Goal: Task Accomplishment & Management: Use online tool/utility

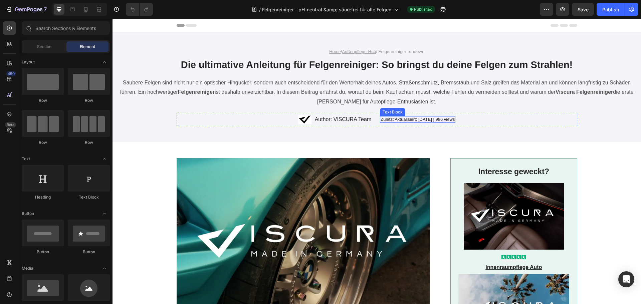
click at [420, 117] on p "Zuletzt Aktualisiert: 12.05.25 | 986 views" at bounding box center [417, 120] width 74 height 6
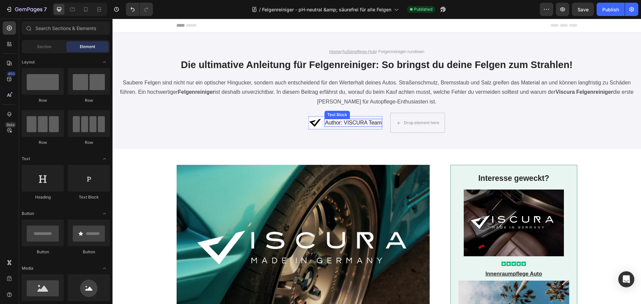
click at [338, 119] on p "Author: VISCURA Team" at bounding box center [353, 122] width 57 height 7
click at [280, 121] on div "Image Drop element here Row Drop element here Row" at bounding box center [377, 123] width 400 height 20
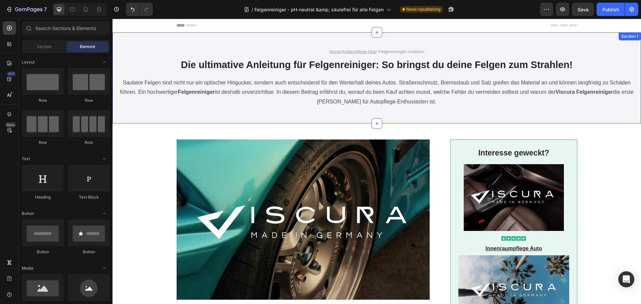
click at [381, 108] on div "Home / Außenpflege-Hub / Felgenreiniger-rundown Text Block Die ultimative Anlei…" at bounding box center [376, 77] width 528 height 91
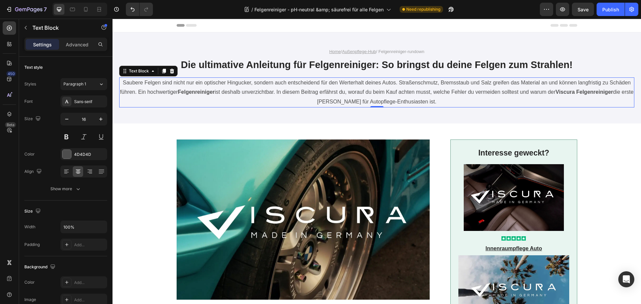
click at [443, 103] on p "Saubere Felgen sind nicht nur ein optischer Hingucker, sondern auch entscheiden…" at bounding box center [377, 92] width 514 height 29
click at [427, 101] on p "Saubere Felgen sind nicht nur ein optischer Hingucker, sondern auch entscheiden…" at bounding box center [377, 92] width 514 height 29
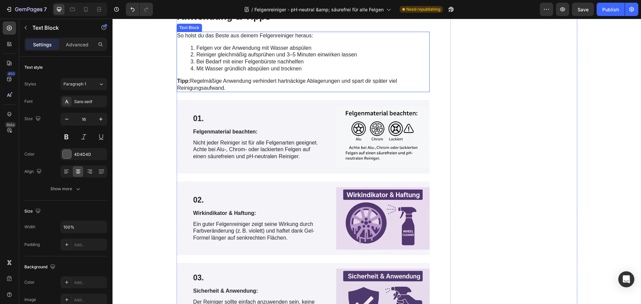
scroll to position [1035, 0]
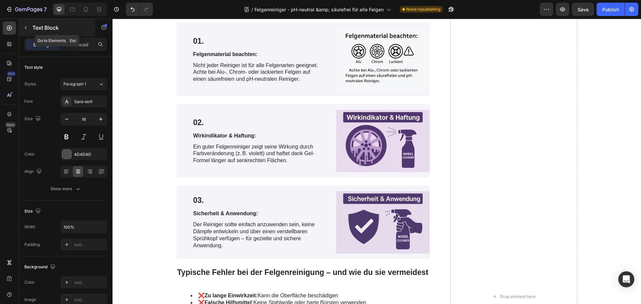
click at [20, 29] on div "Text Block" at bounding box center [57, 27] width 76 height 17
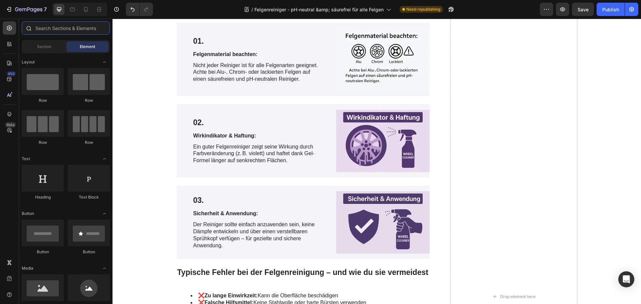
click at [51, 29] on input "text" at bounding box center [66, 27] width 88 height 13
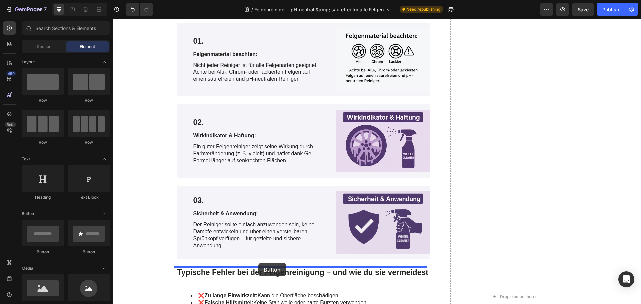
drag, startPoint x: 208, startPoint y: 258, endPoint x: 258, endPoint y: 263, distance: 50.6
drag, startPoint x: 163, startPoint y: 253, endPoint x: 274, endPoint y: 260, distance: 111.7
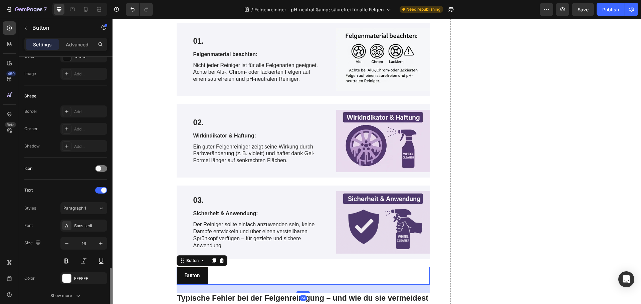
scroll to position [212, 0]
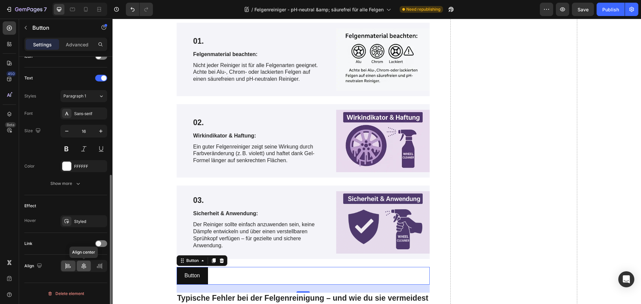
click at [86, 270] on div at bounding box center [84, 266] width 14 height 11
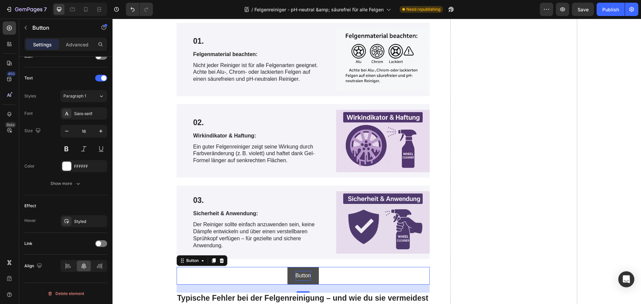
click at [300, 277] on p "Button" at bounding box center [302, 276] width 15 height 10
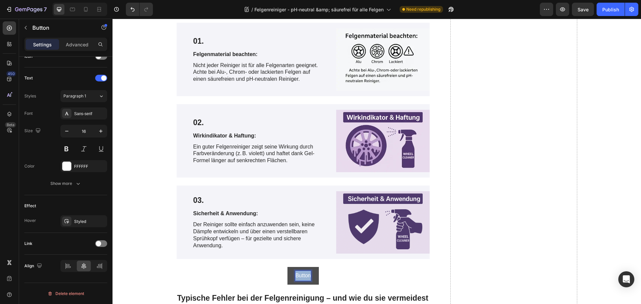
click at [300, 277] on p "Button" at bounding box center [302, 276] width 15 height 10
click at [290, 267] on button "Alle" at bounding box center [302, 276] width 25 height 18
click at [279, 267] on button "Alle Produkte" at bounding box center [303, 276] width 48 height 18
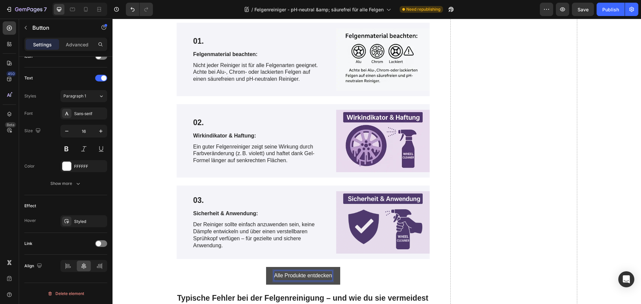
click at [298, 277] on p "Alle Produkte entdecken" at bounding box center [303, 276] width 58 height 10
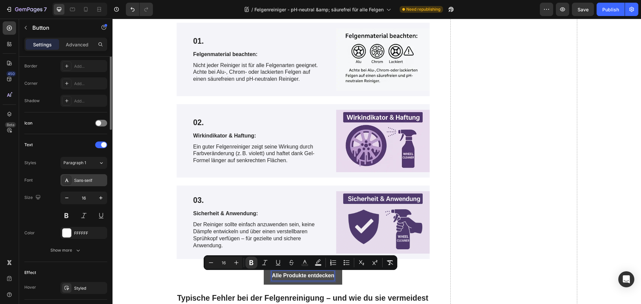
scroll to position [12, 0]
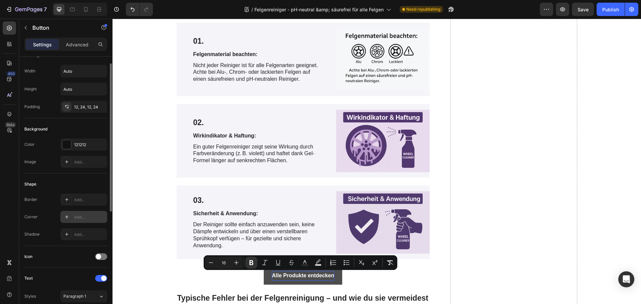
click at [72, 216] on div "Add..." at bounding box center [83, 217] width 47 height 12
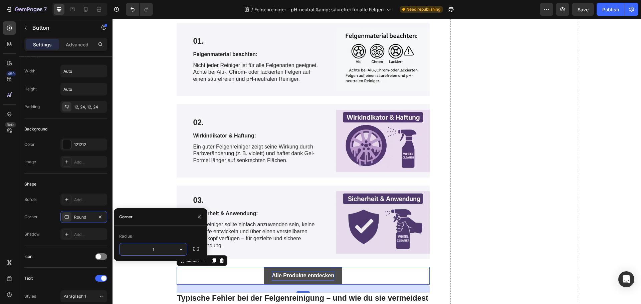
type input "12"
click at [50, 218] on div "Corner Round" at bounding box center [65, 217] width 83 height 12
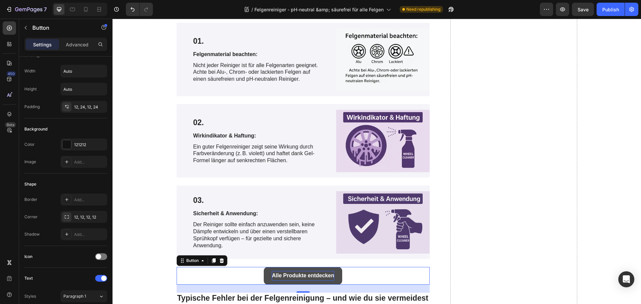
click at [268, 275] on button "Alle Produkte entdecken" at bounding box center [303, 276] width 78 height 18
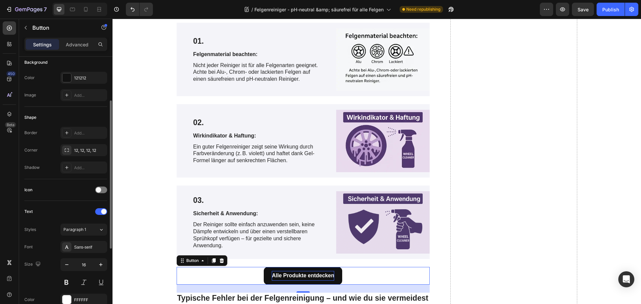
scroll to position [212, 0]
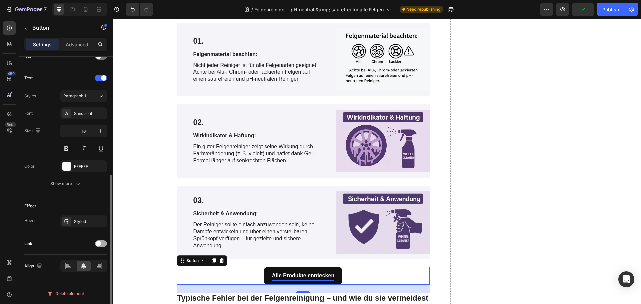
click at [97, 244] on span at bounding box center [98, 243] width 5 height 5
click at [90, 258] on div "Open page" at bounding box center [80, 260] width 34 height 6
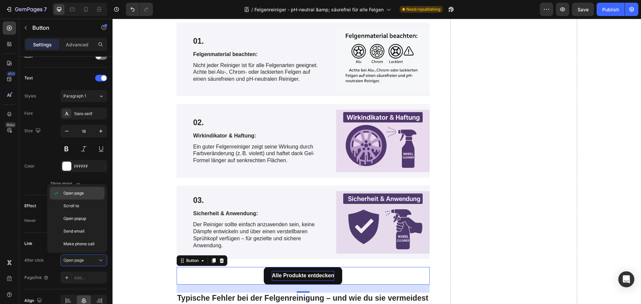
click at [81, 194] on span "Open page" at bounding box center [73, 193] width 20 height 6
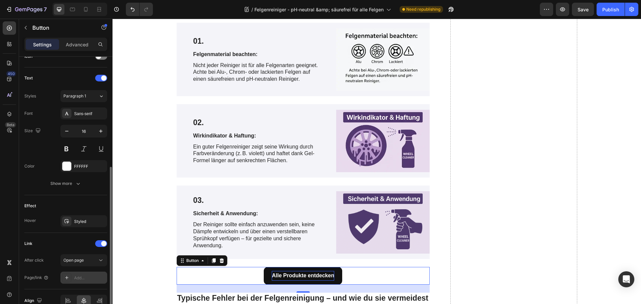
click at [79, 274] on div "Add..." at bounding box center [83, 278] width 47 height 12
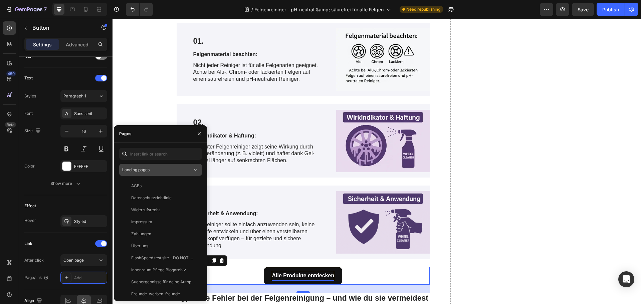
click at [158, 168] on div "Landing pages" at bounding box center [157, 170] width 70 height 6
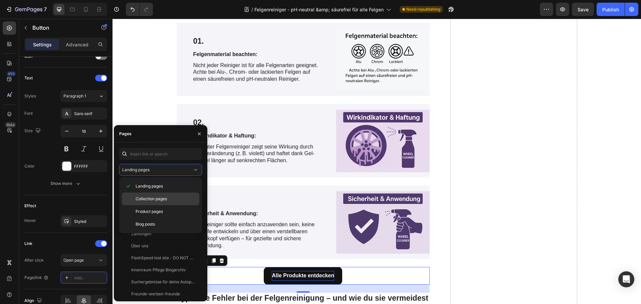
click at [144, 197] on span "Collection pages" at bounding box center [150, 199] width 31 height 6
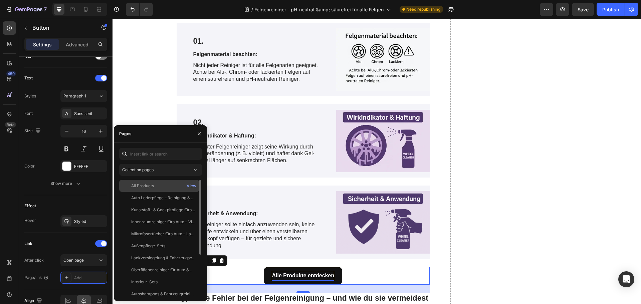
click at [145, 185] on div "All Products" at bounding box center [142, 186] width 23 height 6
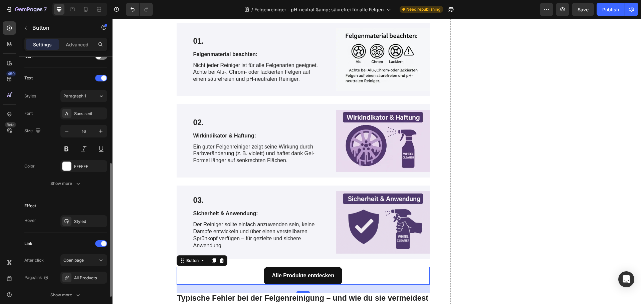
click at [66, 205] on div "Effect" at bounding box center [65, 206] width 83 height 11
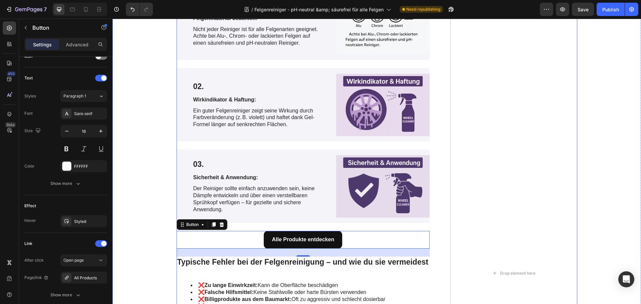
scroll to position [1135, 0]
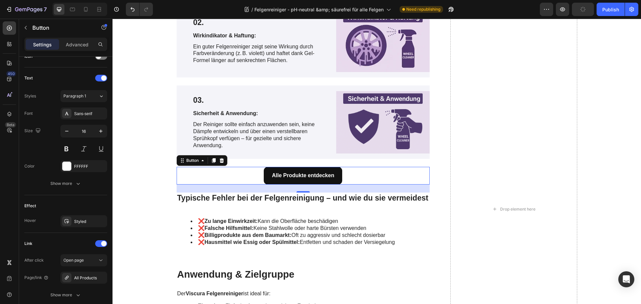
click at [252, 178] on div "Alle Produkte entdecken Button 24" at bounding box center [303, 176] width 253 height 18
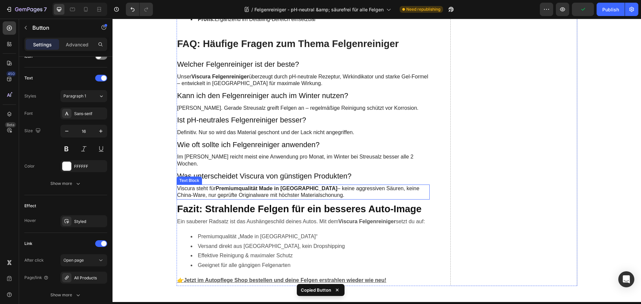
scroll to position [1568, 0]
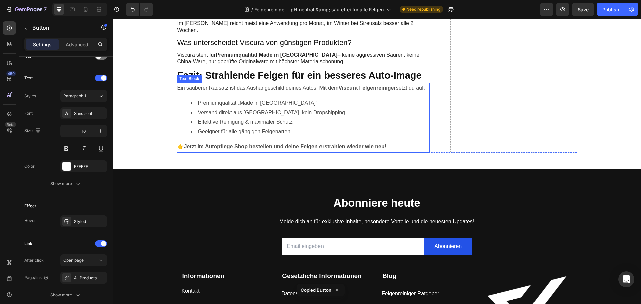
click at [318, 127] on li "Geeignet für alle gängigen Felgenarten" at bounding box center [310, 132] width 239 height 10
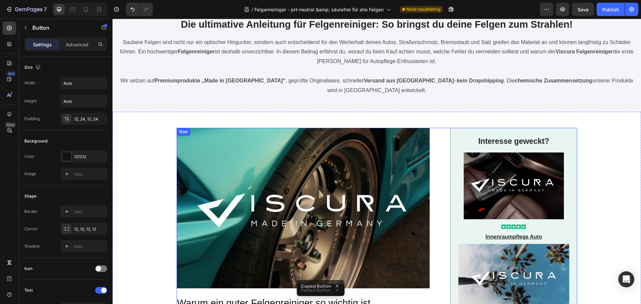
scroll to position [0, 0]
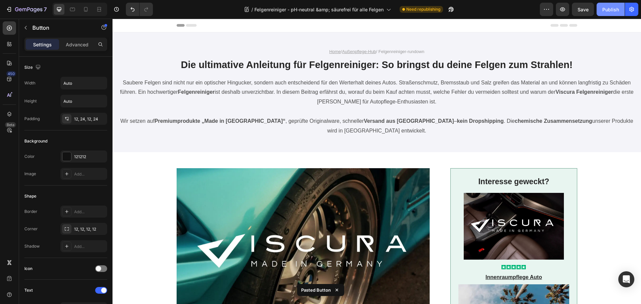
click at [610, 8] on div "Publish" at bounding box center [610, 9] width 17 height 7
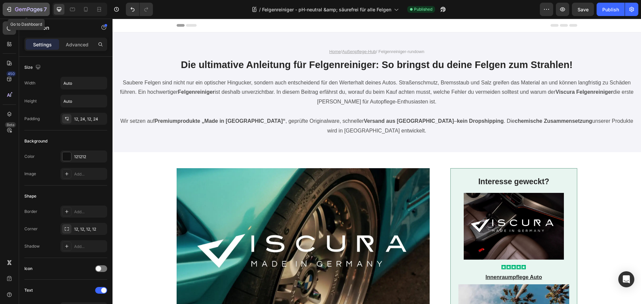
click at [14, 11] on div "7" at bounding box center [26, 9] width 41 height 8
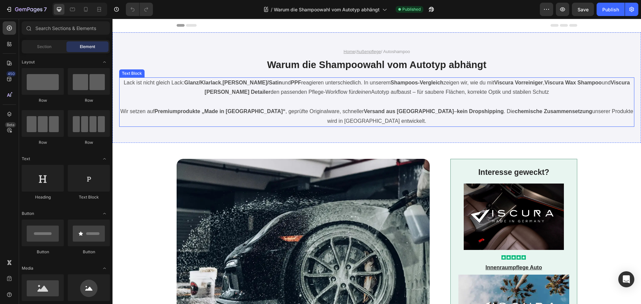
click at [378, 109] on strong "Versand aus [GEOGRAPHIC_DATA]" at bounding box center [409, 111] width 90 height 6
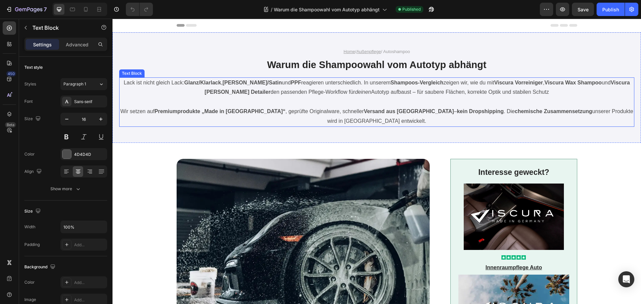
click at [378, 109] on strong "Versand aus [GEOGRAPHIC_DATA]" at bounding box center [409, 111] width 90 height 6
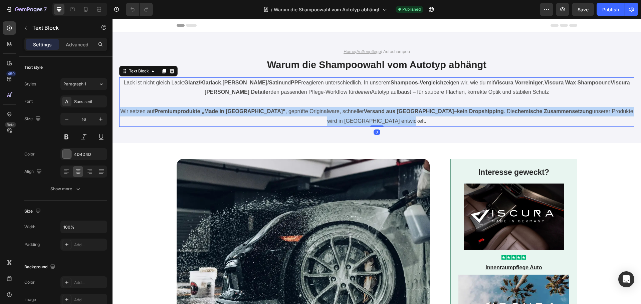
click at [378, 109] on strong "Versand aus [GEOGRAPHIC_DATA]" at bounding box center [409, 111] width 90 height 6
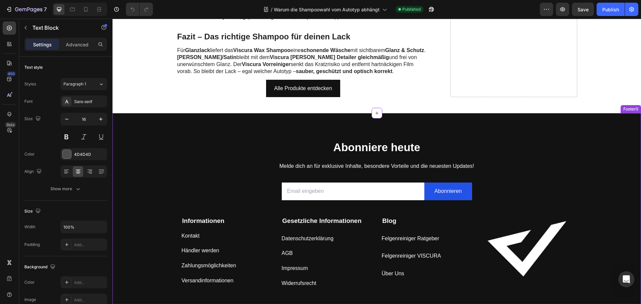
scroll to position [1769, 0]
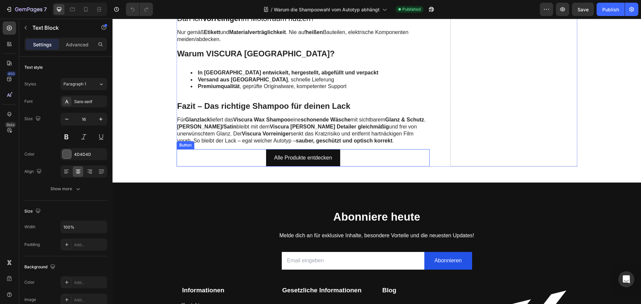
click at [255, 149] on div "Alle Produkte entdecken Button" at bounding box center [303, 158] width 253 height 18
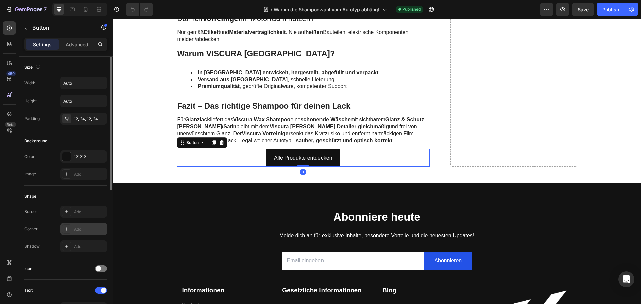
click at [68, 227] on icon at bounding box center [66, 228] width 5 height 5
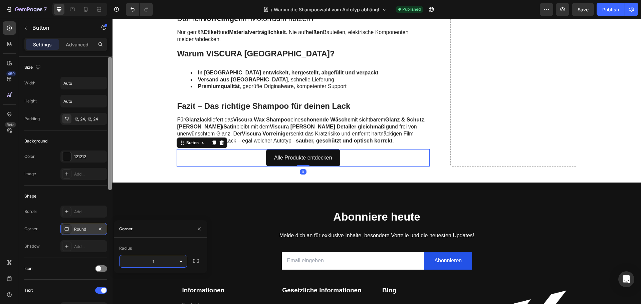
type input "12"
click at [85, 191] on div "Shape" at bounding box center [65, 196] width 83 height 11
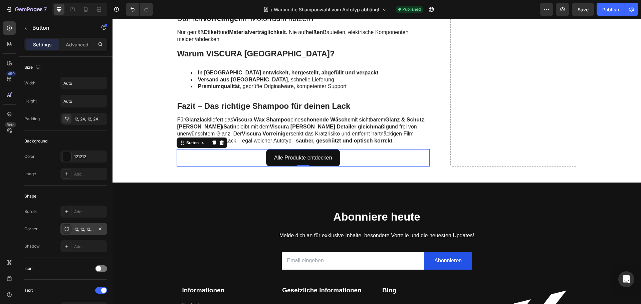
click at [251, 149] on div "Alle Produkte entdecken Button 0" at bounding box center [303, 158] width 253 height 18
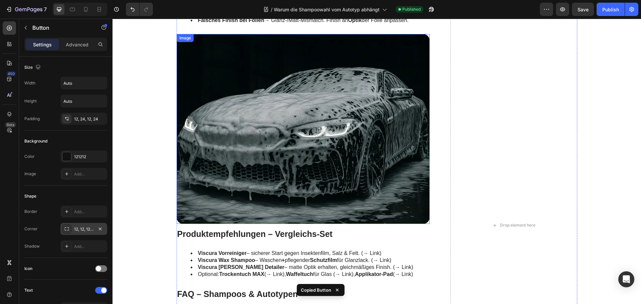
scroll to position [1101, 0]
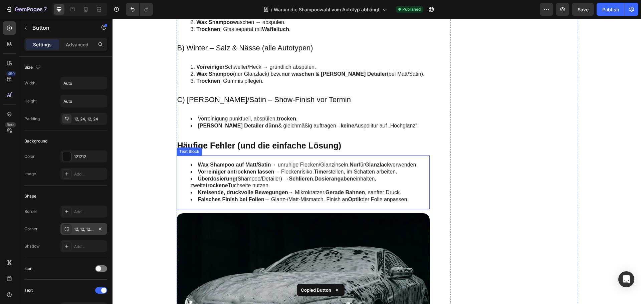
click at [275, 179] on li "Überdosierung (Shampoo/Detailer) → Schlieren . Dosierangaben einhalten, zweite …" at bounding box center [310, 183] width 239 height 14
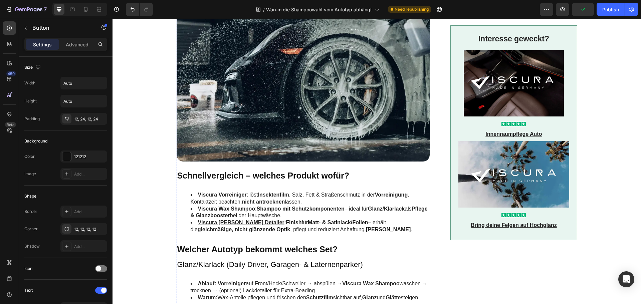
scroll to position [100, 0]
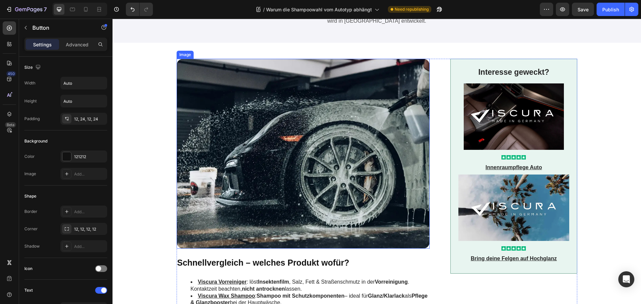
click at [279, 153] on img at bounding box center [303, 154] width 253 height 190
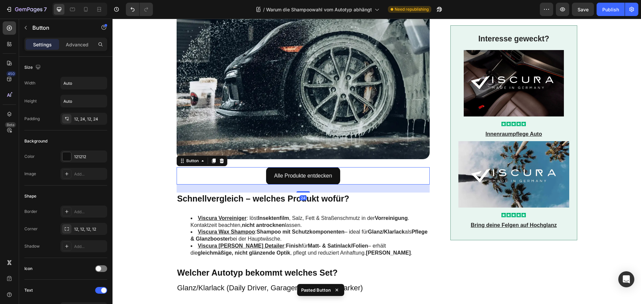
scroll to position [200, 0]
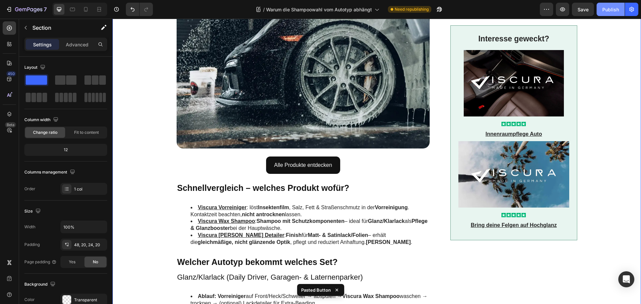
click at [606, 11] on div "Publish" at bounding box center [610, 9] width 17 height 7
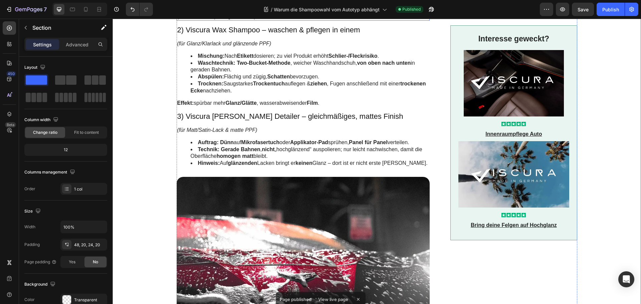
scroll to position [834, 0]
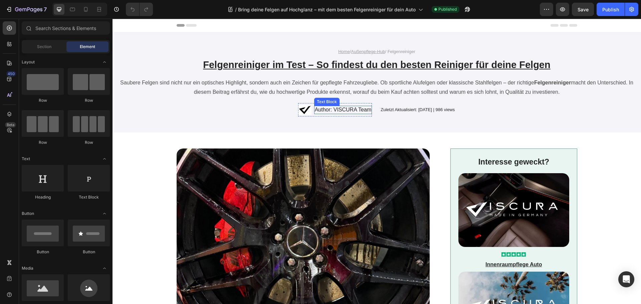
click at [339, 107] on p "Author: VISCURA Team" at bounding box center [343, 109] width 57 height 7
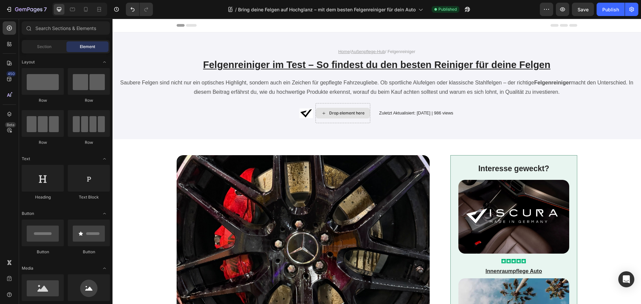
click at [339, 107] on div "Drop element here" at bounding box center [342, 113] width 55 height 20
click at [285, 107] on div "Drop element here Zuletzt Aktualisiert: 12.05.25 | 986 views Text Block Row" at bounding box center [377, 113] width 400 height 20
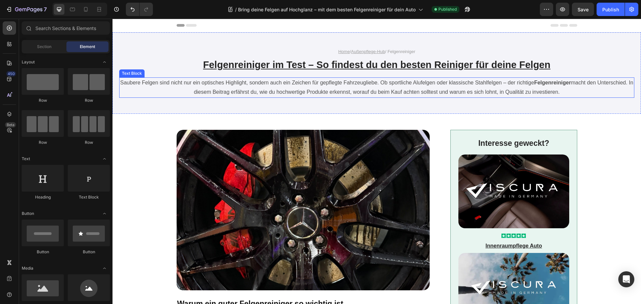
click at [593, 90] on p "Saubere Felgen sind nicht nur ein optisches Highlight, sondern auch ein Zeichen…" at bounding box center [377, 87] width 514 height 19
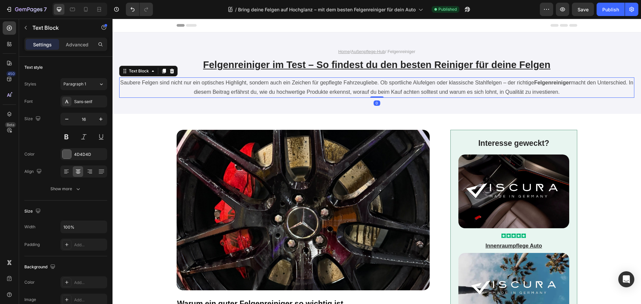
click at [584, 91] on p "Saubere Felgen sind nicht nur ein optisches Highlight, sondern auch ein Zeichen…" at bounding box center [377, 87] width 514 height 19
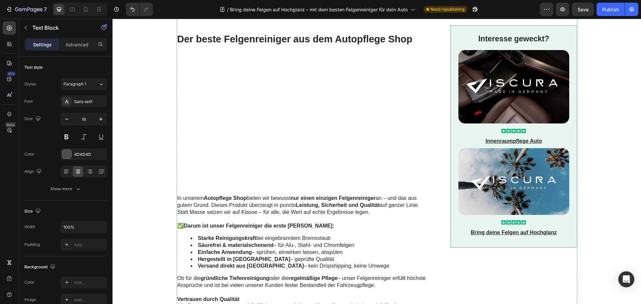
scroll to position [868, 0]
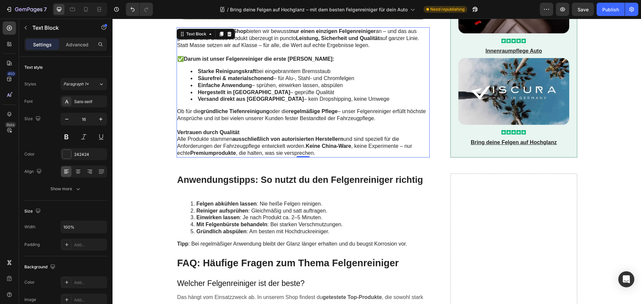
click at [276, 147] on p "Alle Produkte stammen ausschließlich von autorisierten Herstellern und sind spe…" at bounding box center [303, 146] width 252 height 21
click at [279, 153] on p "Alle Produkte stammen ausschließlich von autorisierten Herstellern und sind spe…" at bounding box center [303, 146] width 252 height 21
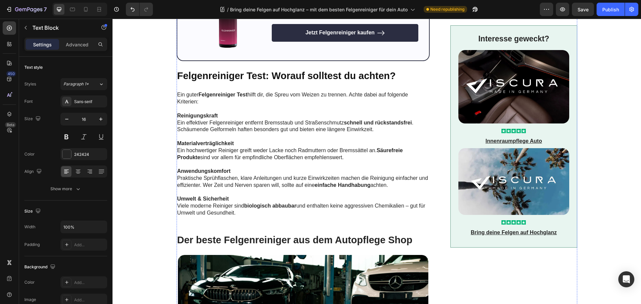
scroll to position [501, 0]
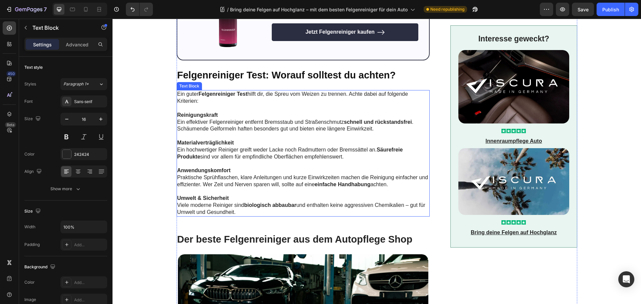
click at [265, 202] on p "Umwelt & Sicherheit" at bounding box center [302, 198] width 251 height 7
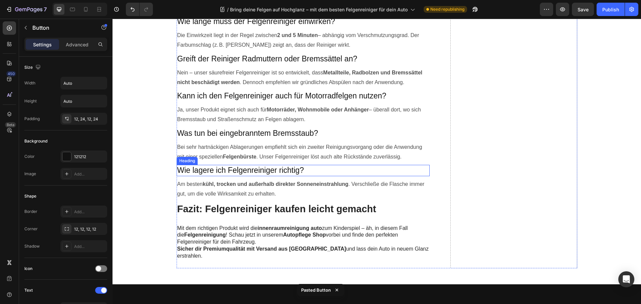
scroll to position [1468, 0]
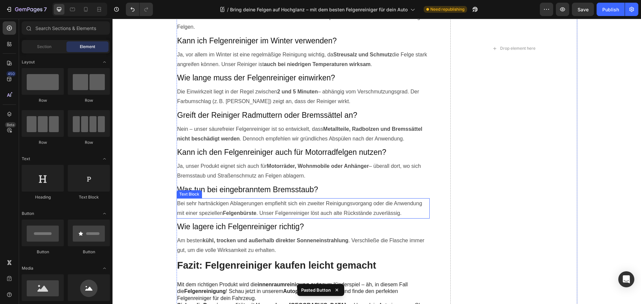
scroll to position [1367, 0]
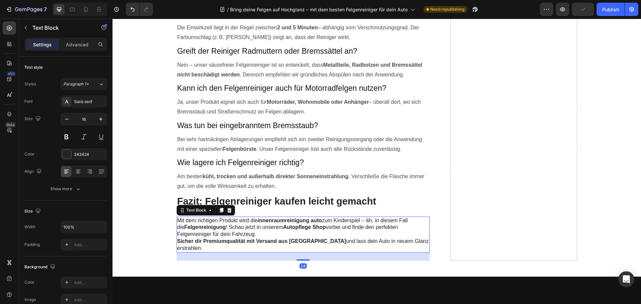
click at [240, 226] on p "Mit dem richtigen Produkt wird die innenraumreinigung auto zum Kinderspiel – äh…" at bounding box center [303, 227] width 253 height 21
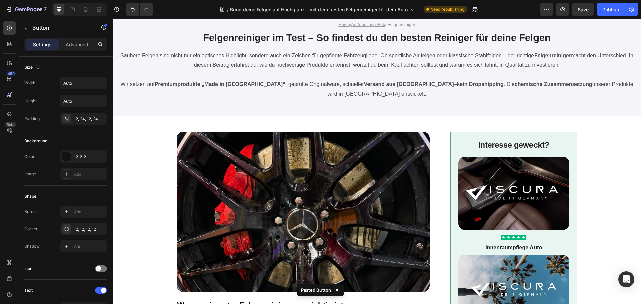
scroll to position [0, 0]
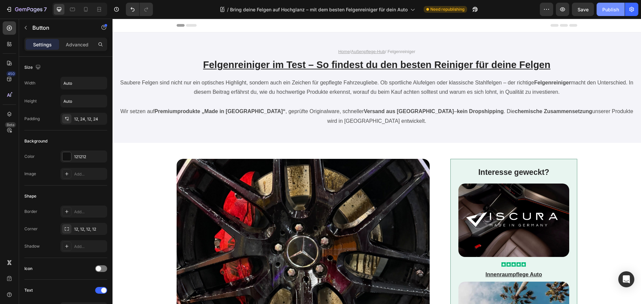
click at [606, 12] on div "Publish" at bounding box center [610, 9] width 17 height 7
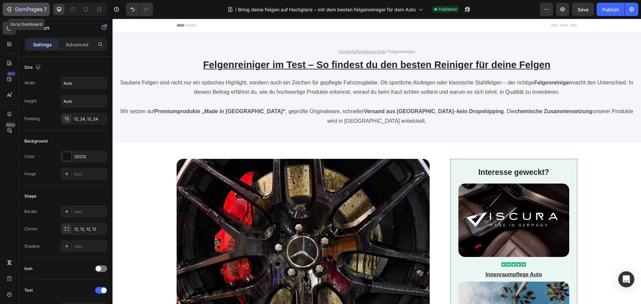
click at [27, 10] on icon "button" at bounding box center [28, 10] width 27 height 6
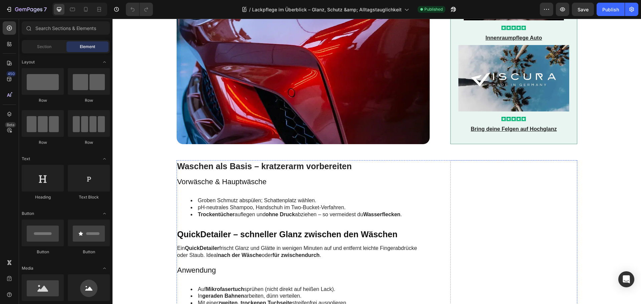
scroll to position [467, 0]
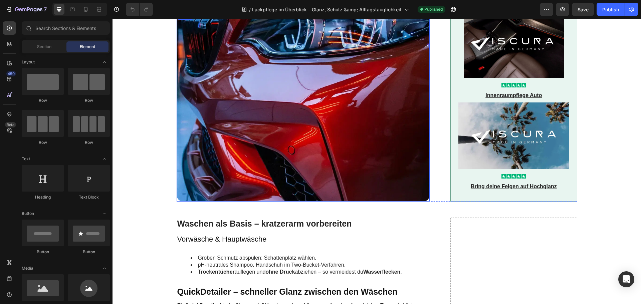
click at [277, 183] on img at bounding box center [303, 107] width 253 height 190
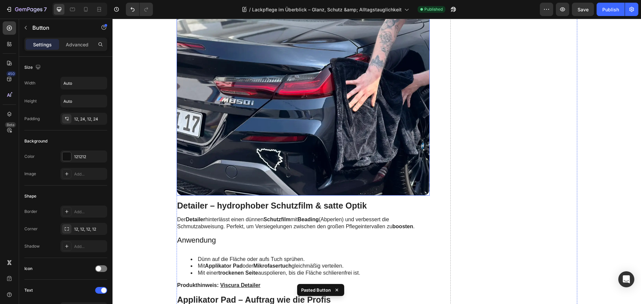
click at [285, 153] on img at bounding box center [303, 101] width 253 height 190
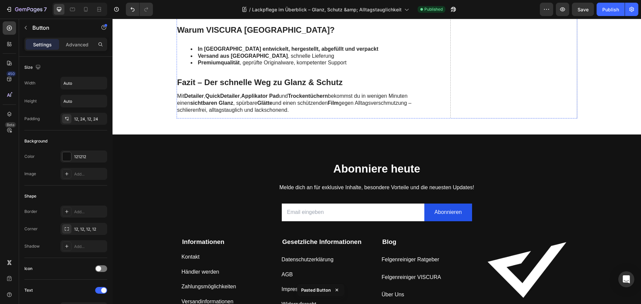
scroll to position [2236, 0]
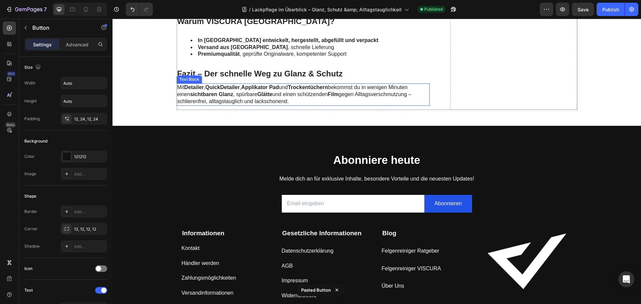
click at [258, 90] on strong "Applikator Pad" at bounding box center [260, 87] width 38 height 6
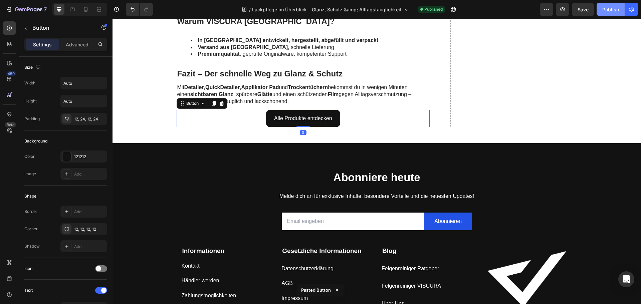
click at [608, 5] on button "Publish" at bounding box center [610, 9] width 28 height 13
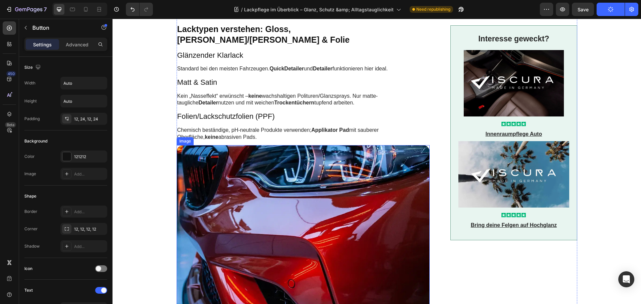
scroll to position [567, 0]
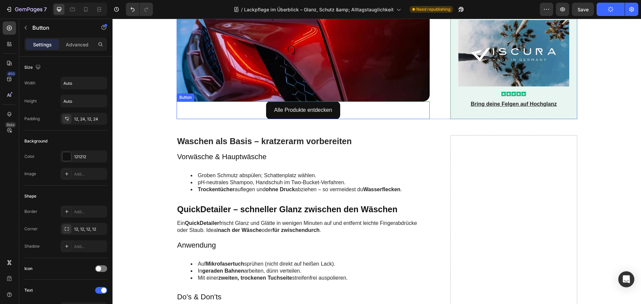
click at [259, 101] on div "Alle Produkte entdecken Button" at bounding box center [303, 110] width 253 height 18
click at [72, 47] on p "Advanced" at bounding box center [77, 44] width 23 height 7
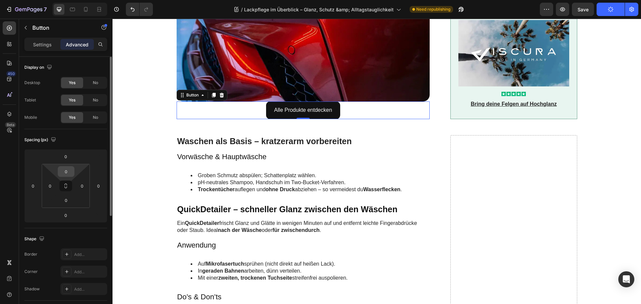
click at [67, 174] on input "0" at bounding box center [65, 172] width 13 height 10
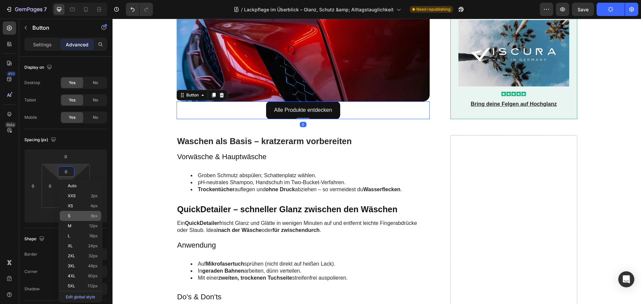
click at [76, 215] on p "S 8px" at bounding box center [83, 216] width 30 height 5
type input "8"
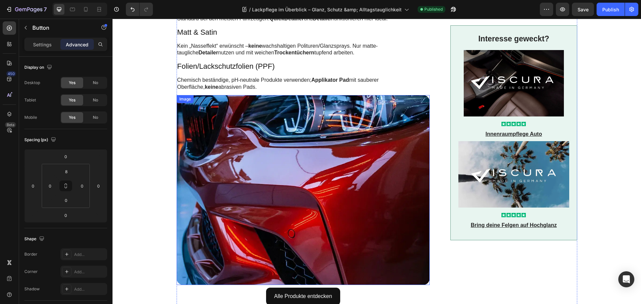
scroll to position [300, 0]
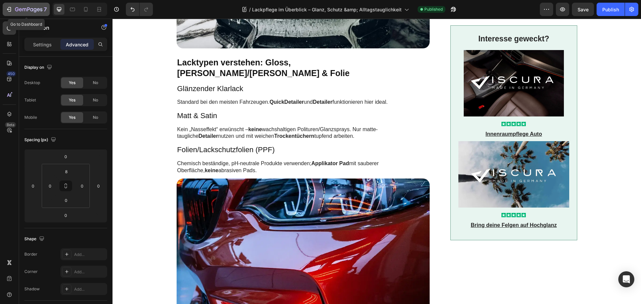
click at [28, 12] on icon "button" at bounding box center [28, 10] width 27 height 6
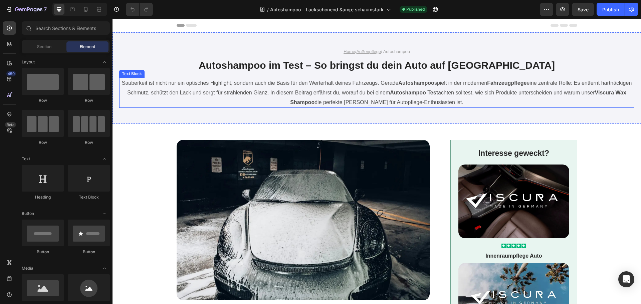
click at [469, 100] on p "Sauberkeit ist nicht nur ein optisches Highlight, sondern auch die Basis für de…" at bounding box center [377, 92] width 514 height 29
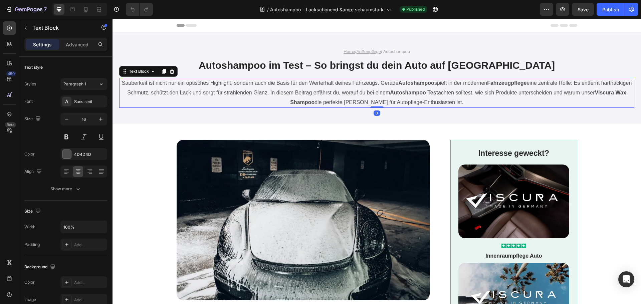
click at [467, 102] on p "Sauberkeit ist nicht nur ein optisches Highlight, sondern auch die Basis für de…" at bounding box center [377, 92] width 514 height 29
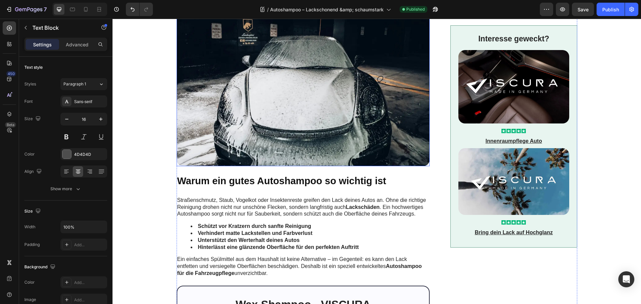
scroll to position [234, 0]
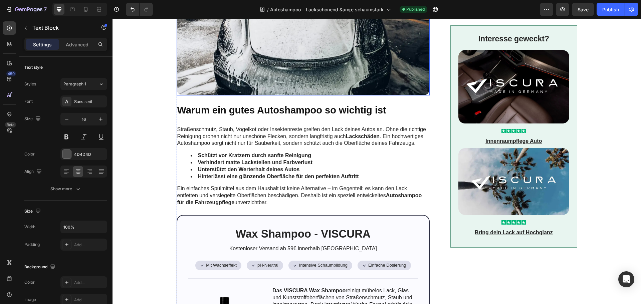
click at [274, 68] on img at bounding box center [303, 15] width 253 height 160
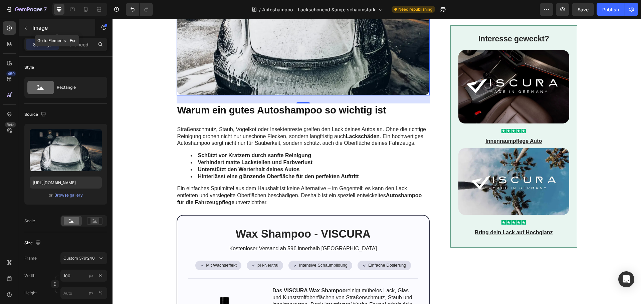
click at [35, 28] on p "Image" at bounding box center [60, 28] width 57 height 8
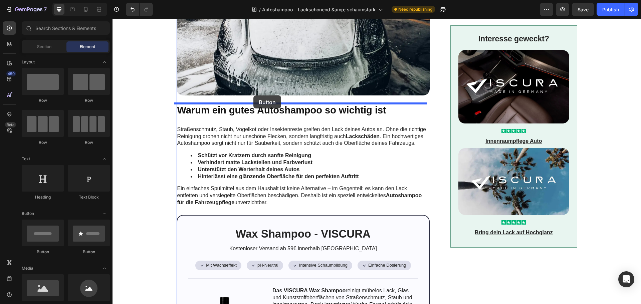
drag, startPoint x: 158, startPoint y: 260, endPoint x: 253, endPoint y: 95, distance: 190.3
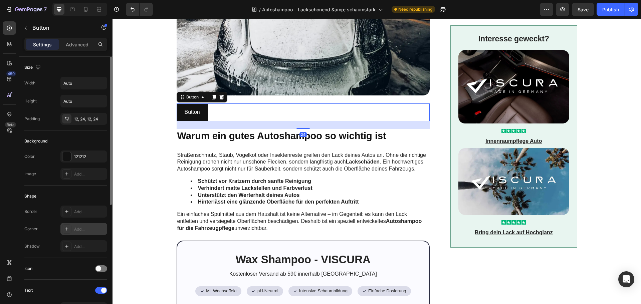
click at [69, 231] on div at bounding box center [66, 228] width 9 height 9
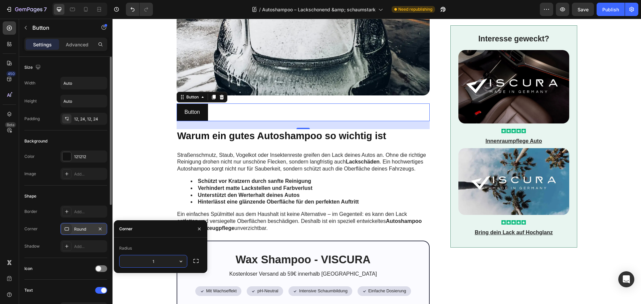
type input "12"
click at [54, 215] on div "Border Add..." at bounding box center [65, 212] width 83 height 12
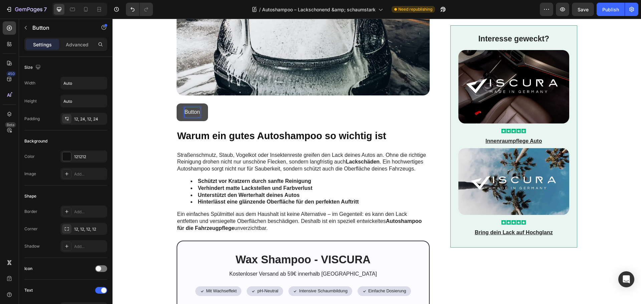
click at [191, 112] on p "Button" at bounding box center [192, 112] width 15 height 10
click at [177, 103] on button "Alle" at bounding box center [189, 112] width 25 height 18
click at [177, 103] on button "Alle Produkte" at bounding box center [201, 112] width 48 height 18
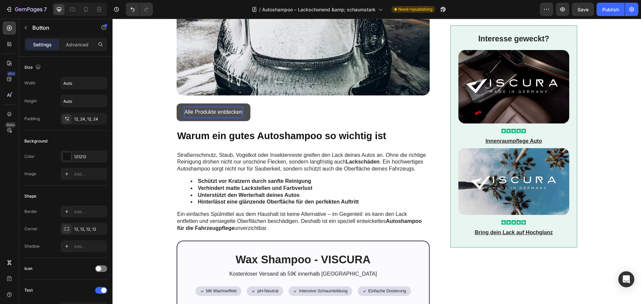
click at [191, 112] on p "Alle Produkte entdecken" at bounding box center [214, 112] width 58 height 10
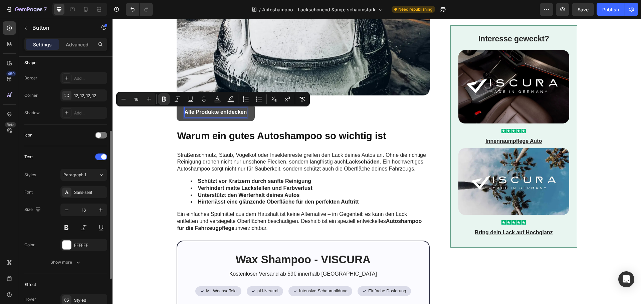
scroll to position [200, 0]
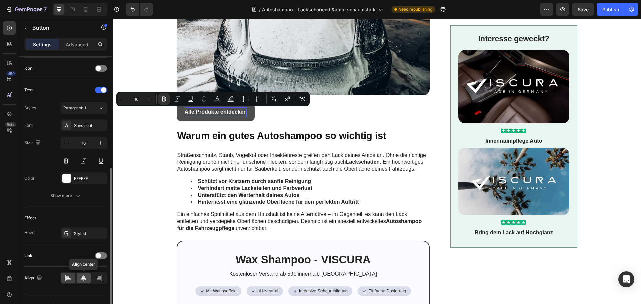
click at [80, 273] on div at bounding box center [84, 278] width 14 height 11
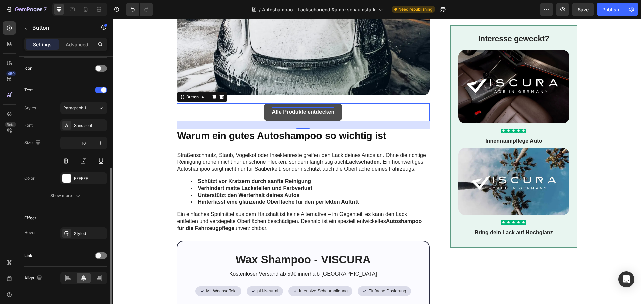
scroll to position [67, 0]
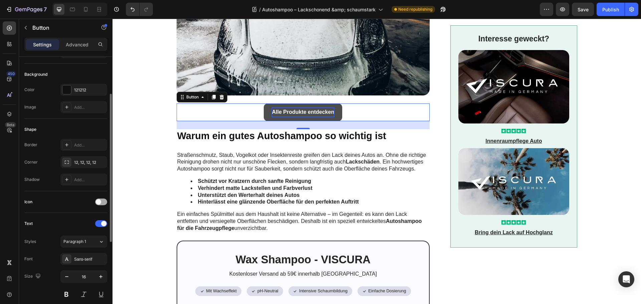
click at [100, 200] on span at bounding box center [98, 201] width 5 height 5
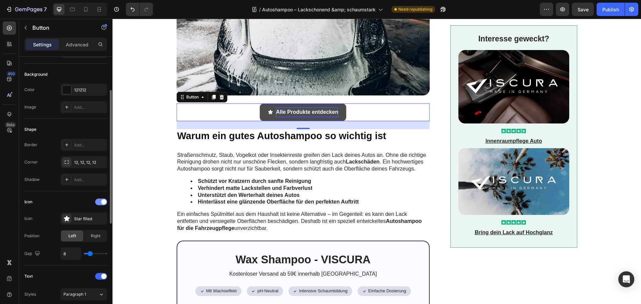
click at [100, 200] on div at bounding box center [101, 202] width 12 height 7
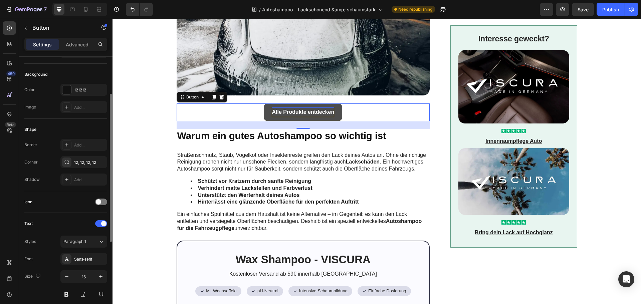
scroll to position [167, 0]
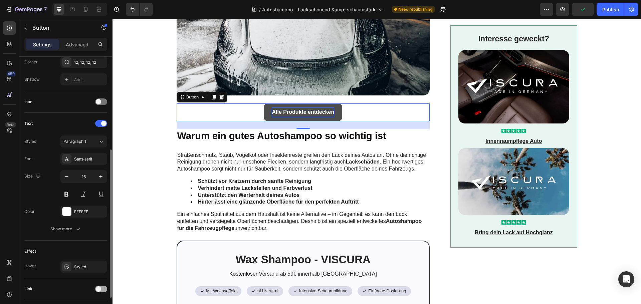
click at [101, 287] on div at bounding box center [101, 289] width 12 height 7
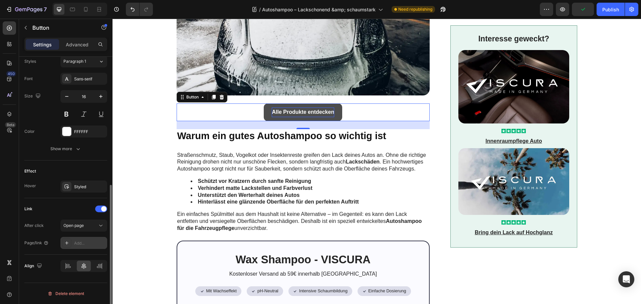
click at [80, 245] on div "Add..." at bounding box center [89, 243] width 31 height 6
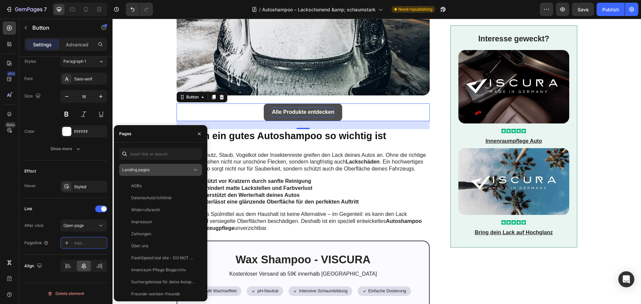
click at [139, 171] on span "Landing pages" at bounding box center [135, 169] width 27 height 5
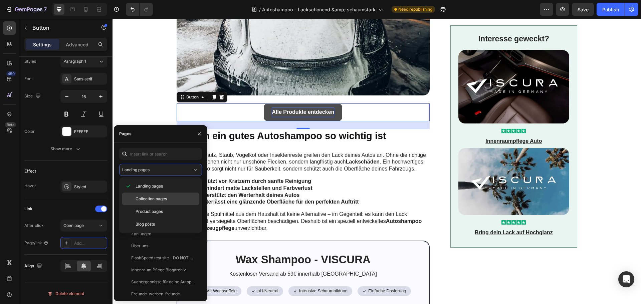
click at [141, 198] on span "Collection pages" at bounding box center [150, 199] width 31 height 6
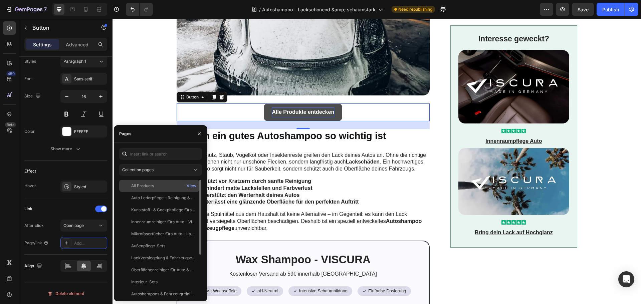
click at [147, 186] on div "All Products" at bounding box center [142, 186] width 23 height 6
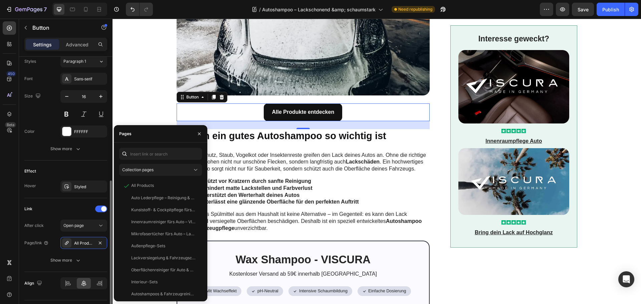
click at [71, 205] on div "Link" at bounding box center [65, 209] width 83 height 11
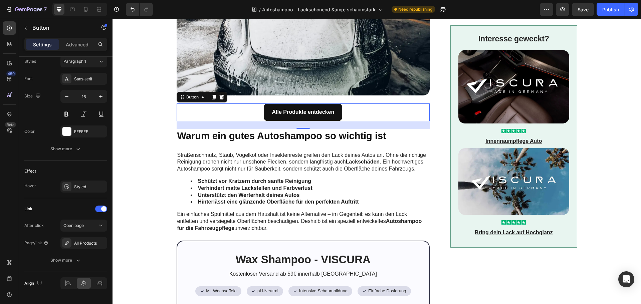
click at [239, 110] on div "Alle Produkte entdecken Button 24" at bounding box center [303, 112] width 253 height 18
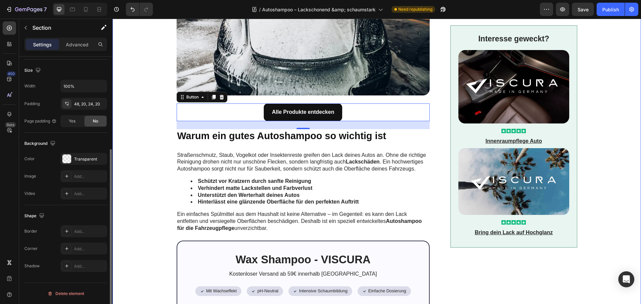
scroll to position [0, 0]
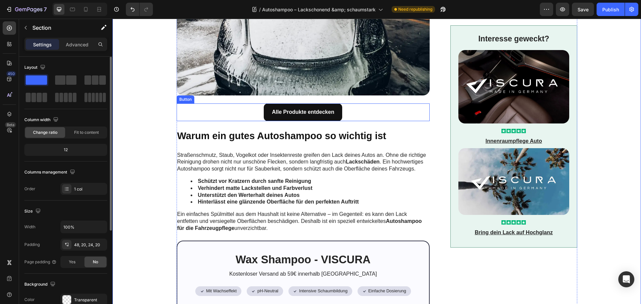
click at [218, 114] on div "Alle Produkte entdecken Button" at bounding box center [303, 112] width 253 height 18
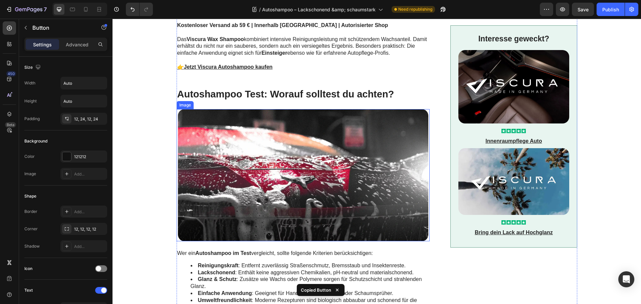
scroll to position [768, 0]
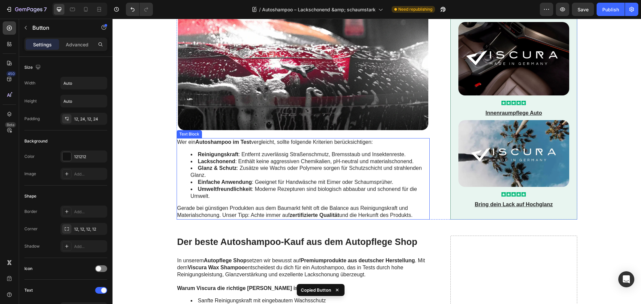
click at [286, 93] on img at bounding box center [303, 64] width 250 height 132
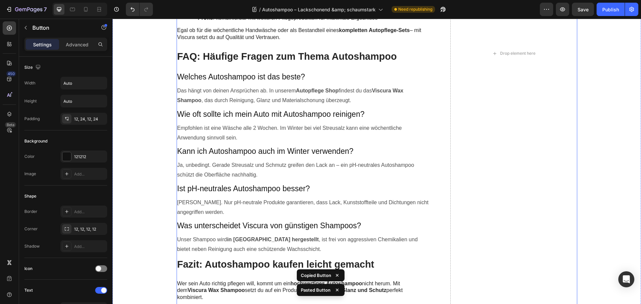
scroll to position [1335, 0]
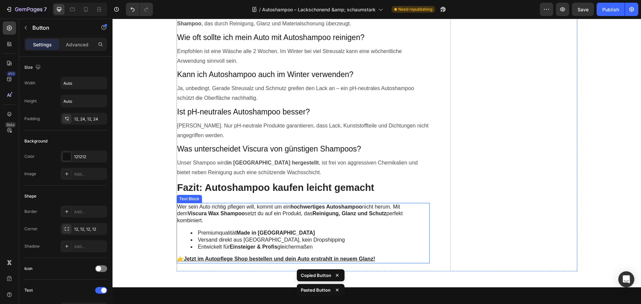
click at [258, 244] on strong "Einsteiger & Profis" at bounding box center [254, 247] width 48 height 6
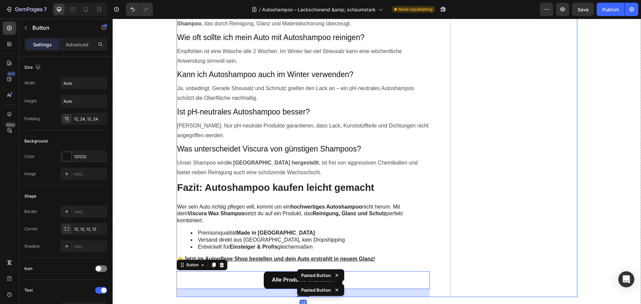
scroll to position [1201, 0]
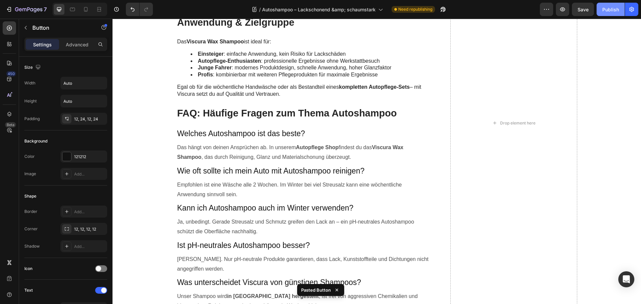
click at [608, 12] on div "Publish" at bounding box center [610, 9] width 17 height 7
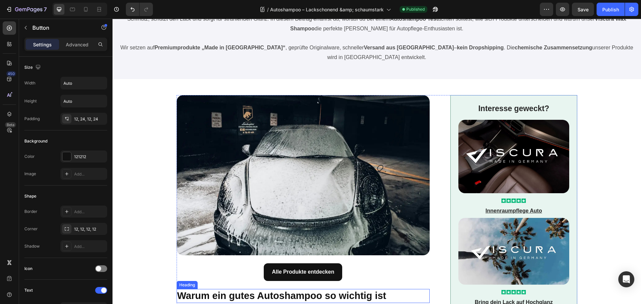
scroll to position [0, 0]
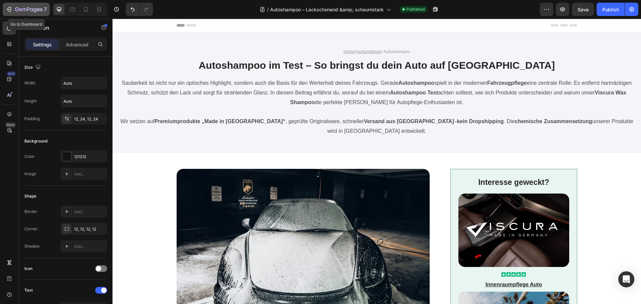
click at [26, 8] on icon "button" at bounding box center [28, 10] width 27 height 6
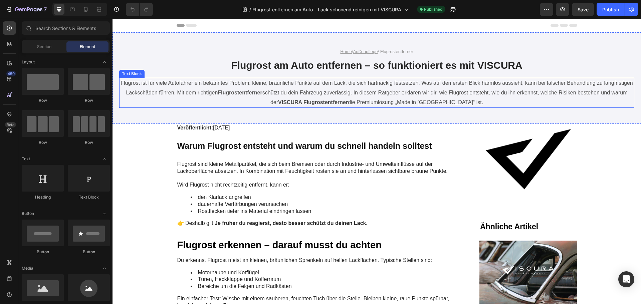
click at [487, 102] on p "Flugrost ist für viele Autofahrer ein bekanntes Problem: kleine, bräunliche Pun…" at bounding box center [377, 92] width 514 height 29
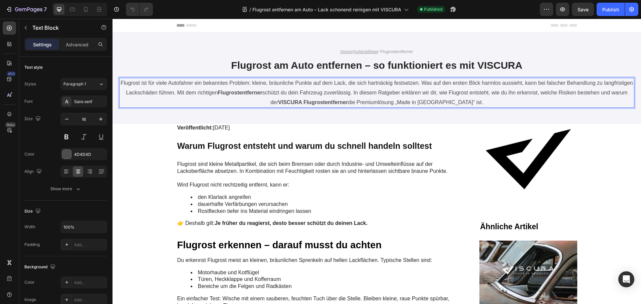
click at [487, 102] on p "Flugrost ist für viele Autofahrer ein bekanntes Problem: kleine, bräunliche Pun…" at bounding box center [377, 92] width 514 height 29
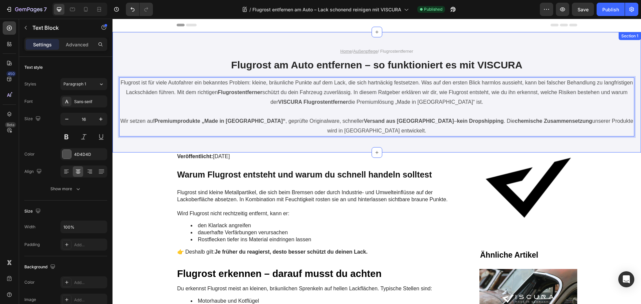
scroll to position [100, 0]
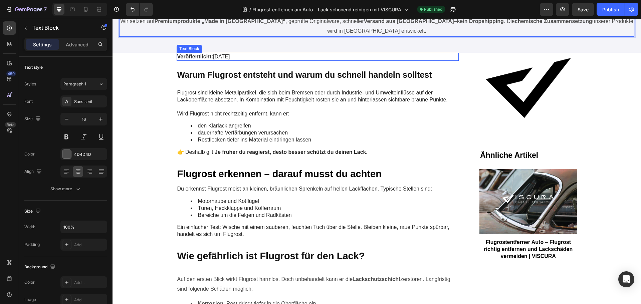
click at [211, 57] on p "Veröffentlicht: 09.05.2025" at bounding box center [317, 56] width 281 height 7
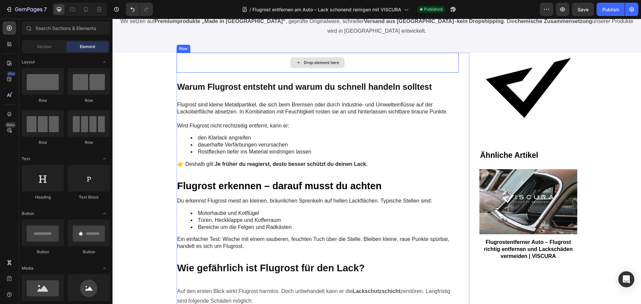
click at [212, 58] on div "Drop element here" at bounding box center [318, 63] width 282 height 20
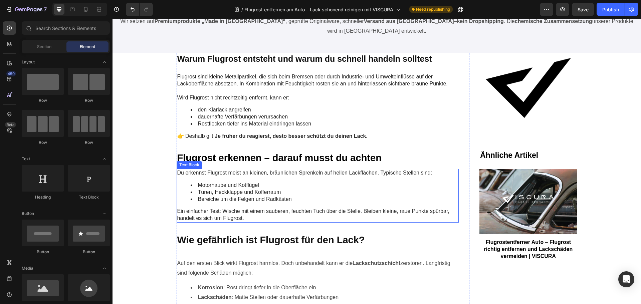
click at [257, 204] on div "Du erkennst Flugrost meist an kleinen, bräunlichen Sprenkeln auf hellen Lackflä…" at bounding box center [318, 196] width 282 height 54
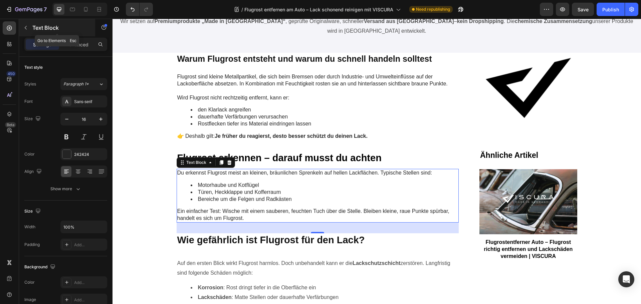
click at [29, 25] on button "button" at bounding box center [25, 27] width 11 height 11
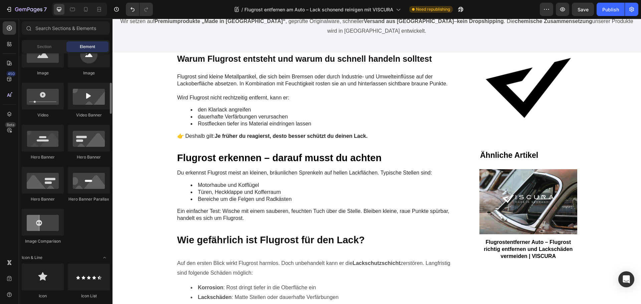
scroll to position [0, 0]
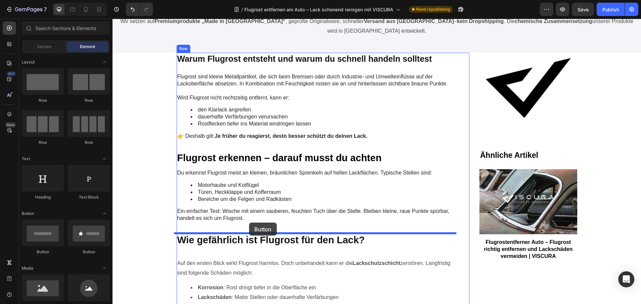
drag, startPoint x: 154, startPoint y: 250, endPoint x: 253, endPoint y: 224, distance: 102.2
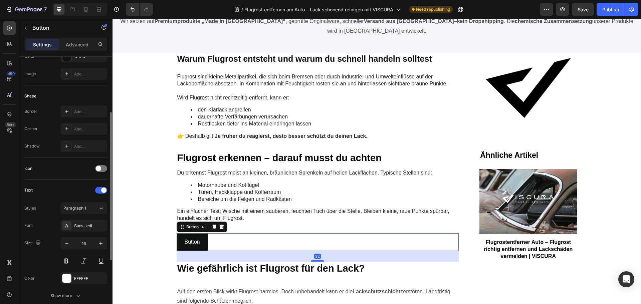
scroll to position [212, 0]
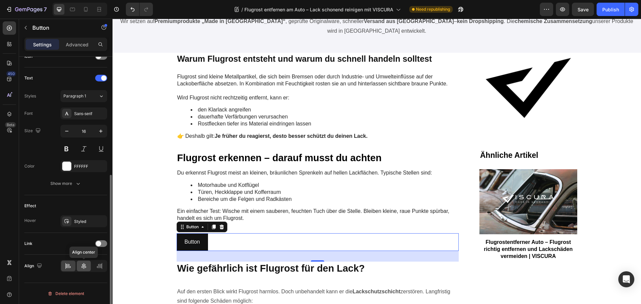
click at [79, 268] on div at bounding box center [84, 266] width 14 height 11
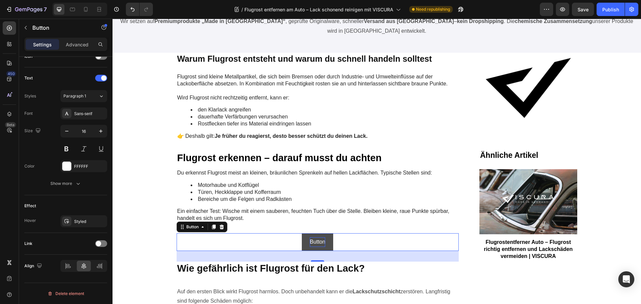
click at [313, 240] on p "Button" at bounding box center [317, 242] width 15 height 10
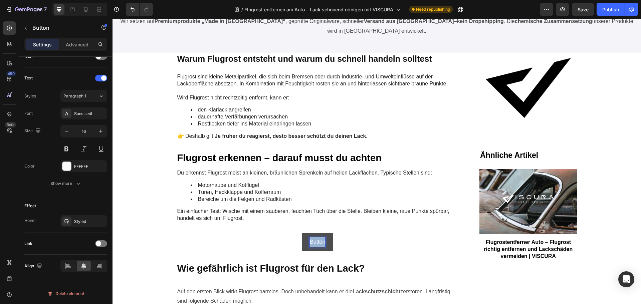
click at [313, 240] on p "Button" at bounding box center [317, 242] width 15 height 10
click at [305, 233] on button "Alle" at bounding box center [317, 242] width 25 height 18
click at [294, 233] on button "Alle Produkte" at bounding box center [318, 242] width 48 height 18
click at [313, 240] on p "Alle Produkte entdecken" at bounding box center [318, 242] width 58 height 10
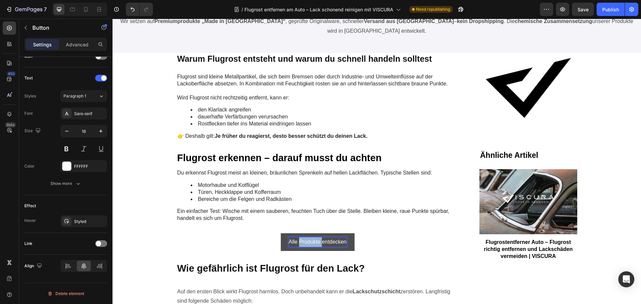
click at [313, 240] on p "Alle Produkte entdecken" at bounding box center [318, 242] width 58 height 10
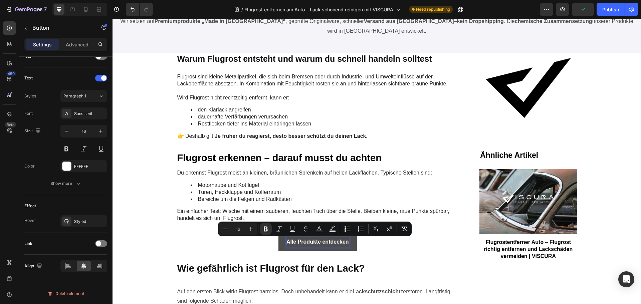
click at [196, 241] on div "Alle Produkte entdecken Button 32" at bounding box center [318, 242] width 282 height 18
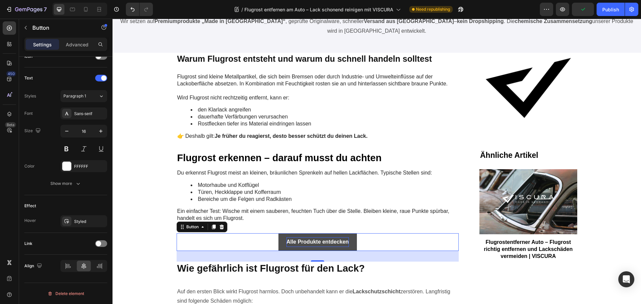
click at [281, 238] on button "Alle Produkte entdecken" at bounding box center [317, 242] width 78 height 18
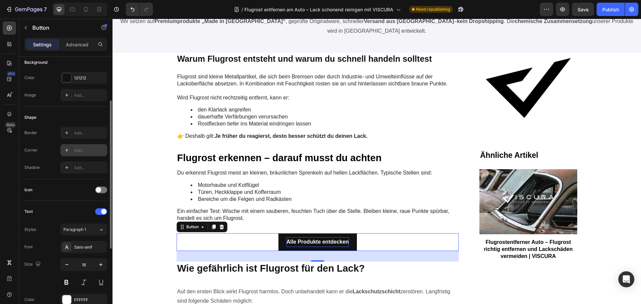
click at [74, 144] on div "Add..." at bounding box center [83, 150] width 47 height 12
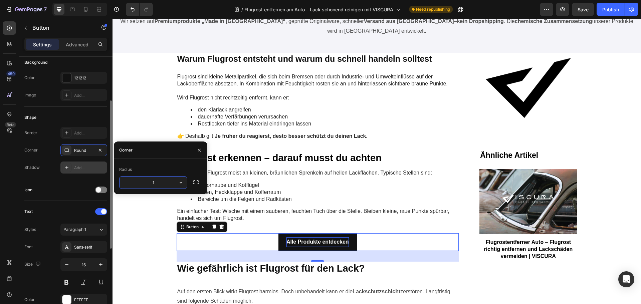
type input "12"
click at [78, 191] on div "Icon" at bounding box center [65, 190] width 83 height 11
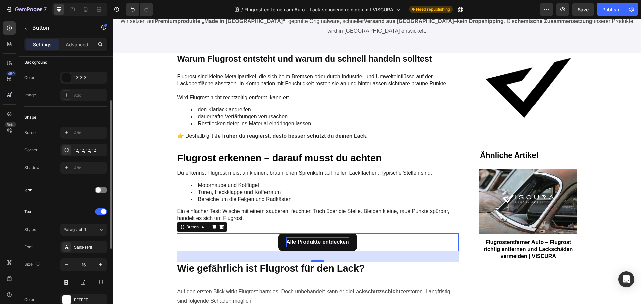
scroll to position [212, 0]
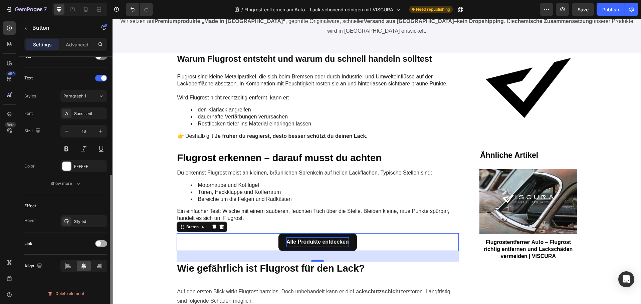
click at [102, 242] on div at bounding box center [101, 243] width 12 height 7
click at [78, 272] on div "Add..." at bounding box center [83, 278] width 47 height 12
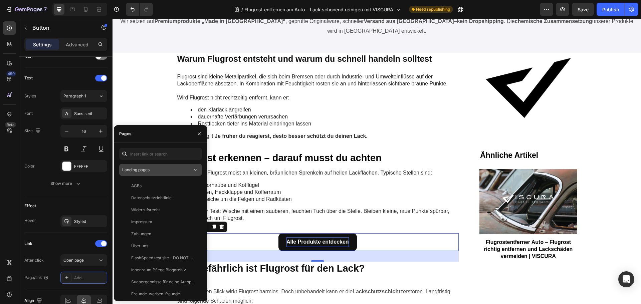
click at [154, 167] on div "Landing pages" at bounding box center [157, 170] width 70 height 6
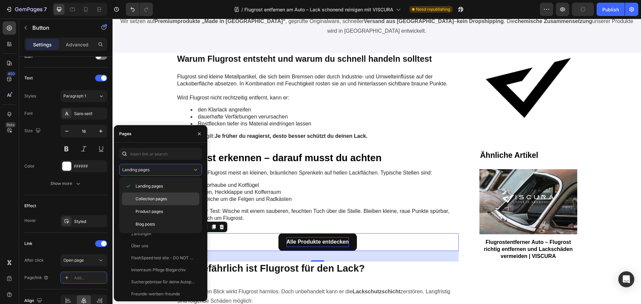
click at [144, 197] on span "Collection pages" at bounding box center [150, 199] width 31 height 6
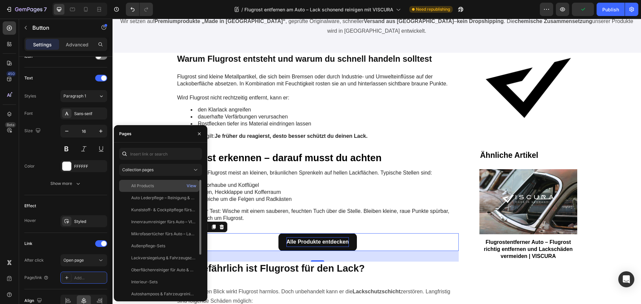
click at [152, 188] on div "All Products" at bounding box center [142, 186] width 23 height 6
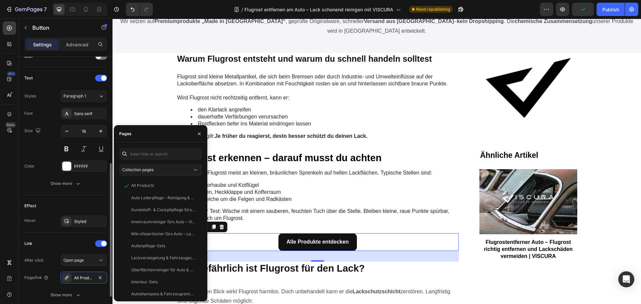
click at [79, 242] on div "Link" at bounding box center [65, 243] width 83 height 11
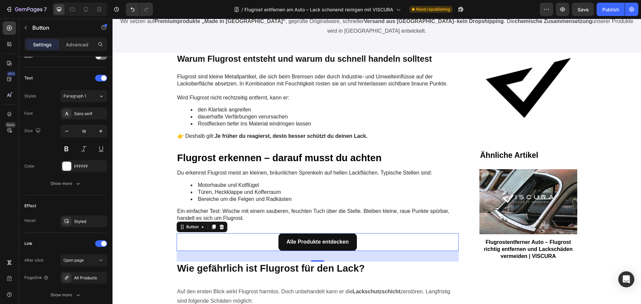
click at [221, 240] on div "Alle Produkte entdecken Button 32" at bounding box center [318, 242] width 282 height 18
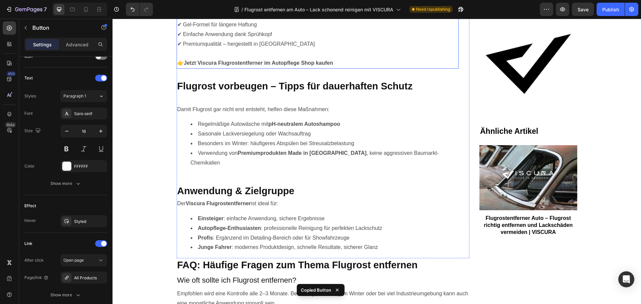
scroll to position [667, 0]
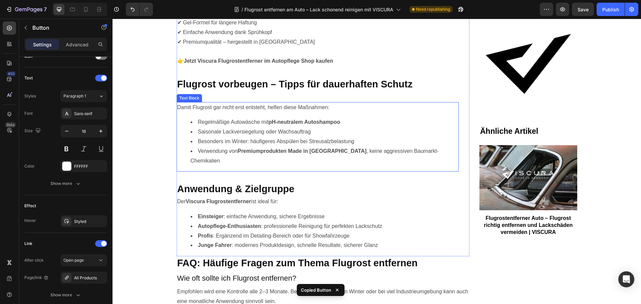
click at [273, 148] on strong "Premiumprodukten Made in Germany" at bounding box center [302, 151] width 129 height 6
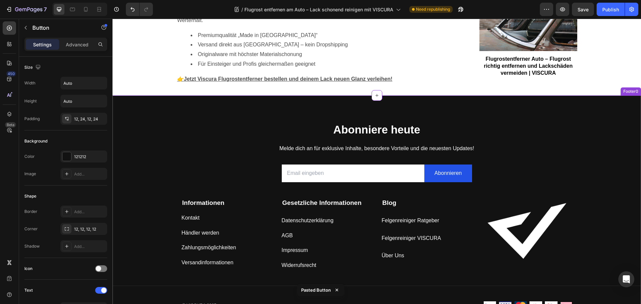
scroll to position [1035, 0]
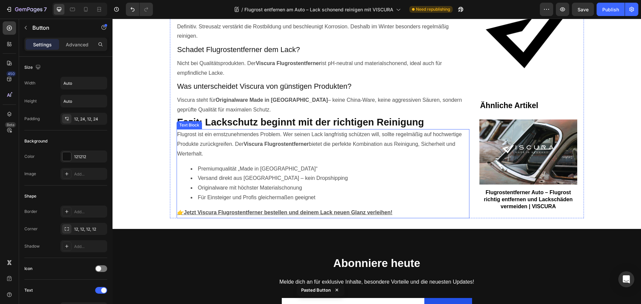
click at [270, 193] on li "Für Einsteiger und Profis gleichermaßen geeignet" at bounding box center [330, 198] width 278 height 10
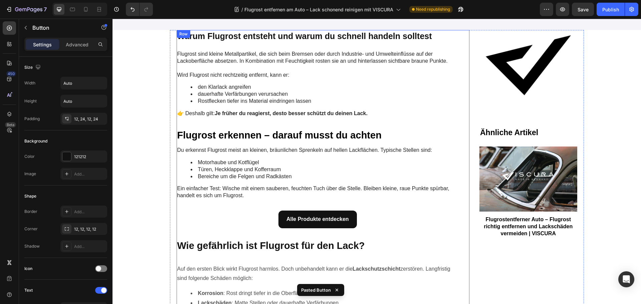
scroll to position [67, 0]
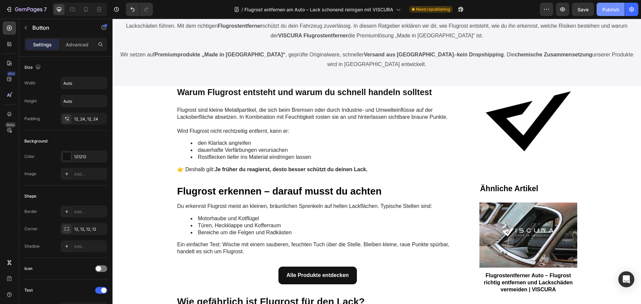
click at [605, 12] on div "Publish" at bounding box center [610, 9] width 17 height 7
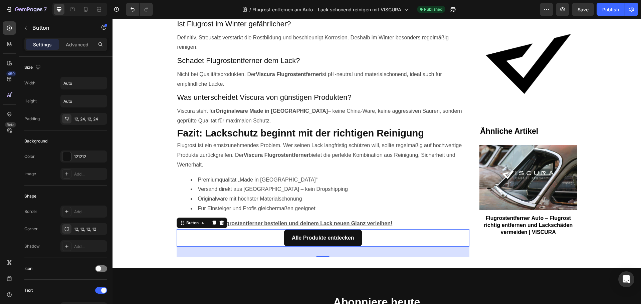
scroll to position [1168, 0]
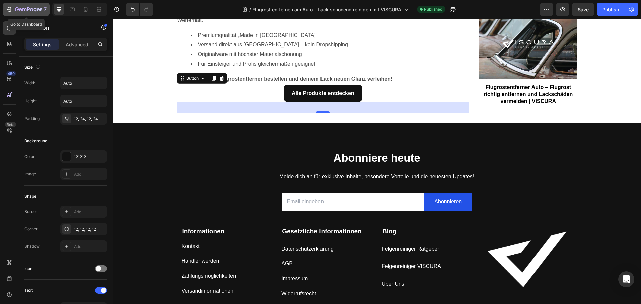
click at [24, 9] on icon "button" at bounding box center [24, 9] width 4 height 3
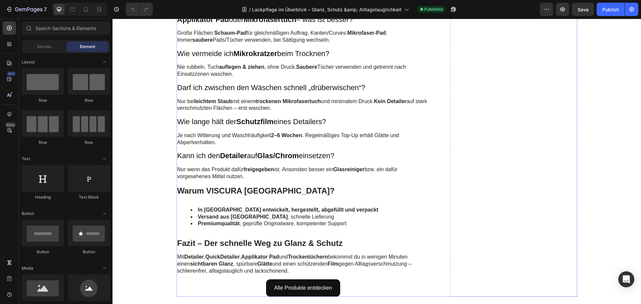
scroll to position [2203, 0]
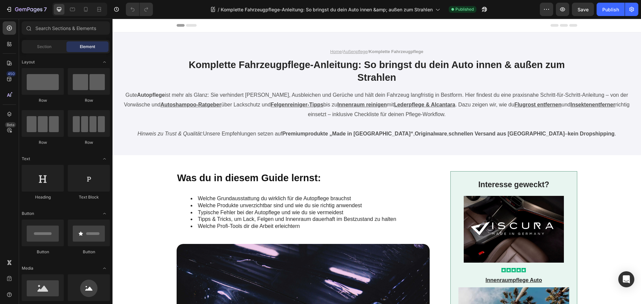
scroll to position [234, 0]
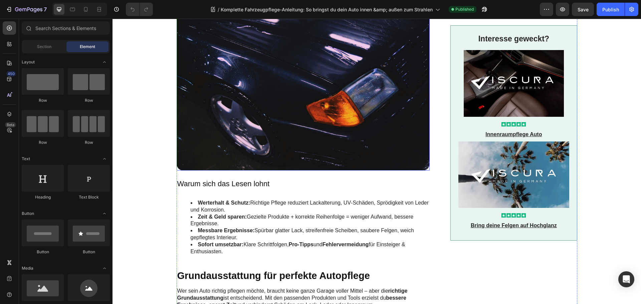
click at [269, 136] on img at bounding box center [303, 90] width 253 height 160
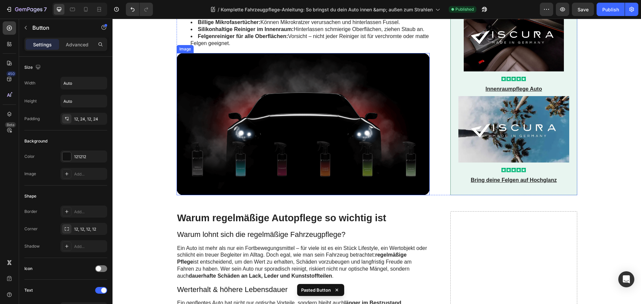
scroll to position [801, 0]
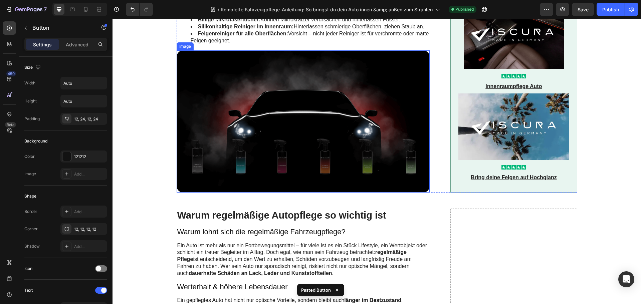
click at [271, 159] on img at bounding box center [303, 121] width 253 height 142
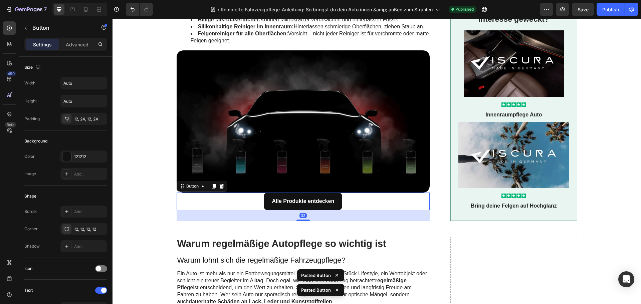
scroll to position [934, 0]
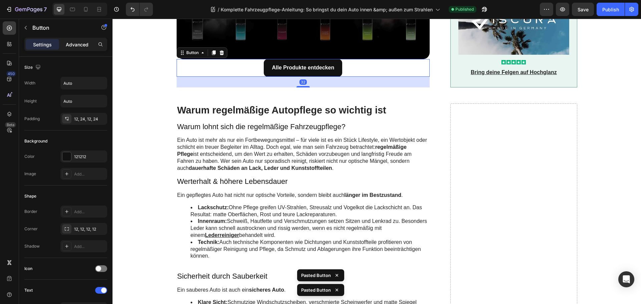
click at [80, 42] on p "Advanced" at bounding box center [77, 44] width 23 height 7
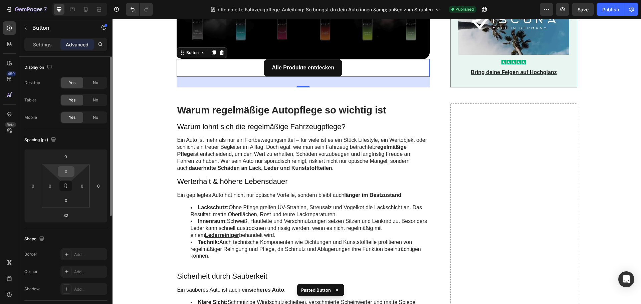
click at [67, 173] on input "0" at bounding box center [65, 172] width 13 height 10
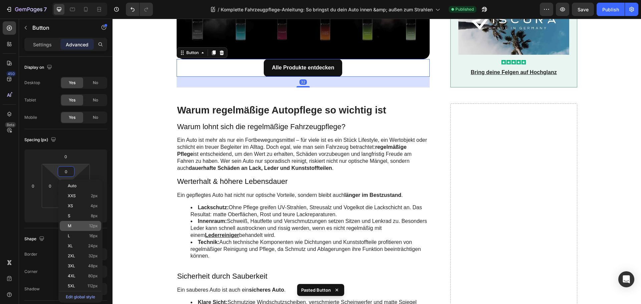
click at [83, 224] on p "M 12px" at bounding box center [83, 226] width 30 height 5
type input "12"
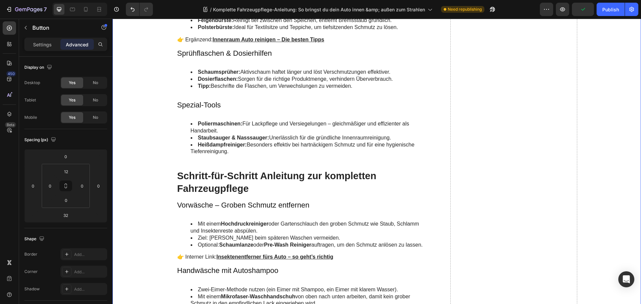
scroll to position [1802, 0]
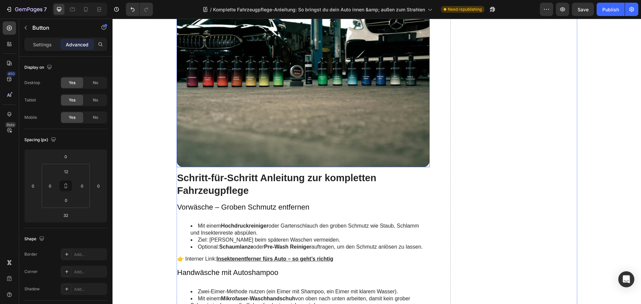
click at [318, 93] on img at bounding box center [303, 82] width 253 height 169
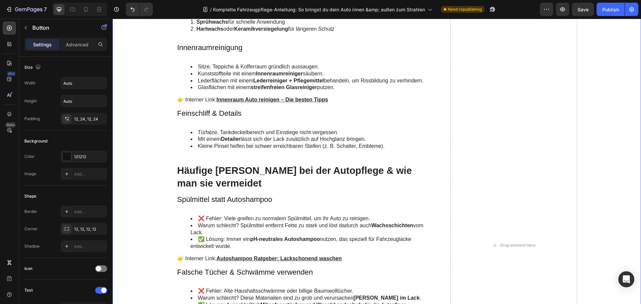
scroll to position [2436, 0]
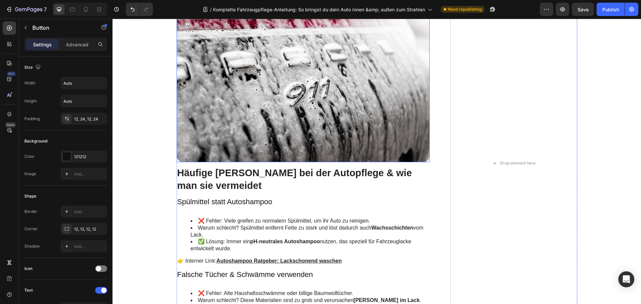
click at [256, 137] on img at bounding box center [303, 77] width 253 height 169
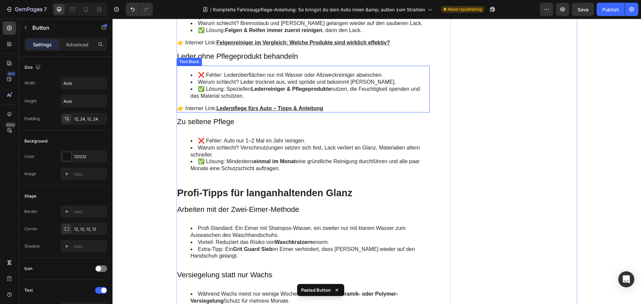
scroll to position [2970, 0]
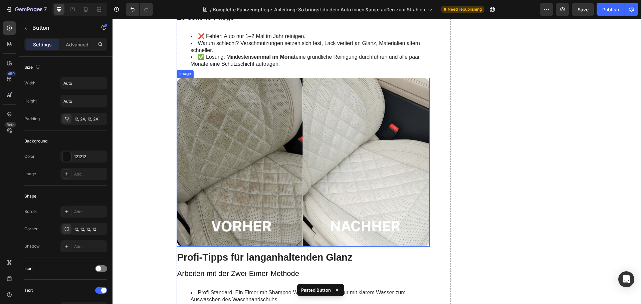
click at [286, 182] on img at bounding box center [303, 162] width 253 height 169
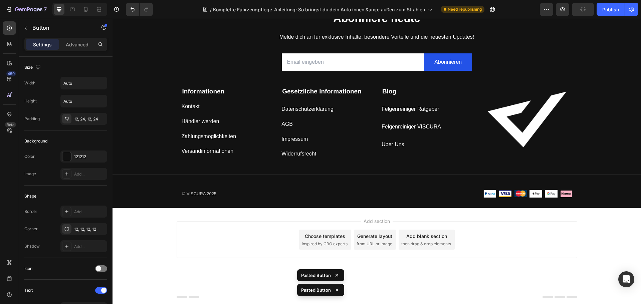
scroll to position [4372, 0]
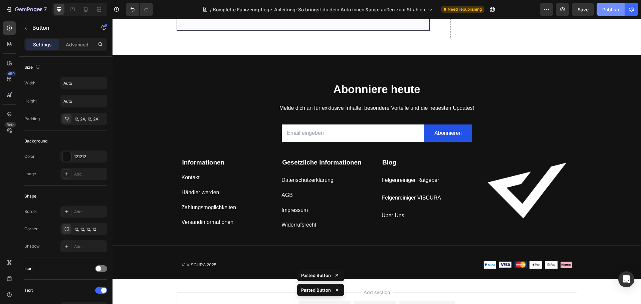
click at [606, 9] on div "Publish" at bounding box center [610, 9] width 17 height 7
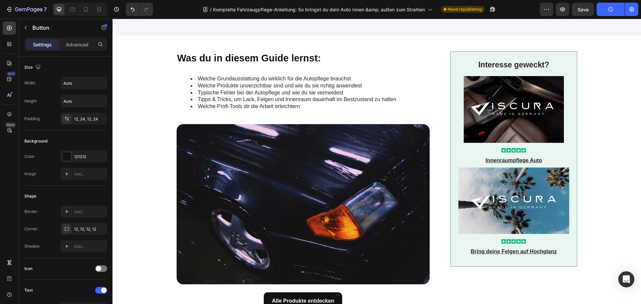
scroll to position [0, 0]
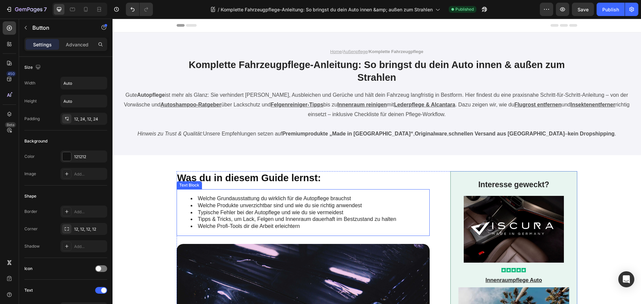
click at [261, 204] on li "Welche Produkte unverzichtbar sind und wie du sie richtig anwendest" at bounding box center [310, 205] width 239 height 7
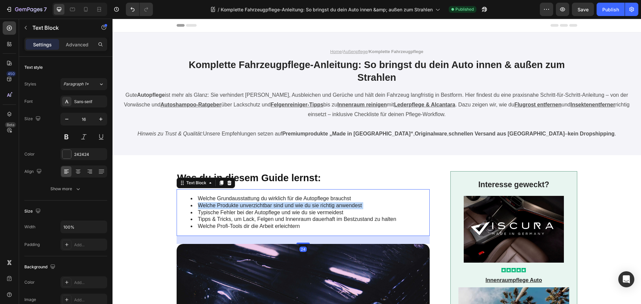
click at [261, 204] on li "Welche Produkte unverzichtbar sind und wie du sie richtig anwendest" at bounding box center [310, 205] width 239 height 7
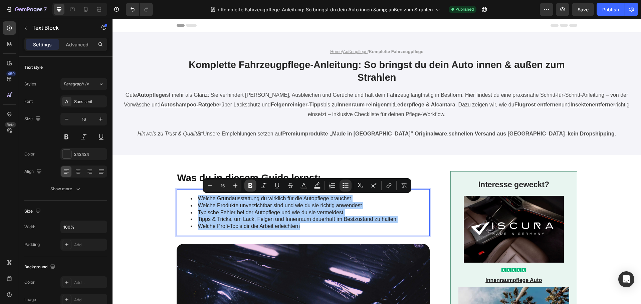
click at [249, 186] on icon "Editor contextual toolbar" at bounding box center [250, 185] width 4 height 5
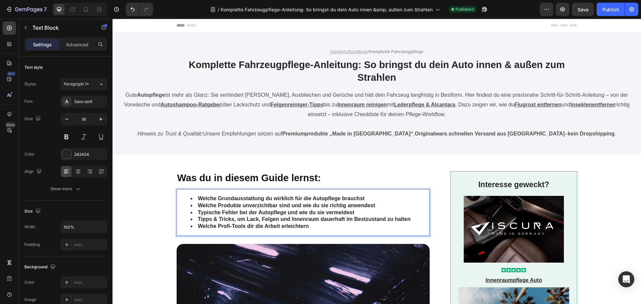
click at [277, 216] on li "Typische Fehler bei der Autopflege und wie du sie vermeidest" at bounding box center [310, 212] width 239 height 7
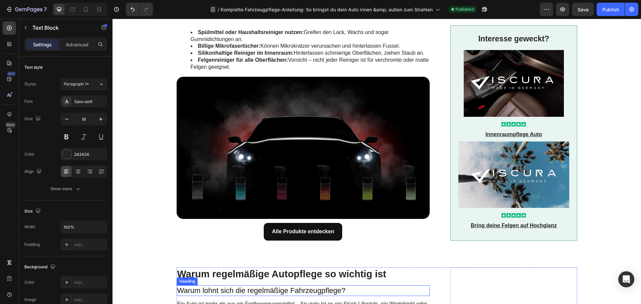
scroll to position [868, 0]
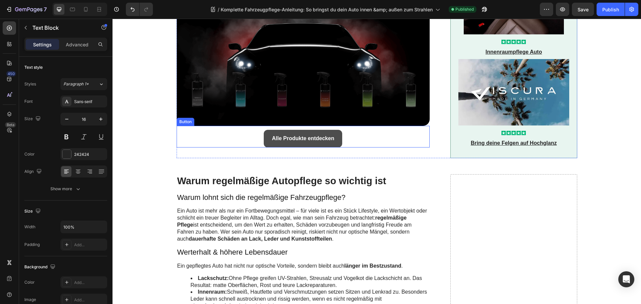
click at [267, 137] on link "Alle Produkte entdecken" at bounding box center [303, 139] width 78 height 18
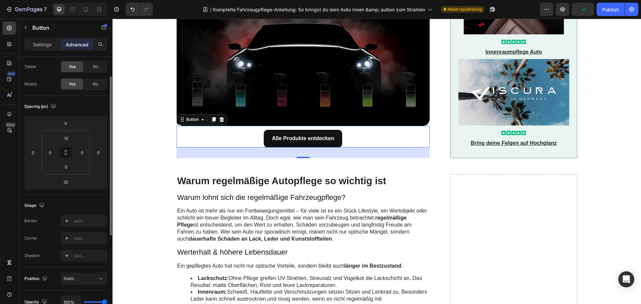
scroll to position [0, 0]
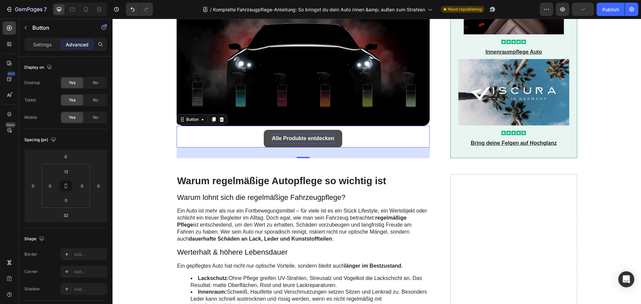
click at [280, 136] on strong "Alle Produkte entdecken" at bounding box center [303, 138] width 62 height 6
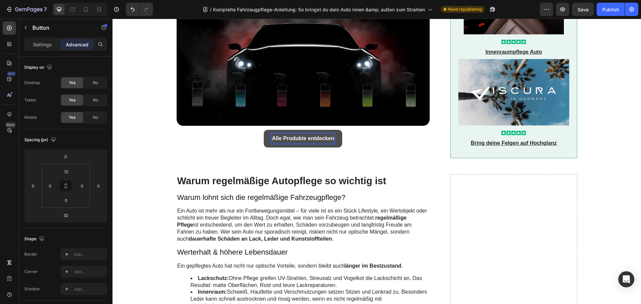
click at [265, 136] on link "Alle Produkte entdecken" at bounding box center [303, 139] width 78 height 18
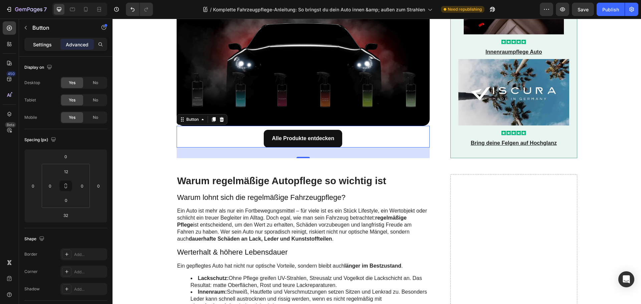
click at [41, 44] on p "Settings" at bounding box center [42, 44] width 19 height 7
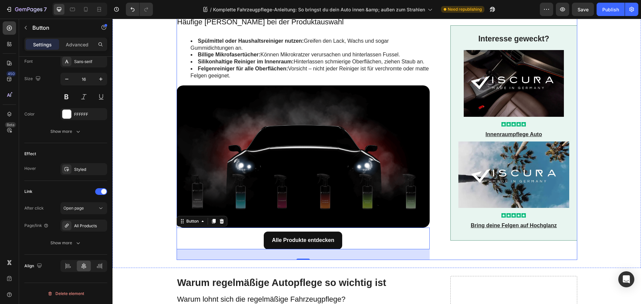
scroll to position [667, 0]
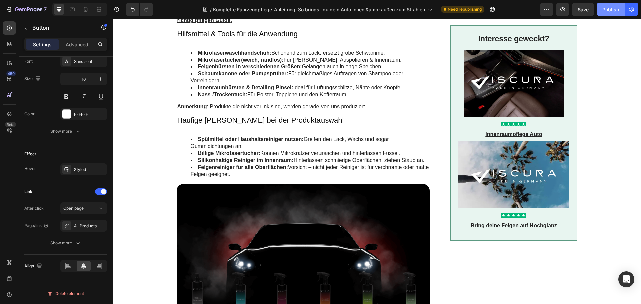
click at [612, 9] on div "Publish" at bounding box center [610, 9] width 17 height 7
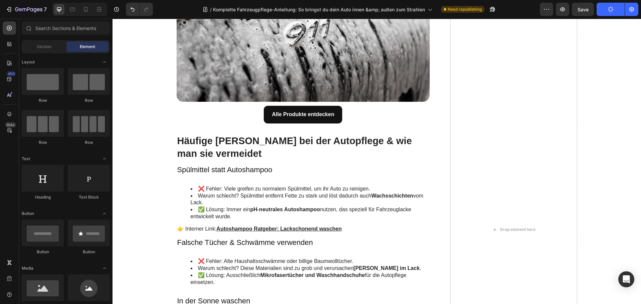
scroll to position [0, 0]
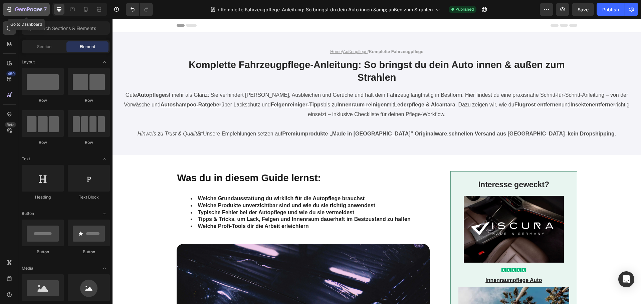
click at [34, 7] on div "7" at bounding box center [31, 9] width 32 height 8
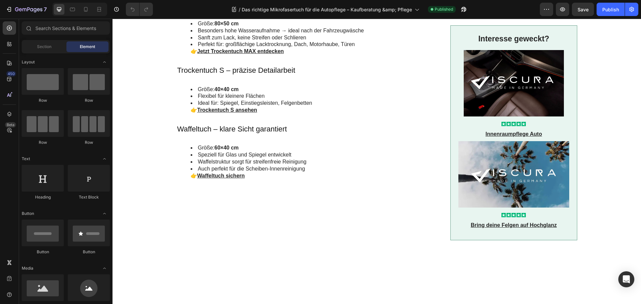
scroll to position [234, 0]
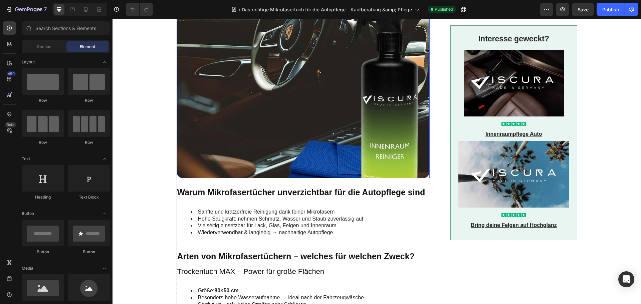
click at [291, 121] on img at bounding box center [303, 51] width 253 height 253
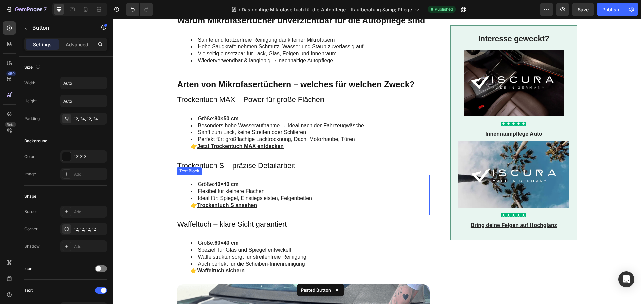
scroll to position [601, 0]
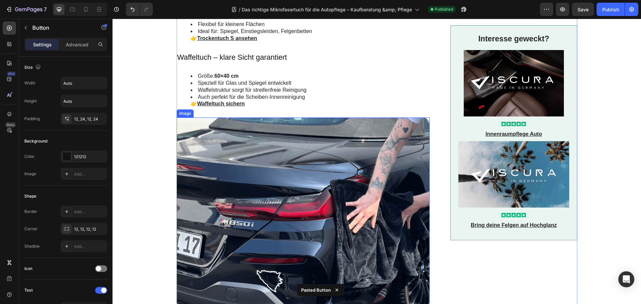
click at [281, 185] on img at bounding box center [303, 212] width 253 height 190
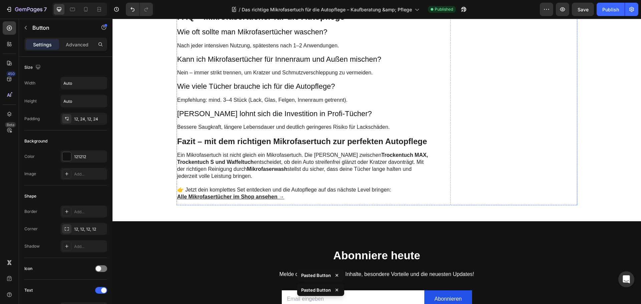
scroll to position [1283, 0]
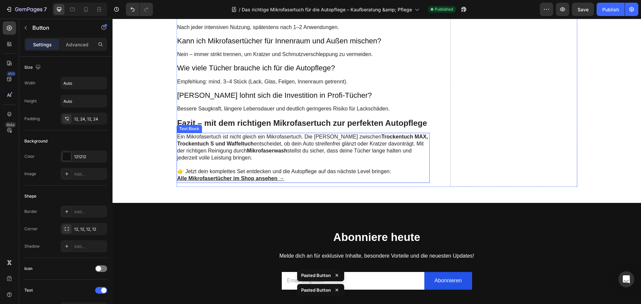
click at [289, 166] on p at bounding box center [303, 164] width 252 height 7
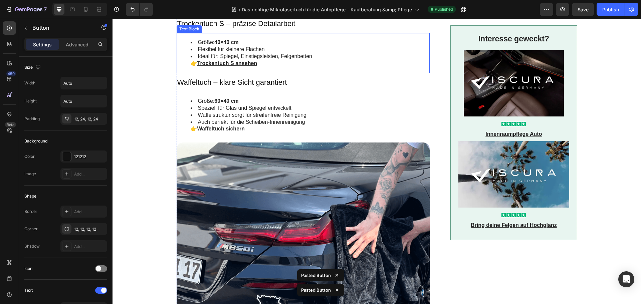
scroll to position [682, 0]
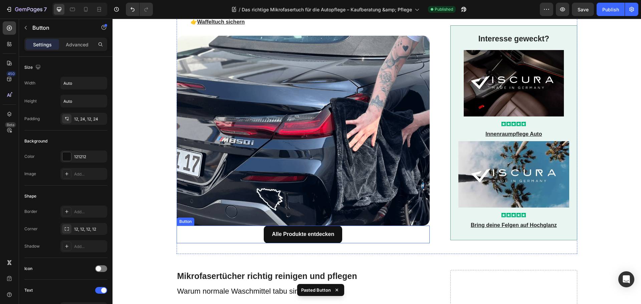
click at [245, 233] on div "Alle Produkte entdecken Button" at bounding box center [303, 235] width 253 height 18
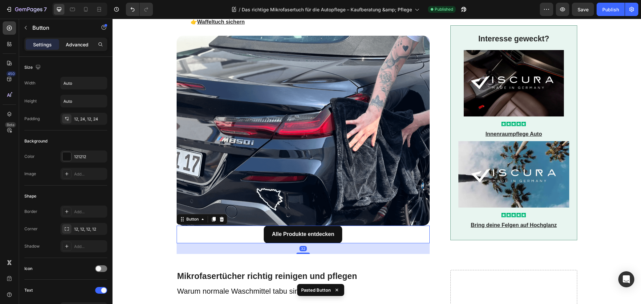
click at [77, 41] on p "Advanced" at bounding box center [77, 44] width 23 height 7
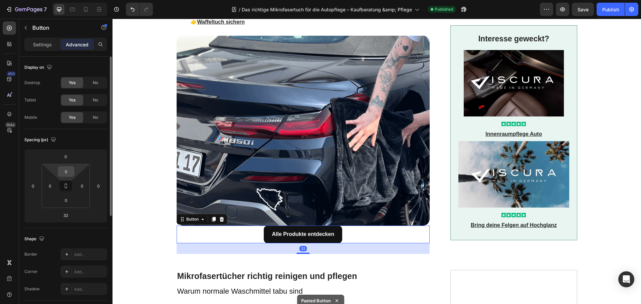
click at [69, 171] on input "0" at bounding box center [65, 172] width 13 height 10
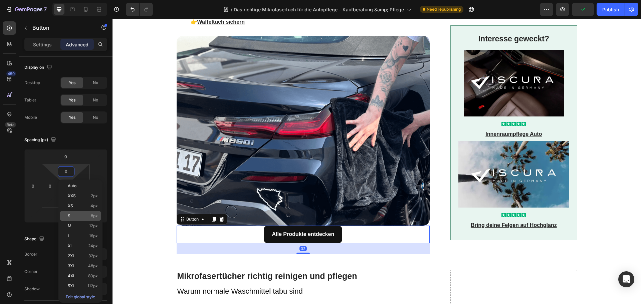
click at [82, 217] on p "S 8px" at bounding box center [83, 216] width 30 height 5
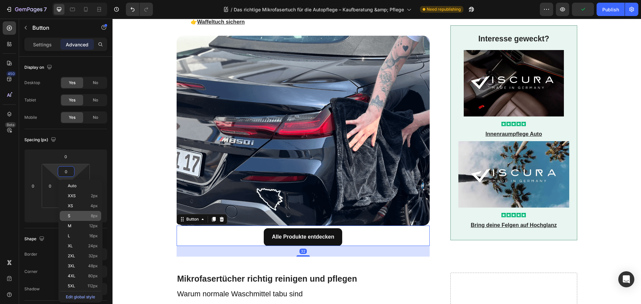
type input "8"
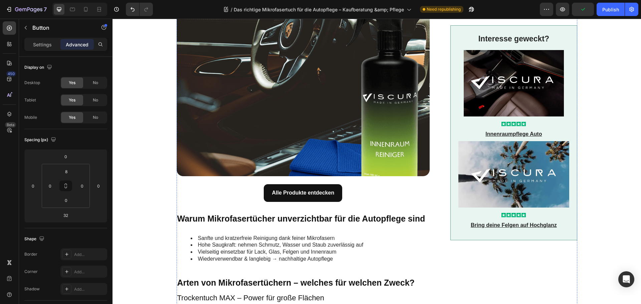
scroll to position [149, 0]
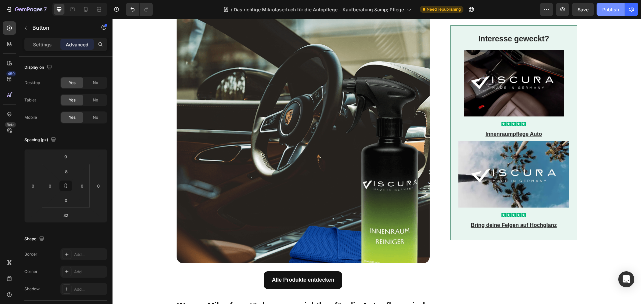
click at [609, 14] on button "Publish" at bounding box center [610, 9] width 28 height 13
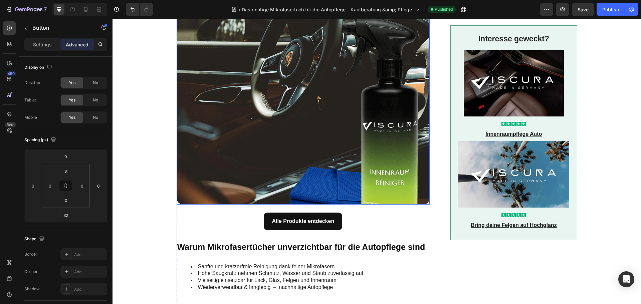
scroll to position [300, 0]
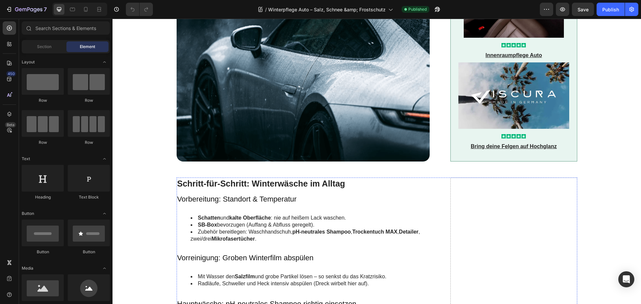
scroll to position [501, 0]
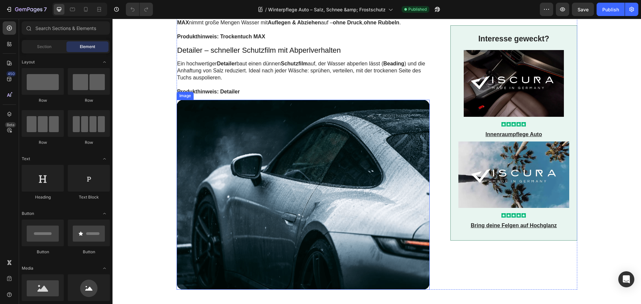
click at [273, 181] on img at bounding box center [303, 195] width 253 height 190
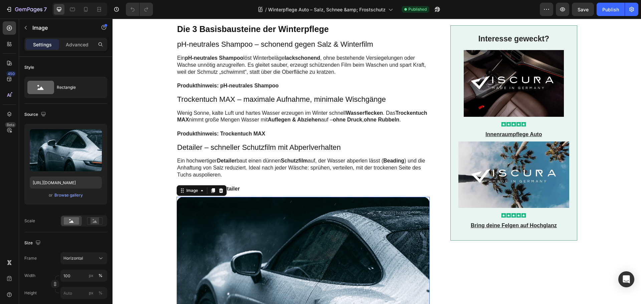
scroll to position [267, 0]
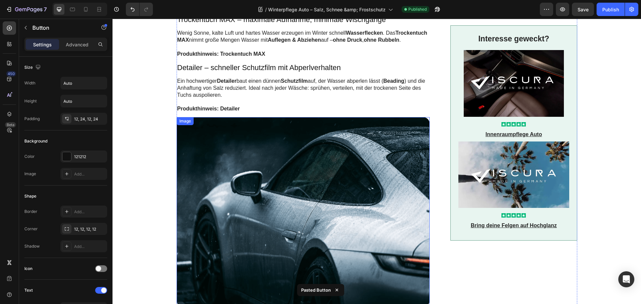
scroll to position [601, 0]
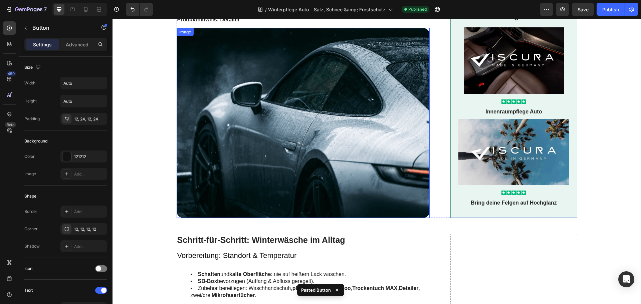
click at [259, 139] on img at bounding box center [303, 123] width 253 height 190
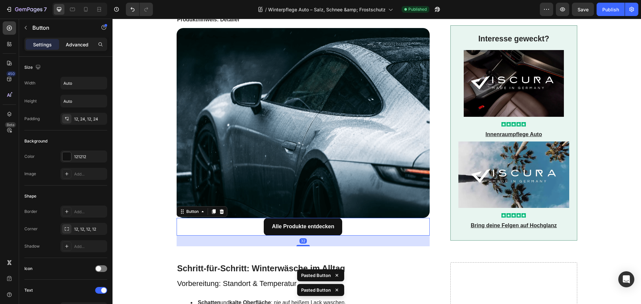
click at [79, 41] on p "Advanced" at bounding box center [77, 44] width 23 height 7
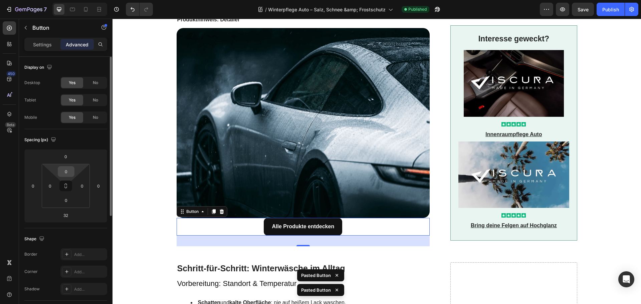
click at [66, 172] on input "0" at bounding box center [65, 172] width 13 height 10
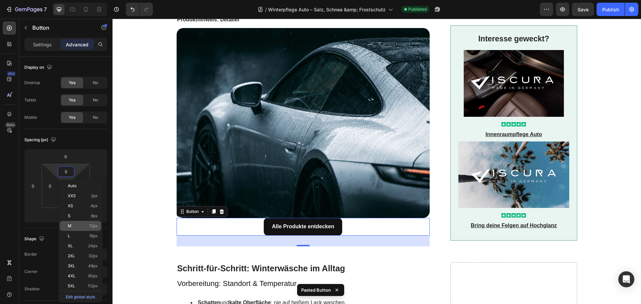
click at [83, 226] on p "M 12px" at bounding box center [83, 226] width 30 height 5
type input "12"
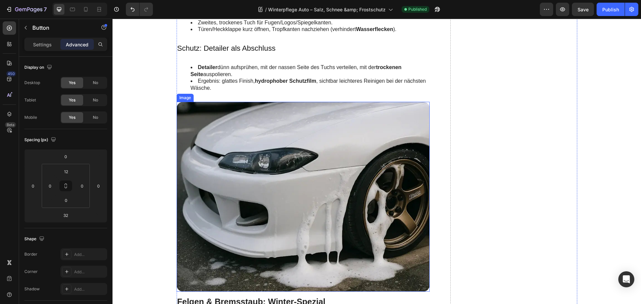
click at [227, 193] on img at bounding box center [303, 197] width 253 height 190
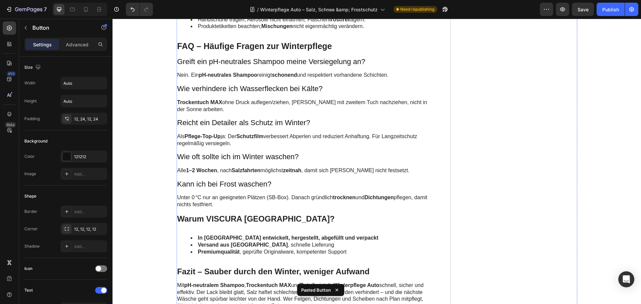
scroll to position [2350, 0]
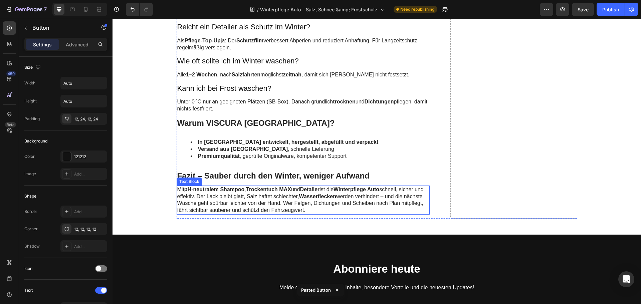
click at [260, 200] on p "Mit pH‑neutralem Shampoo , Trockentuch MAX und Detailer ist die Winterpflege Au…" at bounding box center [303, 200] width 252 height 28
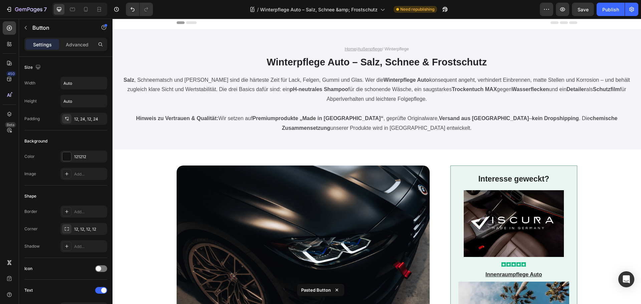
scroll to position [0, 0]
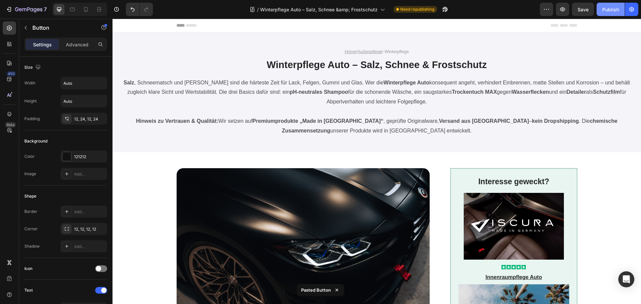
click at [610, 7] on div "Publish" at bounding box center [610, 9] width 17 height 7
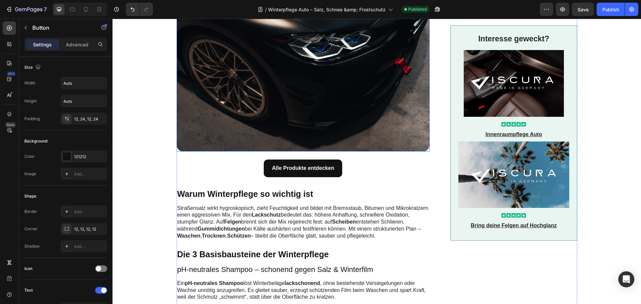
scroll to position [300, 0]
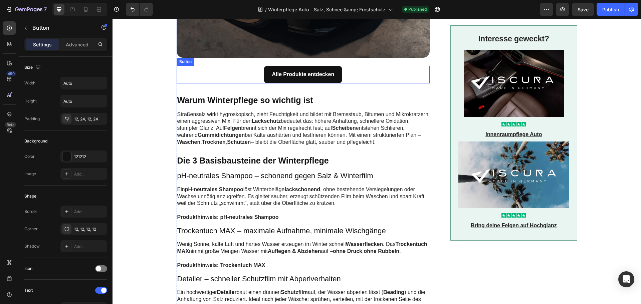
click at [258, 76] on div "Alle Produkte entdecken Button" at bounding box center [303, 75] width 253 height 18
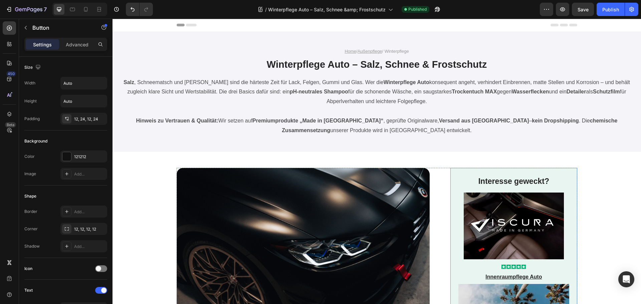
scroll to position [0, 0]
click at [39, 6] on div "7" at bounding box center [31, 9] width 32 height 8
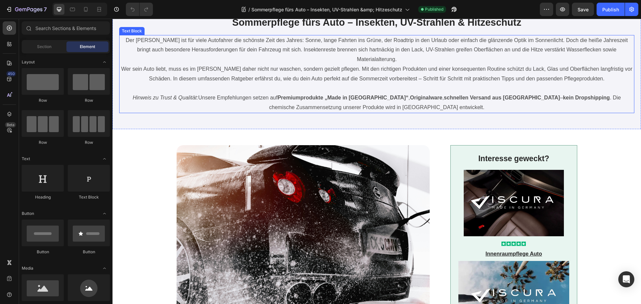
scroll to position [167, 0]
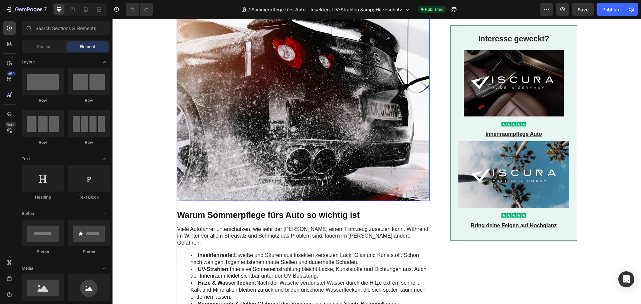
click at [269, 136] on img at bounding box center [303, 106] width 253 height 190
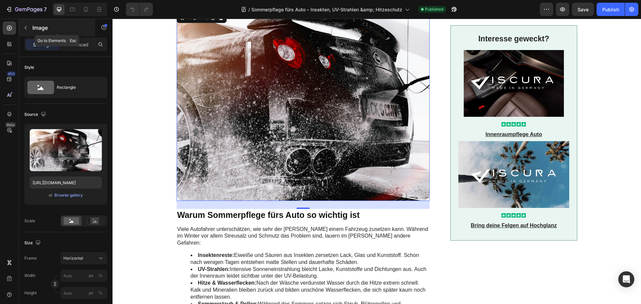
click at [25, 26] on icon "button" at bounding box center [25, 27] width 5 height 5
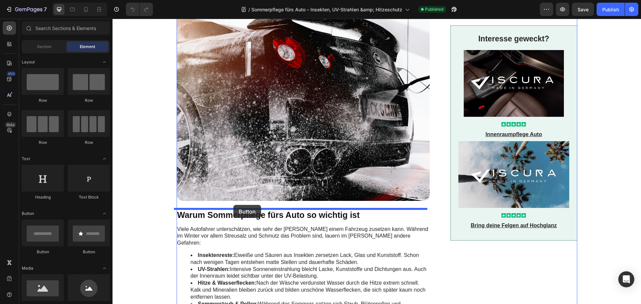
drag, startPoint x: 152, startPoint y: 257, endPoint x: 233, endPoint y: 205, distance: 96.9
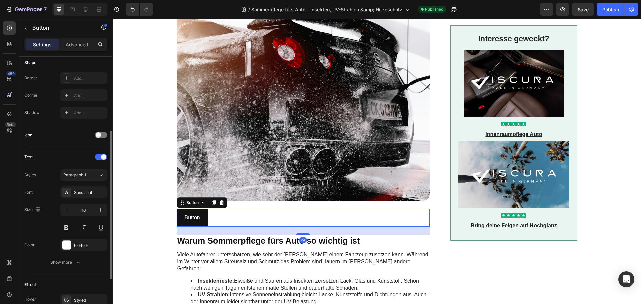
scroll to position [212, 0]
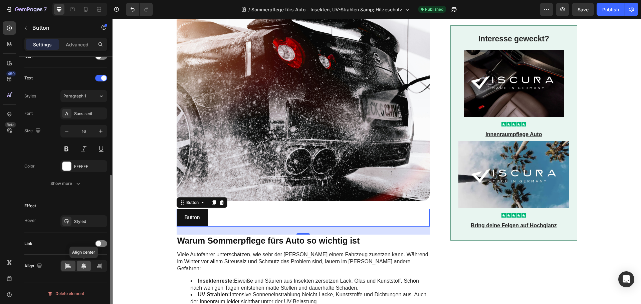
click at [80, 268] on div at bounding box center [84, 266] width 14 height 11
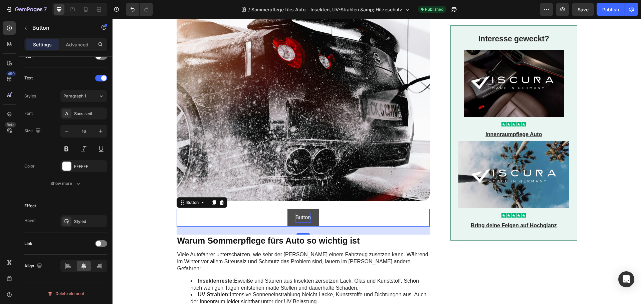
click at [303, 216] on p "Button" at bounding box center [302, 218] width 15 height 10
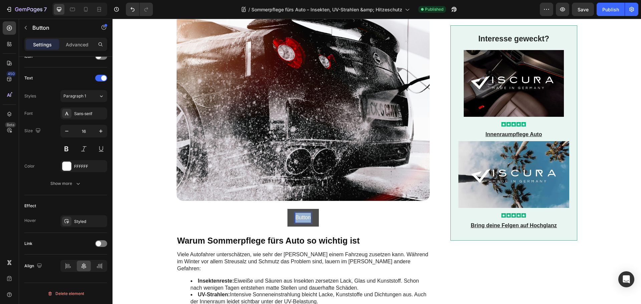
click at [303, 216] on p "Button" at bounding box center [302, 218] width 15 height 10
click at [292, 209] on button "All" at bounding box center [303, 218] width 22 height 18
click at [281, 209] on button "Alle Produkt" at bounding box center [303, 218] width 45 height 18
click at [303, 216] on p "Alle Produkte entdecken" at bounding box center [303, 218] width 58 height 10
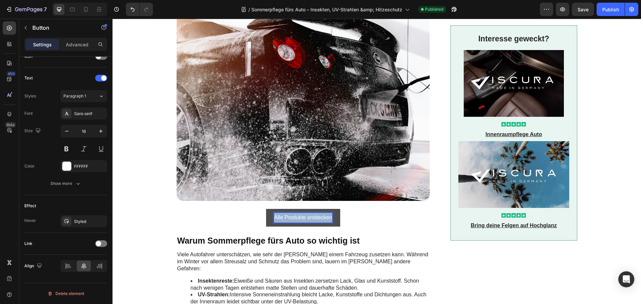
click at [303, 216] on p "Alle Produkte entdecken" at bounding box center [303, 218] width 58 height 10
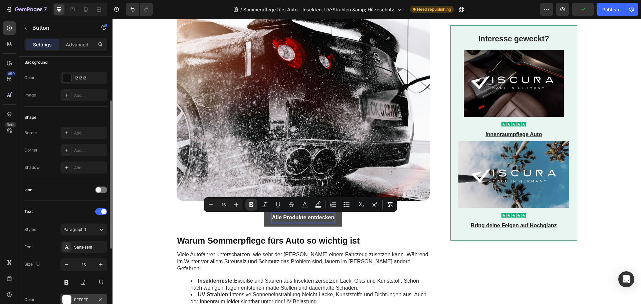
scroll to position [112, 0]
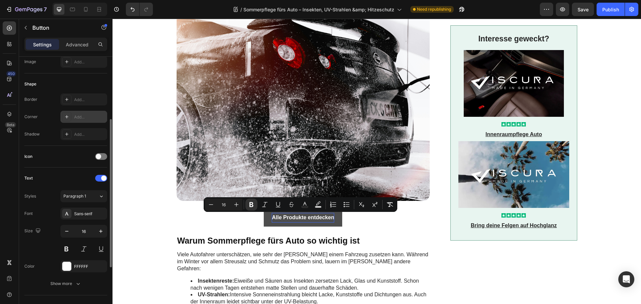
click at [81, 118] on div "Add..." at bounding box center [89, 117] width 31 height 6
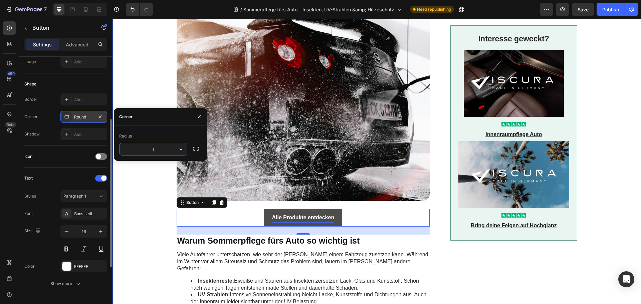
type input "12"
click at [39, 149] on div "Icon" at bounding box center [65, 157] width 83 height 22
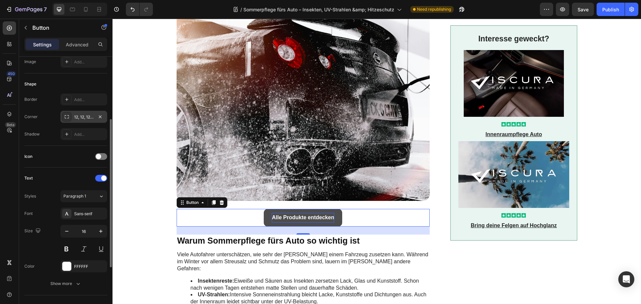
scroll to position [212, 0]
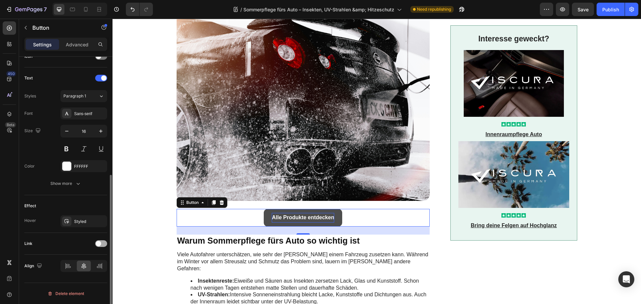
click at [100, 242] on span at bounding box center [98, 243] width 5 height 5
click at [90, 275] on div "Add..." at bounding box center [89, 278] width 31 height 6
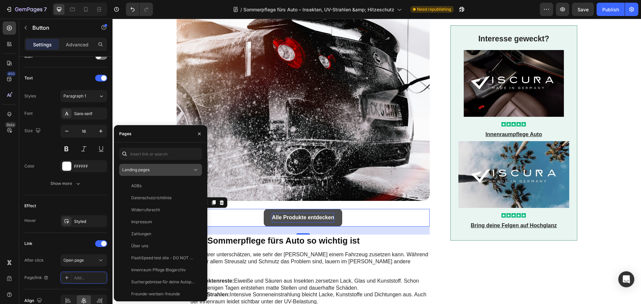
click at [151, 171] on div "Landing pages" at bounding box center [157, 170] width 70 height 6
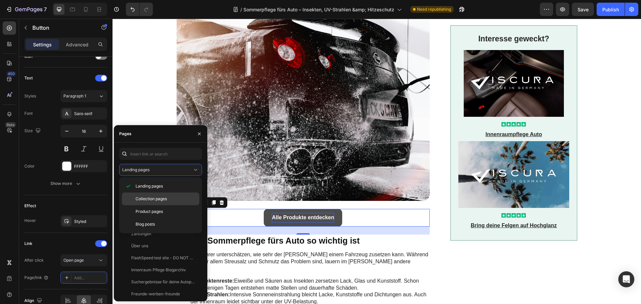
click at [152, 200] on span "Collection pages" at bounding box center [150, 199] width 31 height 6
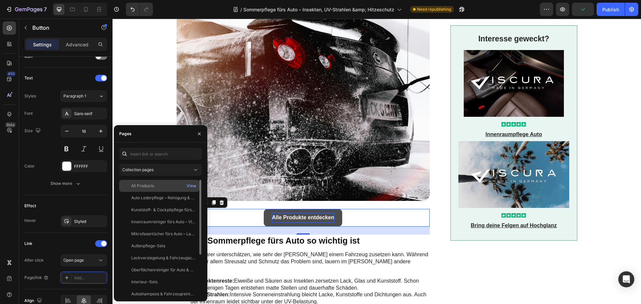
click at [149, 185] on div "All Products" at bounding box center [142, 186] width 23 height 6
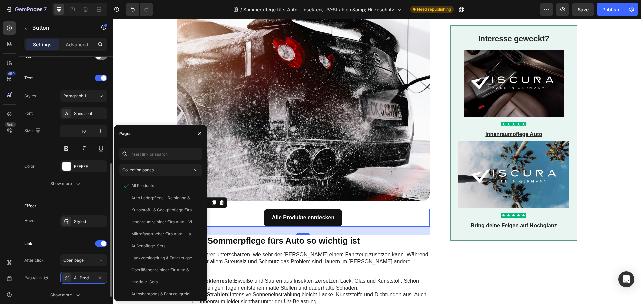
click at [79, 243] on div "Link" at bounding box center [65, 243] width 83 height 11
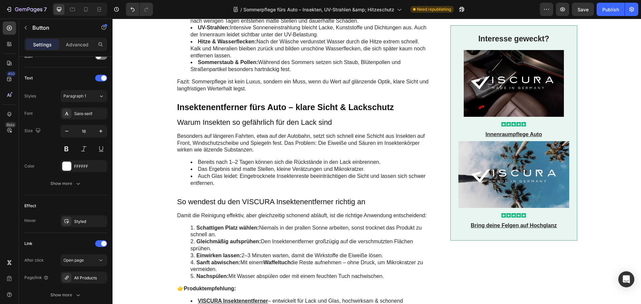
scroll to position [234, 0]
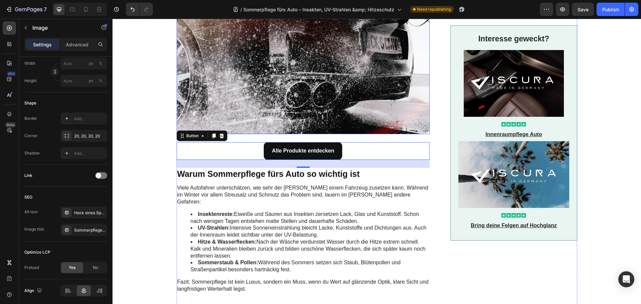
click at [260, 122] on img at bounding box center [303, 39] width 253 height 190
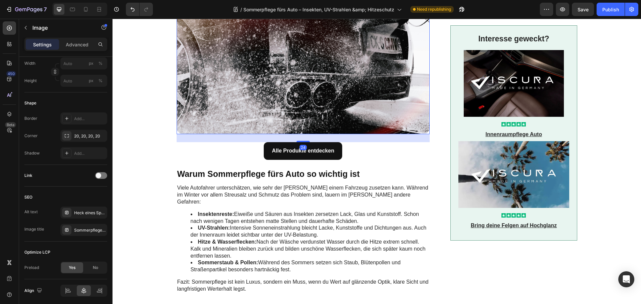
scroll to position [0, 0]
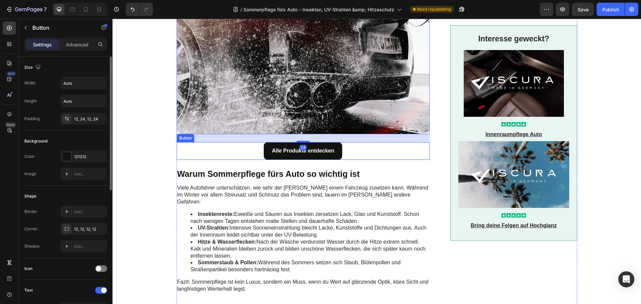
click at [246, 148] on div "Alle Produkte entdecken Button" at bounding box center [303, 151] width 253 height 18
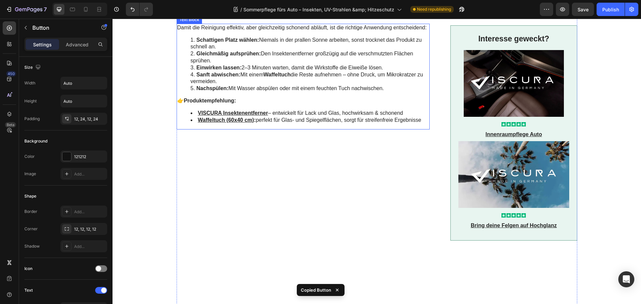
scroll to position [634, 0]
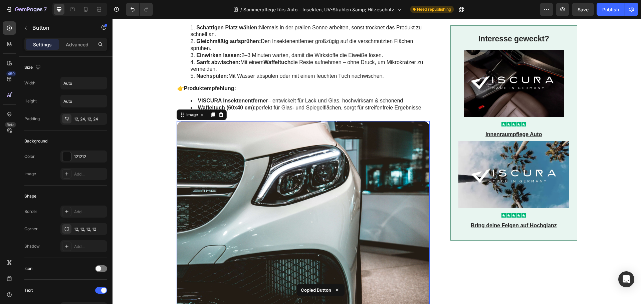
click at [260, 164] on img at bounding box center [303, 216] width 253 height 190
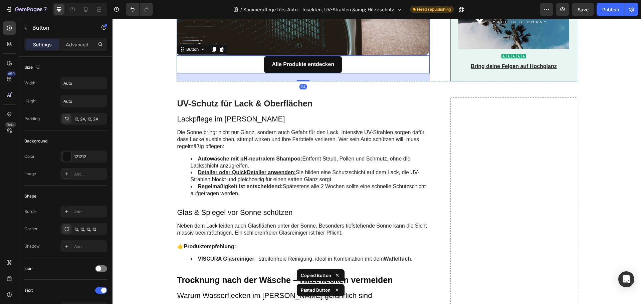
scroll to position [896, 0]
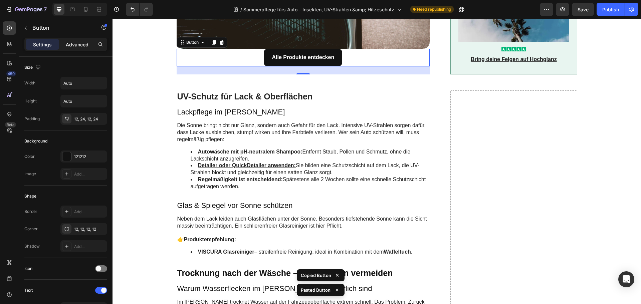
click at [81, 45] on p "Advanced" at bounding box center [77, 44] width 23 height 7
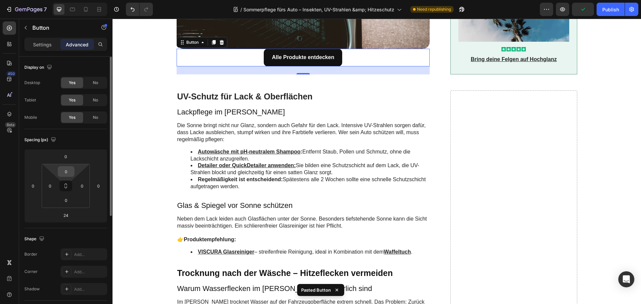
click at [66, 174] on input "0" at bounding box center [65, 172] width 13 height 10
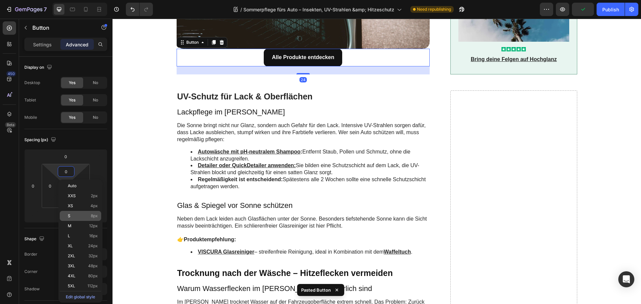
click at [75, 216] on p "S 8px" at bounding box center [83, 216] width 30 height 5
type input "8"
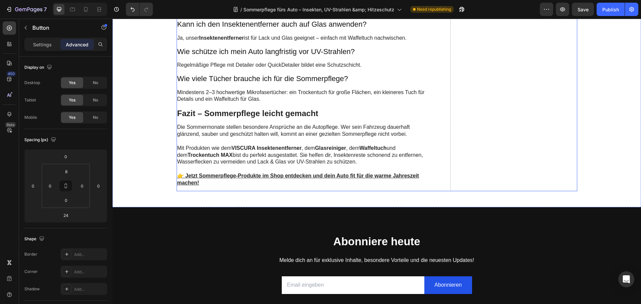
scroll to position [1397, 0]
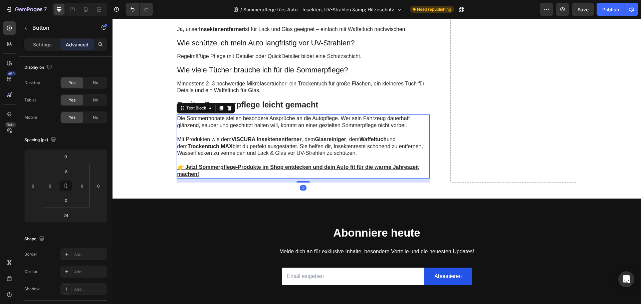
click at [270, 157] on p "Mit Produkten wie dem VISCURA Insektenentferner , dem Glasreiniger , dem Waffel…" at bounding box center [303, 146] width 252 height 21
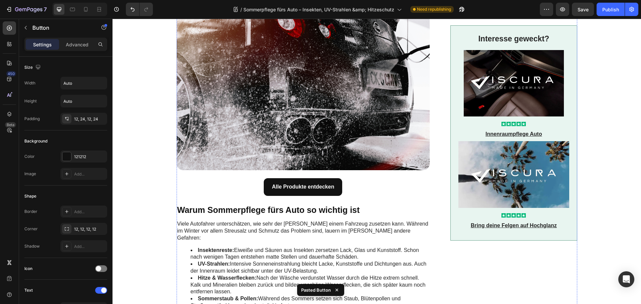
scroll to position [62, 0]
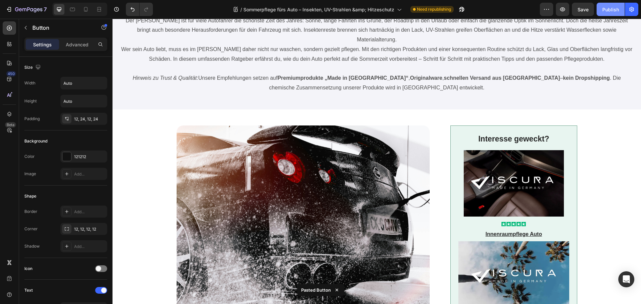
click at [611, 7] on div "Publish" at bounding box center [610, 9] width 17 height 7
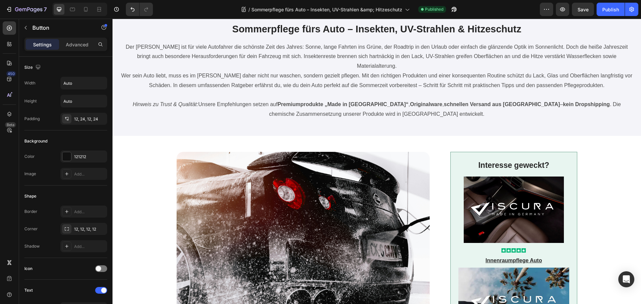
scroll to position [0, 0]
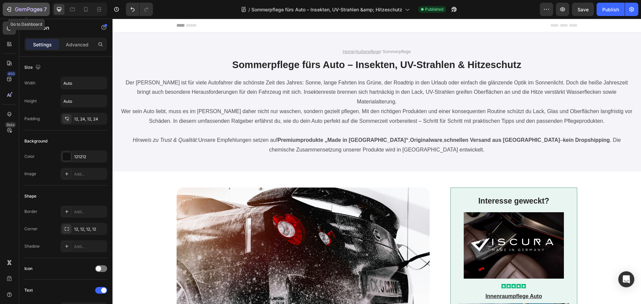
click at [20, 7] on icon "button" at bounding box center [28, 10] width 27 height 6
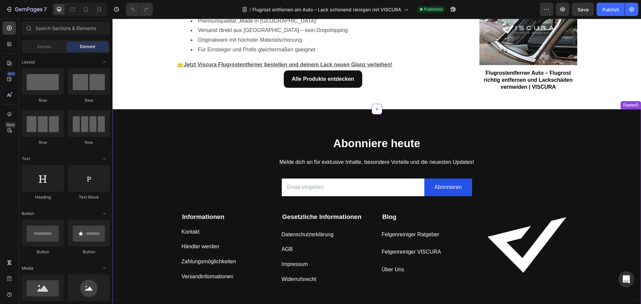
scroll to position [1235, 0]
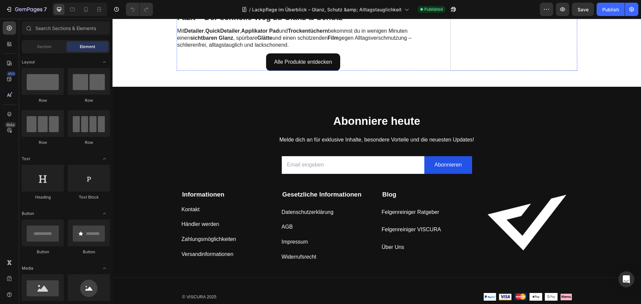
scroll to position [2303, 0]
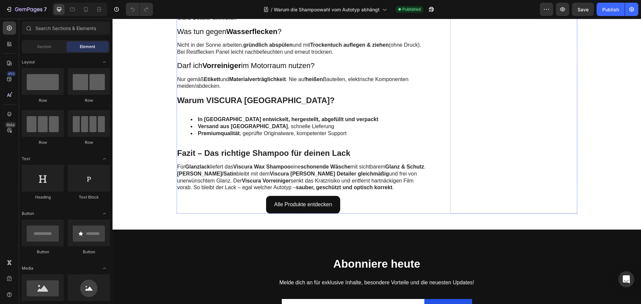
scroll to position [1869, 0]
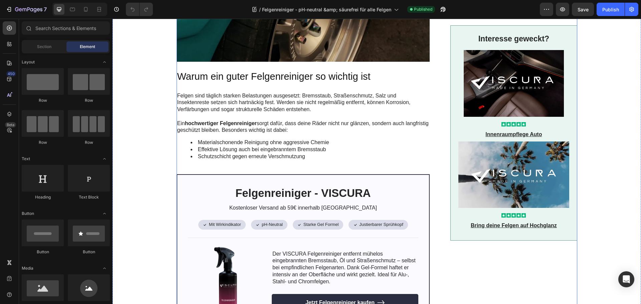
scroll to position [67, 0]
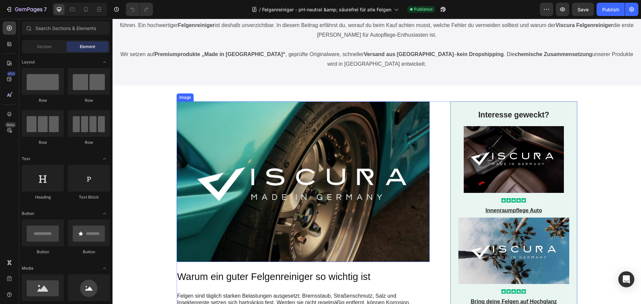
click at [277, 180] on img at bounding box center [303, 181] width 253 height 160
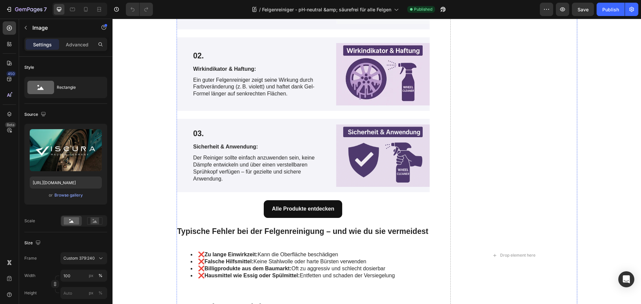
scroll to position [1235, 0]
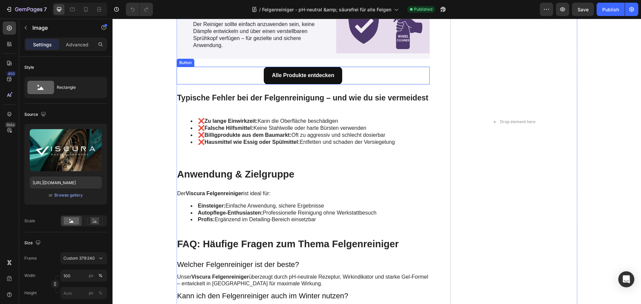
click at [251, 79] on div "Alle Produkte entdecken Button" at bounding box center [303, 76] width 253 height 18
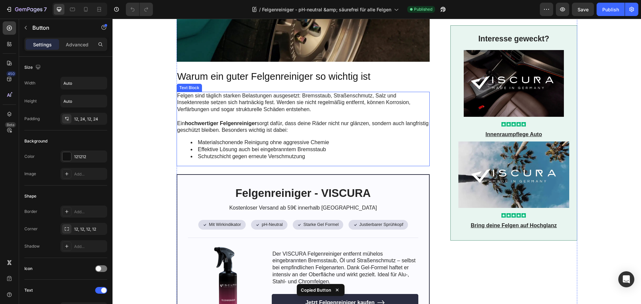
scroll to position [100, 0]
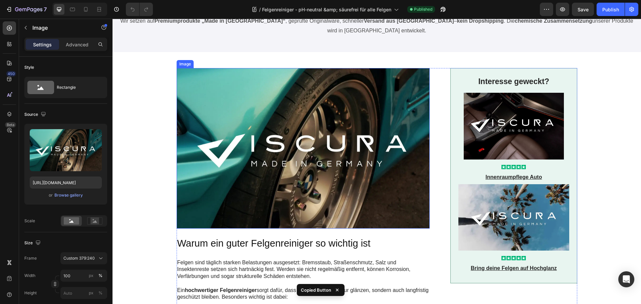
click at [275, 141] on img at bounding box center [303, 148] width 253 height 160
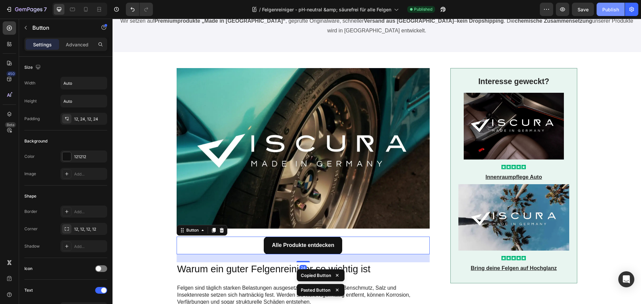
click at [607, 9] on div "Publish" at bounding box center [610, 9] width 17 height 7
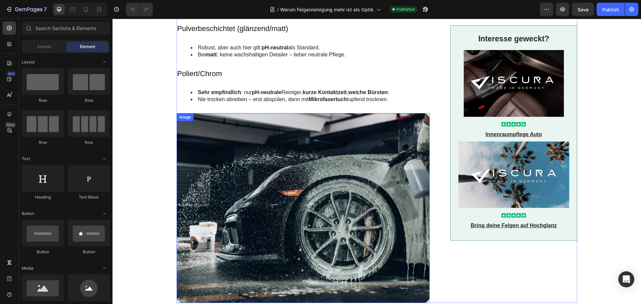
click at [275, 192] on img at bounding box center [303, 208] width 253 height 190
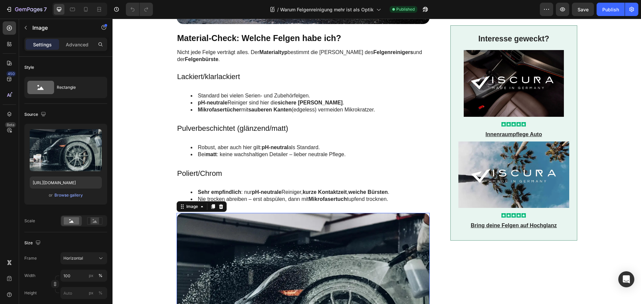
scroll to position [200, 0]
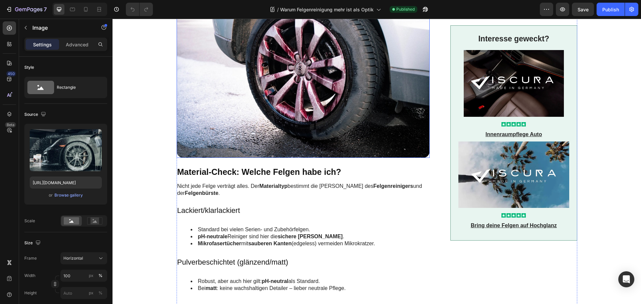
click at [295, 94] on img at bounding box center [303, 63] width 253 height 190
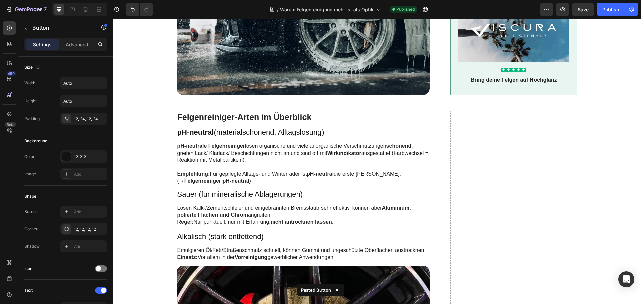
scroll to position [801, 0]
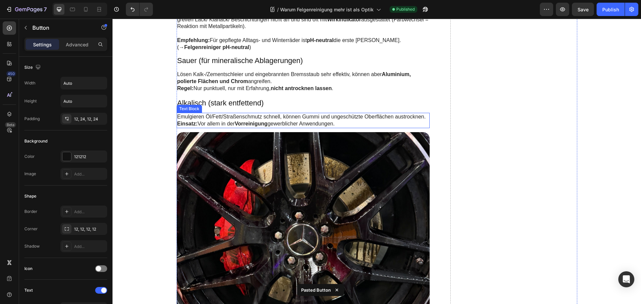
click at [283, 122] on p "Emulgieren Öl/Fett/Straßenschmutz schnell, können Gummi und ungeschützte Oberfl…" at bounding box center [303, 120] width 252 height 14
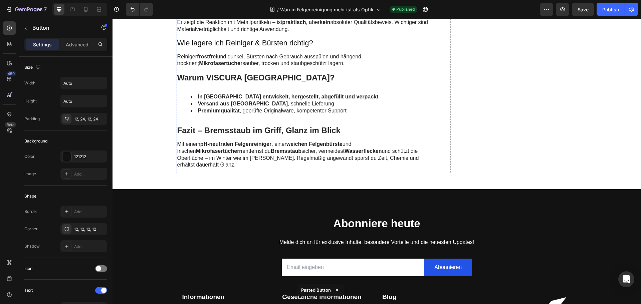
scroll to position [2203, 0]
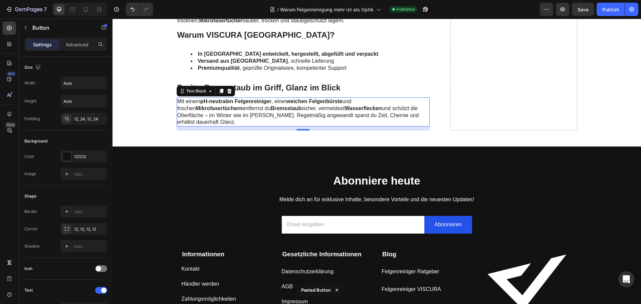
click at [276, 98] on p "Mit einem pH‑neutralen Felgenreiniger , einer weichen Felgenbürste und frischen…" at bounding box center [303, 112] width 252 height 28
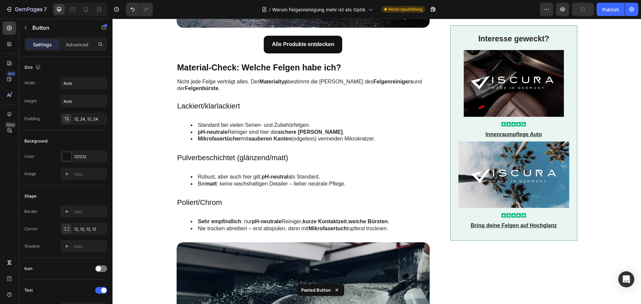
scroll to position [234, 0]
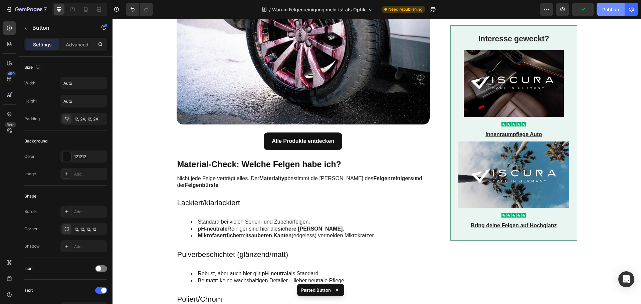
click at [611, 9] on div "Publish" at bounding box center [610, 9] width 17 height 7
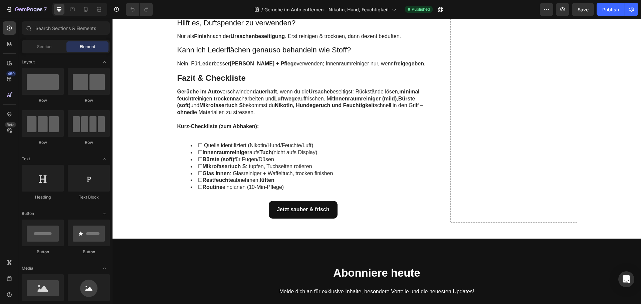
scroll to position [3037, 0]
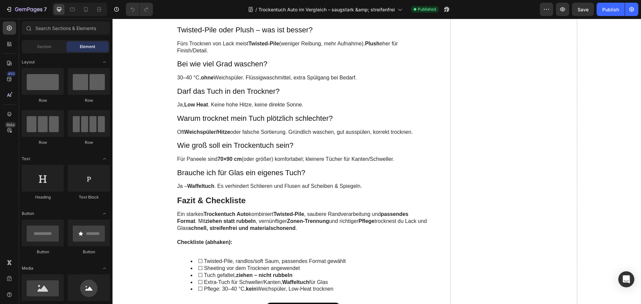
scroll to position [2436, 0]
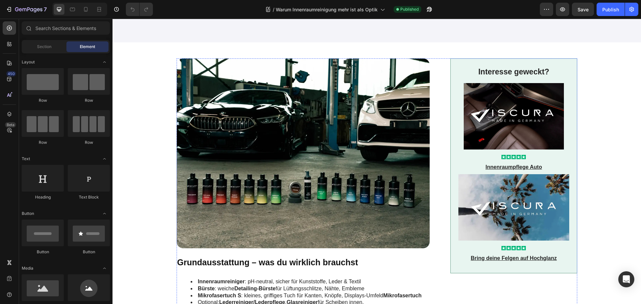
scroll to position [100, 0]
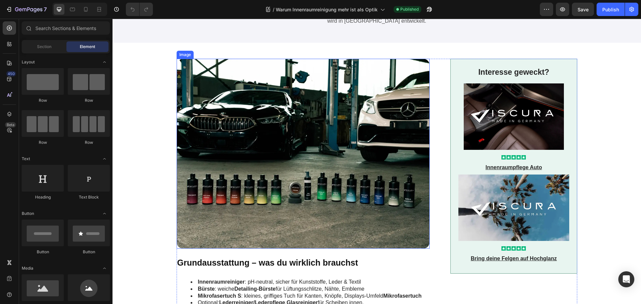
click at [311, 144] on img at bounding box center [303, 154] width 253 height 190
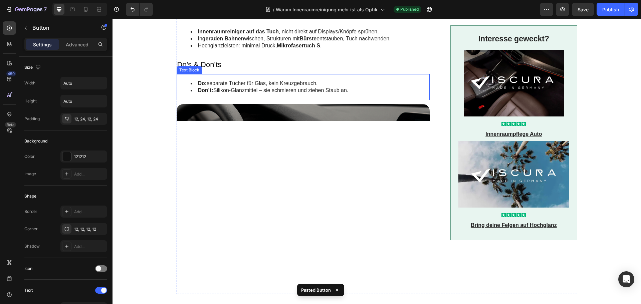
scroll to position [667, 0]
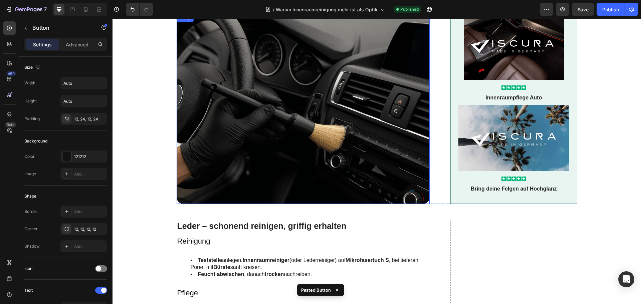
click at [301, 159] on img at bounding box center [303, 109] width 253 height 190
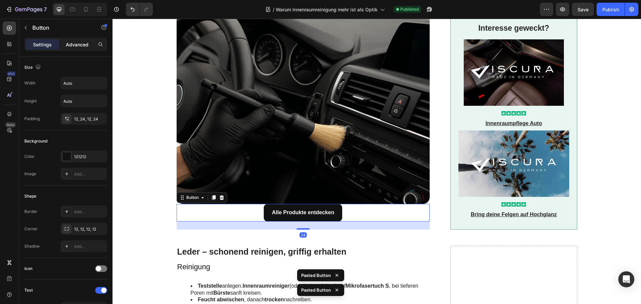
click at [74, 45] on p "Advanced" at bounding box center [77, 44] width 23 height 7
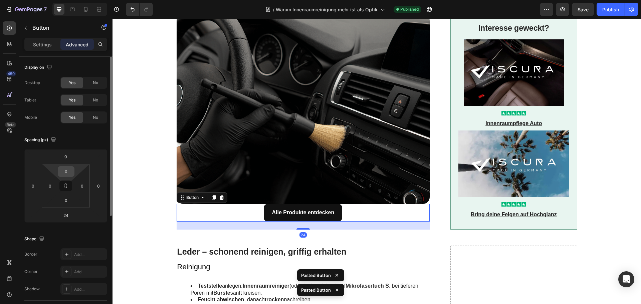
click at [67, 170] on input "0" at bounding box center [65, 172] width 13 height 10
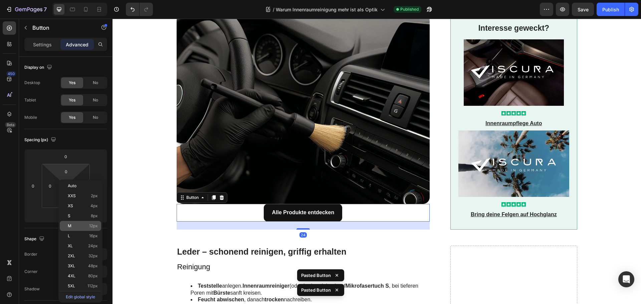
click at [81, 226] on p "M 12px" at bounding box center [83, 226] width 30 height 5
type input "12"
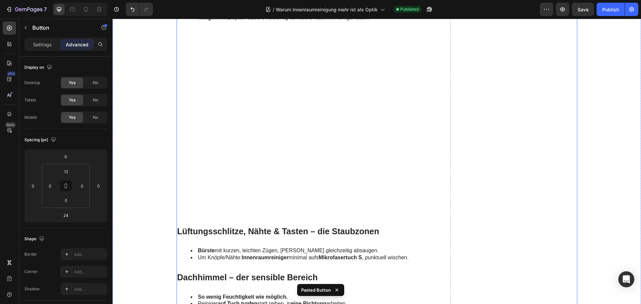
scroll to position [1235, 0]
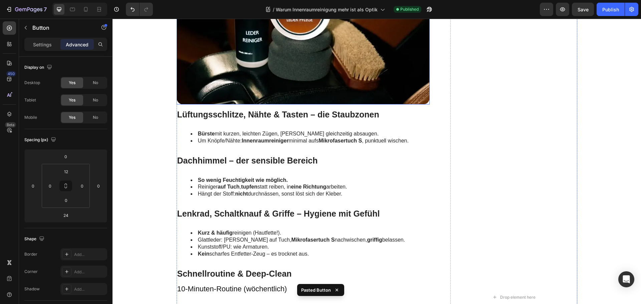
click at [276, 59] on img at bounding box center [303, 10] width 253 height 190
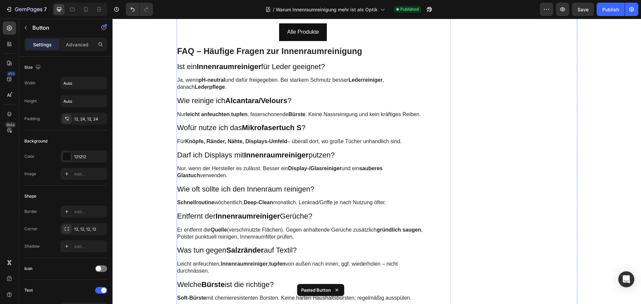
scroll to position [1635, 0]
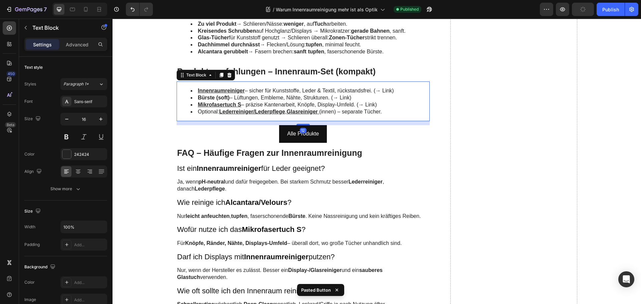
click at [271, 114] on li "Optional: Lederreiniger/Lederpflege , Glasreiniger (innen) – separate Tücher." at bounding box center [310, 111] width 239 height 7
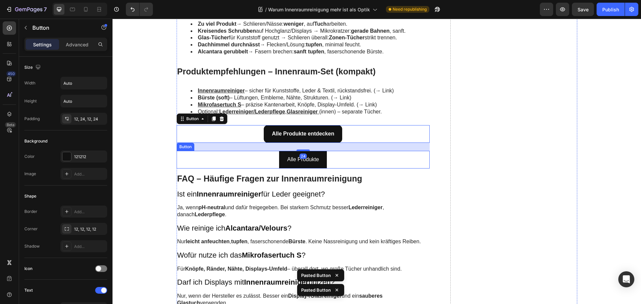
click at [273, 159] on div "Alle Produkte Button" at bounding box center [303, 160] width 253 height 18
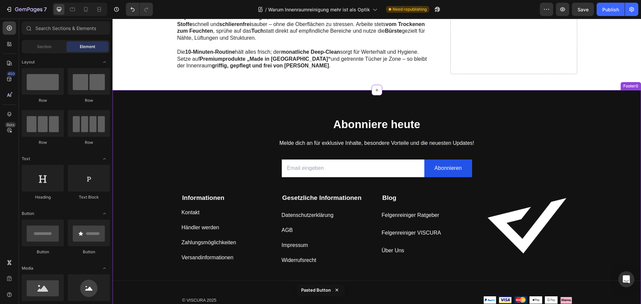
scroll to position [2002, 0]
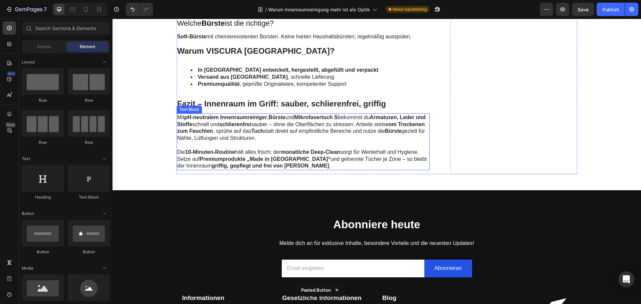
click at [286, 151] on strong "monatliche Deep-Clean" at bounding box center [310, 152] width 59 height 6
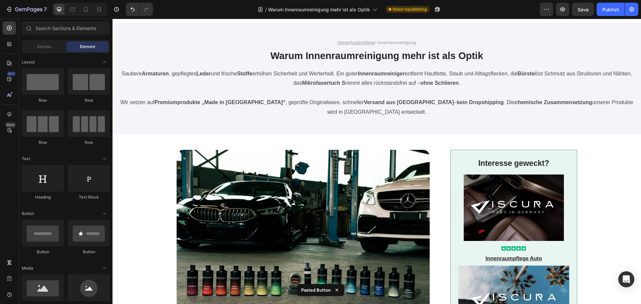
scroll to position [0, 0]
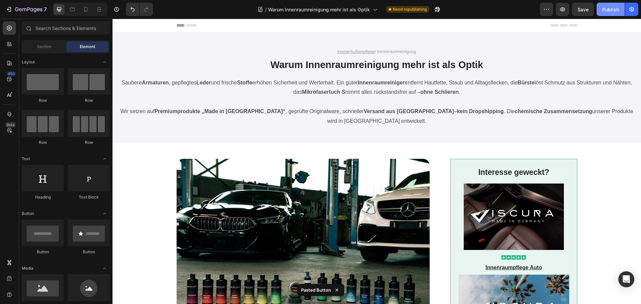
drag, startPoint x: 609, startPoint y: 11, endPoint x: 462, endPoint y: 28, distance: 148.4
click at [609, 11] on div "Publish" at bounding box center [610, 9] width 17 height 7
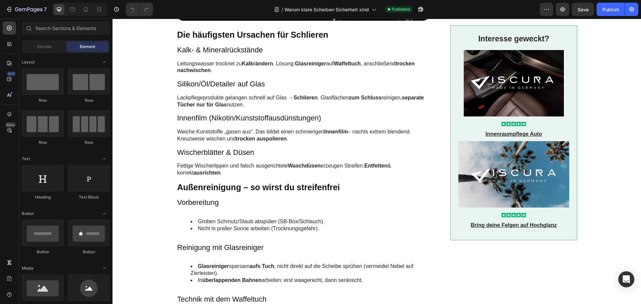
scroll to position [67, 0]
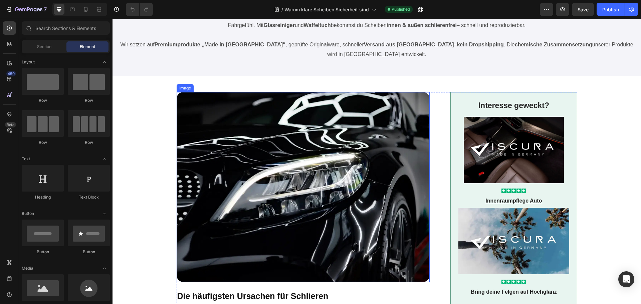
click at [332, 148] on img at bounding box center [303, 187] width 253 height 190
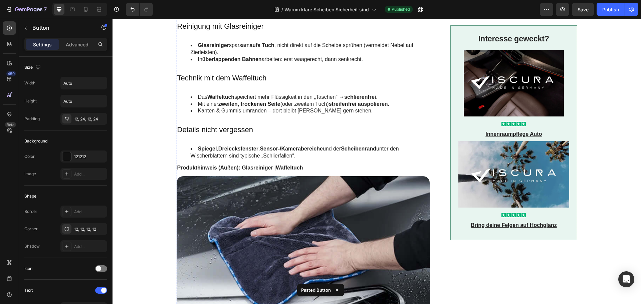
scroll to position [667, 0]
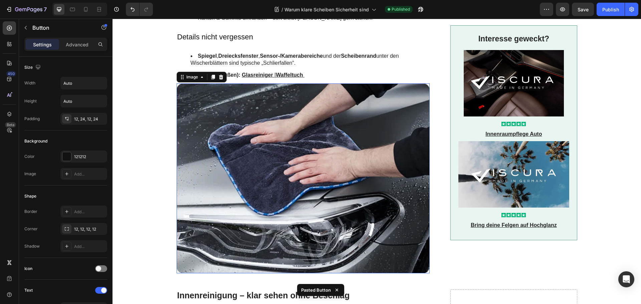
click at [331, 148] on img at bounding box center [303, 178] width 253 height 190
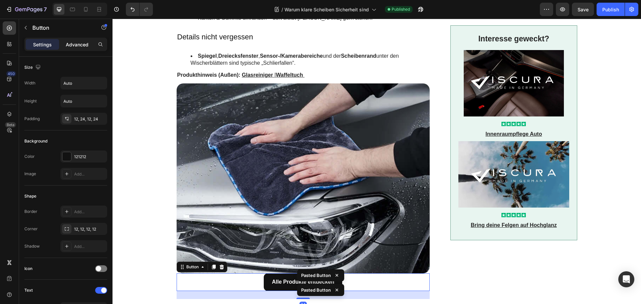
click at [81, 42] on p "Advanced" at bounding box center [77, 44] width 23 height 7
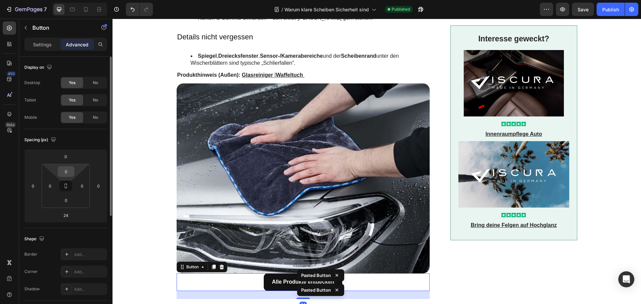
click at [63, 170] on input "0" at bounding box center [65, 172] width 13 height 10
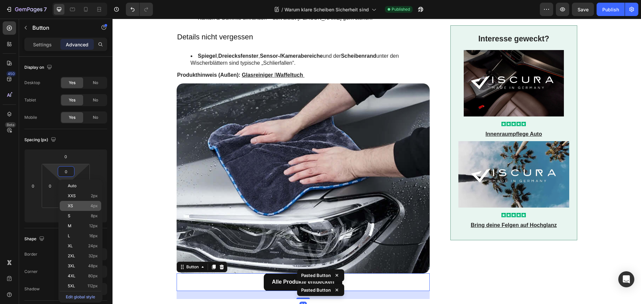
click at [78, 209] on div "XS 4px" at bounding box center [80, 206] width 41 height 10
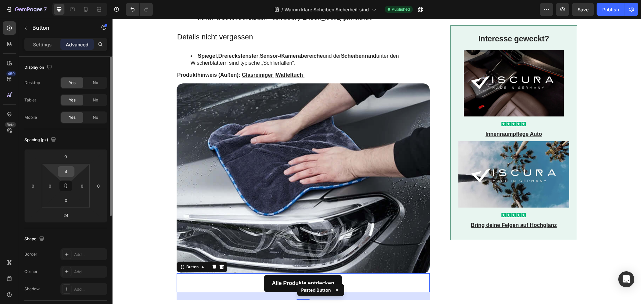
click at [70, 169] on input "4" at bounding box center [65, 172] width 13 height 10
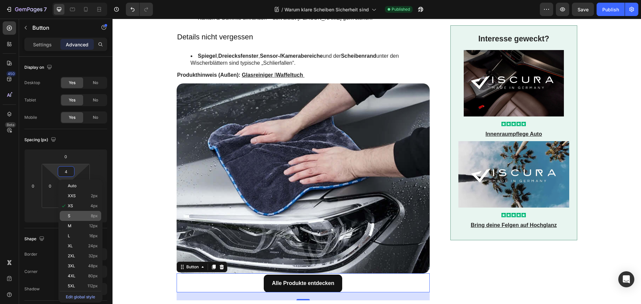
click at [74, 218] on p "S 8px" at bounding box center [83, 216] width 30 height 5
type input "8"
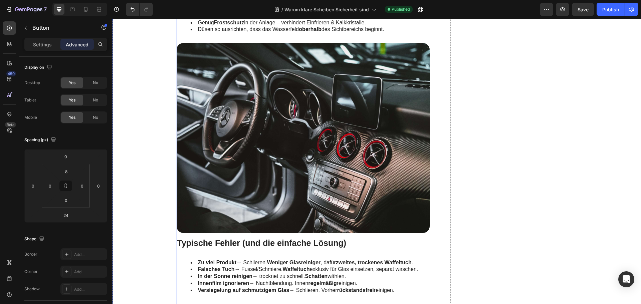
scroll to position [1168, 0]
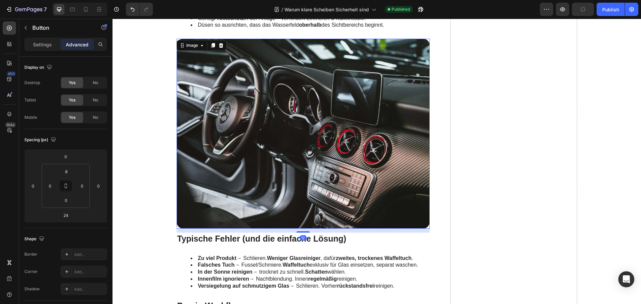
click at [283, 193] on img at bounding box center [303, 134] width 253 height 190
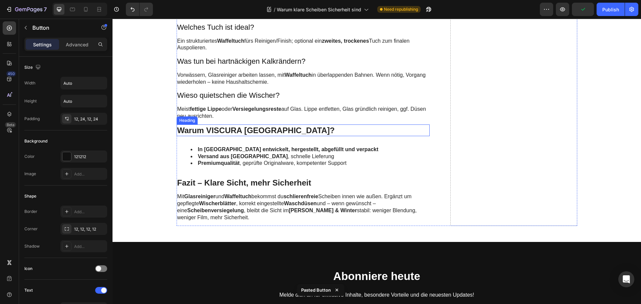
scroll to position [1902, 0]
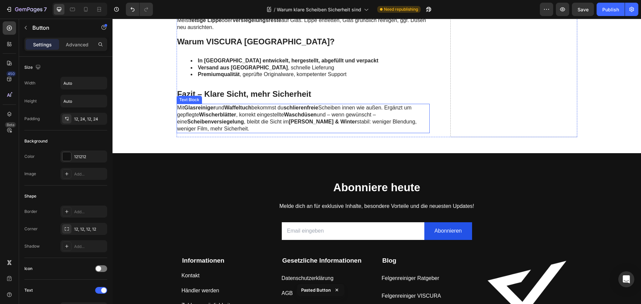
click at [269, 125] on p "Mit Glasreiniger und Waffeltuch bekommst du schlierenfreie Scheiben innen wie a…" at bounding box center [303, 118] width 252 height 28
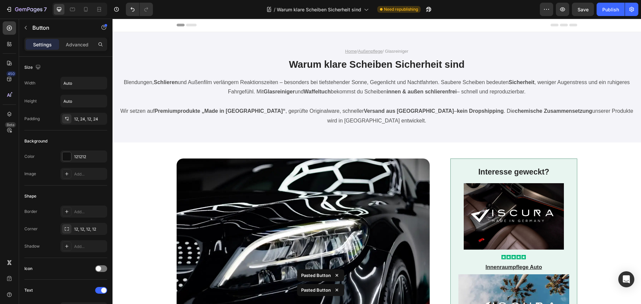
scroll to position [0, 0]
click at [609, 7] on div "Publish" at bounding box center [610, 9] width 17 height 7
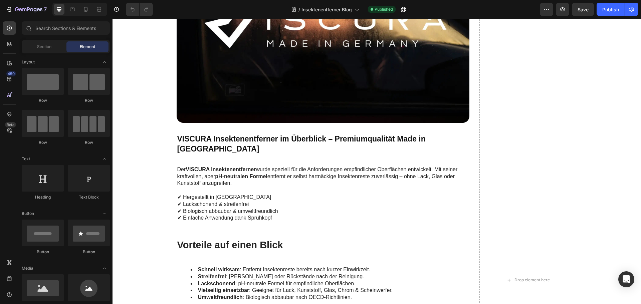
scroll to position [300, 0]
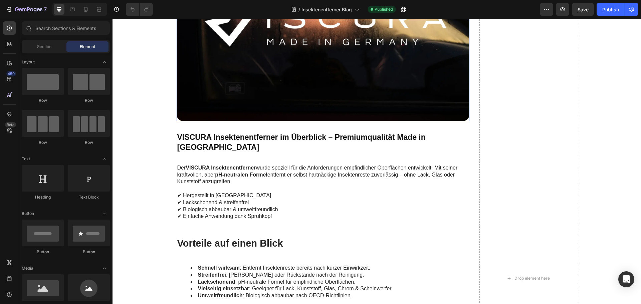
click at [278, 74] on img at bounding box center [323, 23] width 293 height 195
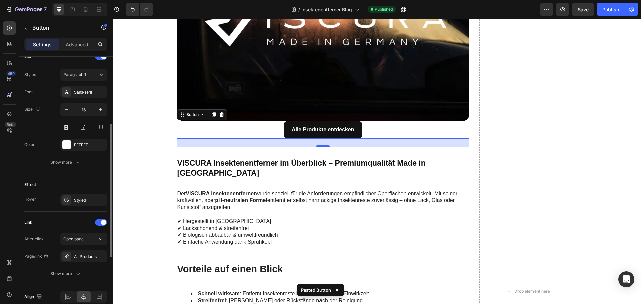
scroll to position [33, 0]
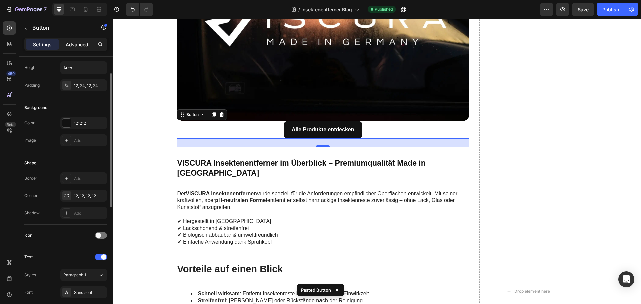
click at [78, 45] on p "Advanced" at bounding box center [77, 44] width 23 height 7
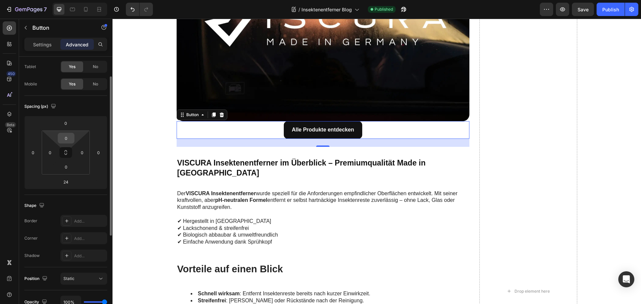
click at [68, 138] on input "0" at bounding box center [65, 138] width 13 height 10
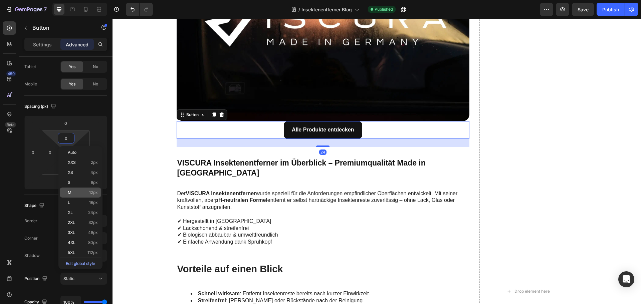
click at [76, 191] on p "M 12px" at bounding box center [83, 192] width 30 height 5
type input "12"
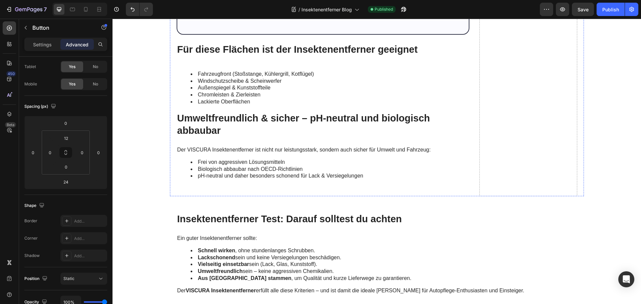
scroll to position [868, 0]
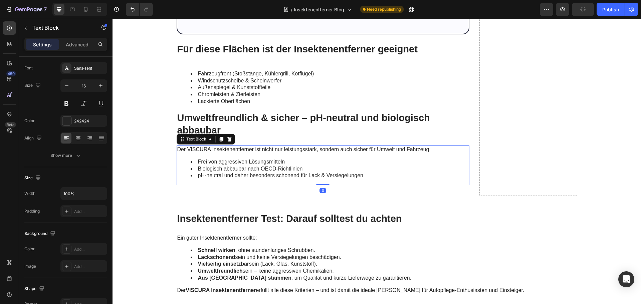
click at [266, 166] on li "Biologisch abbaubar nach OECD-Richtlinien" at bounding box center [330, 169] width 278 height 7
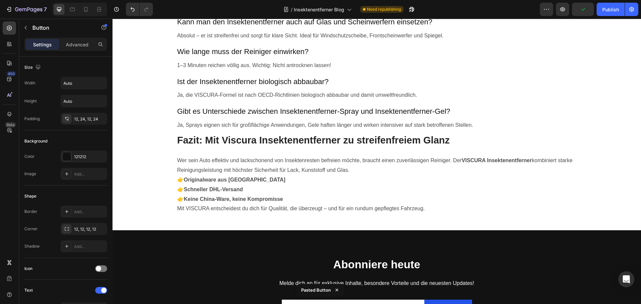
scroll to position [1435, 0]
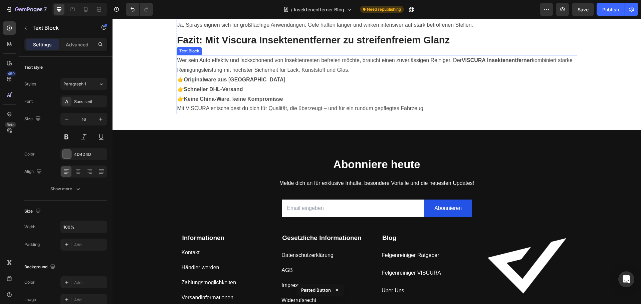
click at [252, 90] on p "👉 Originalware aus Deutschland 👉 Schneller DHL-Versand 👉 Keine China-Ware, kein…" at bounding box center [376, 89] width 399 height 29
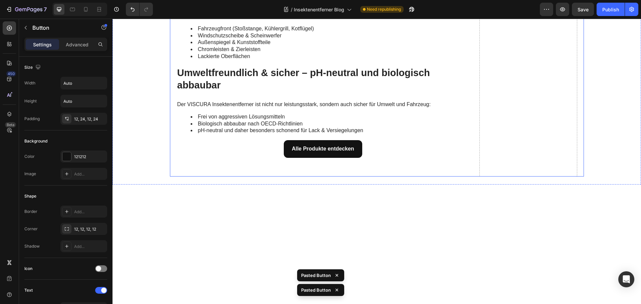
scroll to position [768, 0]
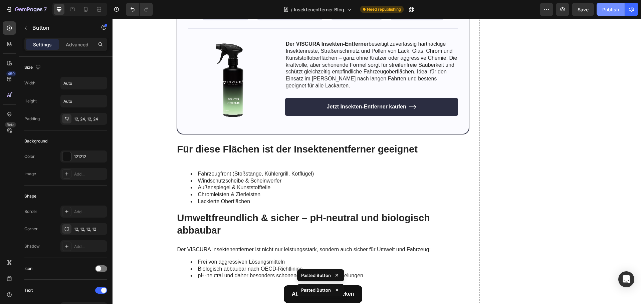
click at [613, 7] on div "Publish" at bounding box center [610, 9] width 17 height 7
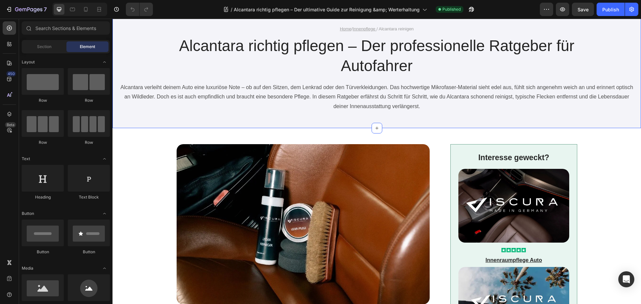
scroll to position [200, 0]
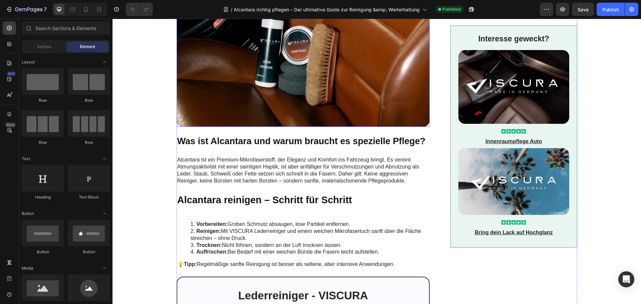
click at [304, 80] on img at bounding box center [303, 47] width 253 height 160
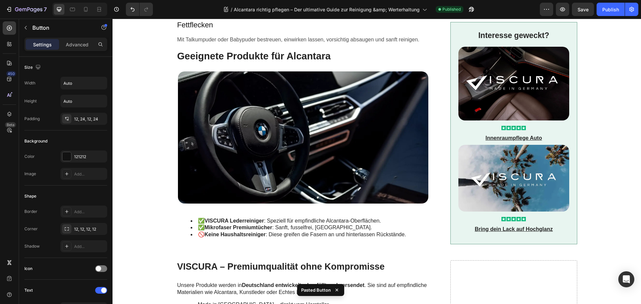
scroll to position [834, 0]
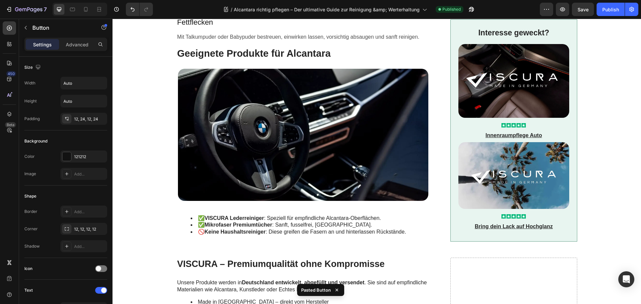
click at [300, 126] on img at bounding box center [303, 135] width 250 height 132
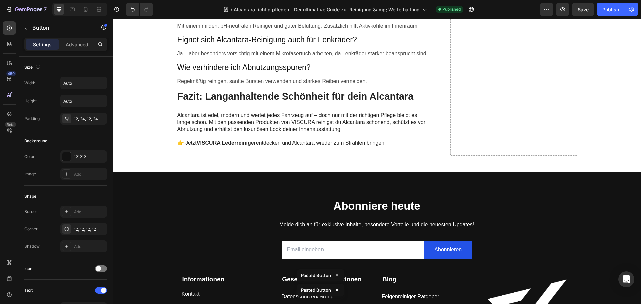
scroll to position [1468, 0]
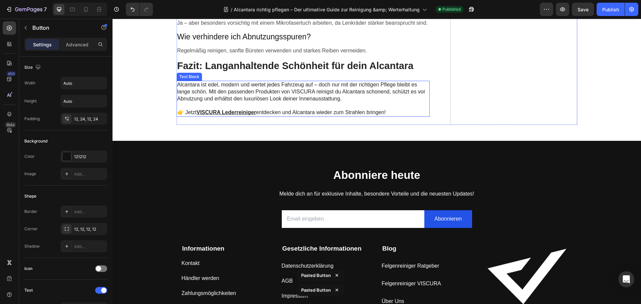
click at [289, 104] on p at bounding box center [303, 105] width 253 height 7
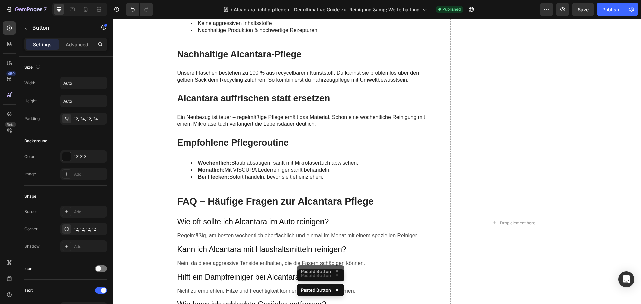
scroll to position [934, 0]
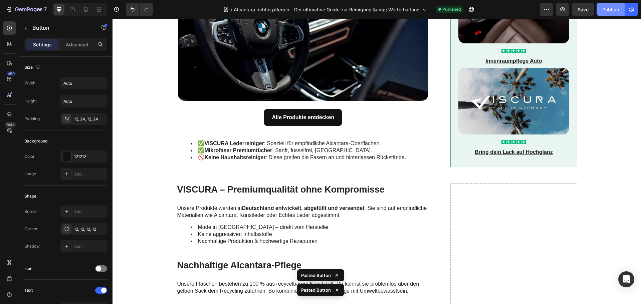
click at [604, 13] on button "Publish" at bounding box center [610, 9] width 28 height 13
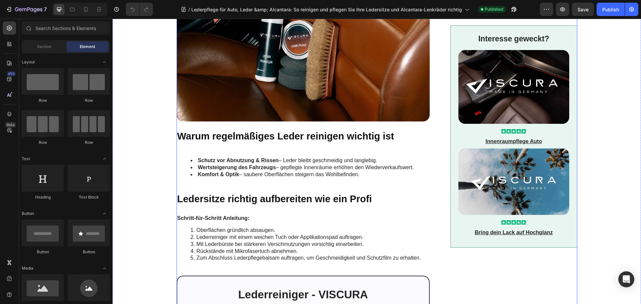
scroll to position [100, 0]
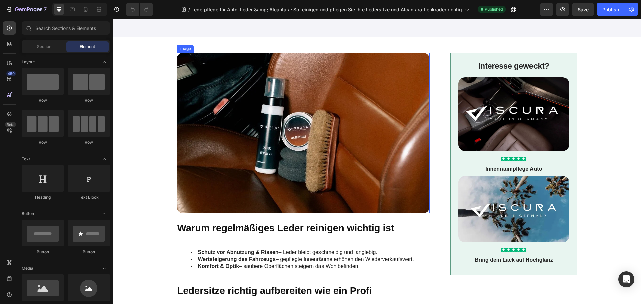
click at [287, 138] on img at bounding box center [303, 133] width 253 height 160
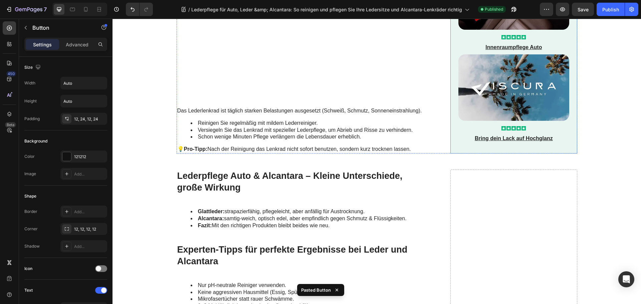
scroll to position [834, 0]
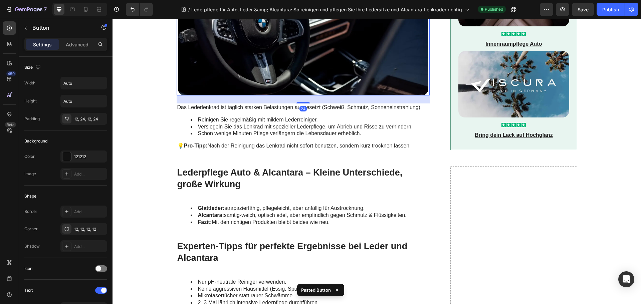
click at [288, 74] on img at bounding box center [303, 29] width 250 height 132
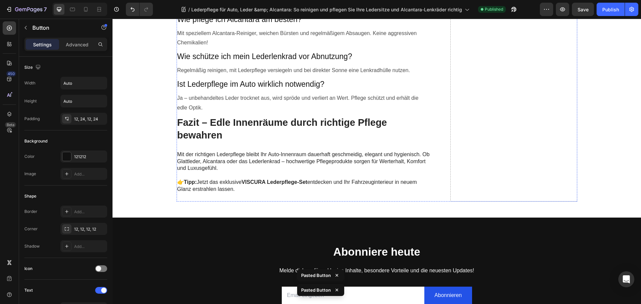
scroll to position [1368, 0]
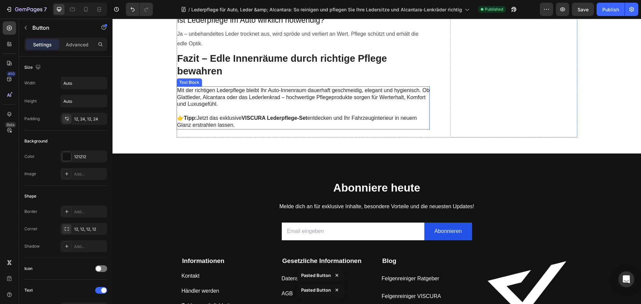
click at [281, 115] on p "👉 Tipp: Jetzt das exklusive VISCURA Lederpflege-Set entdecken und Ihr Fahrzeugi…" at bounding box center [303, 122] width 253 height 14
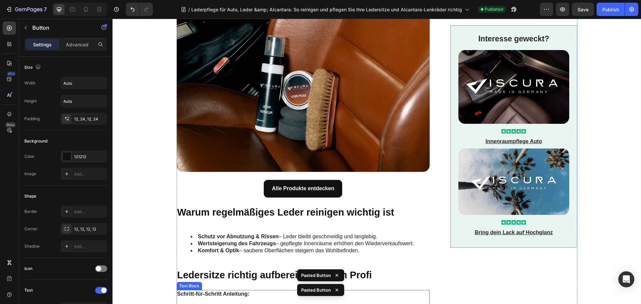
scroll to position [0, 0]
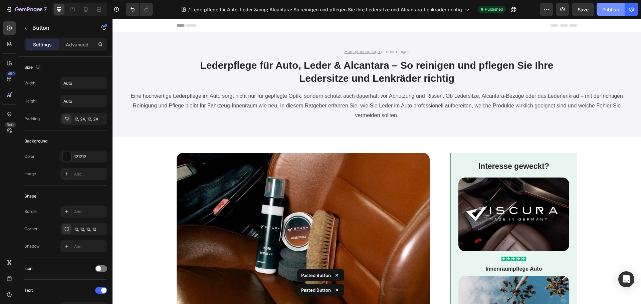
click at [611, 7] on div "Publish" at bounding box center [610, 9] width 17 height 7
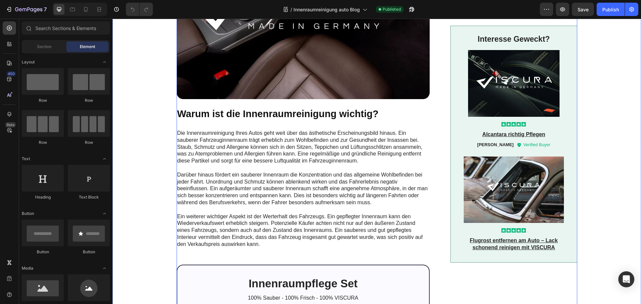
scroll to position [234, 0]
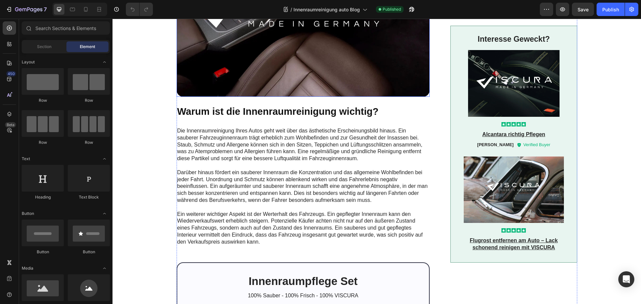
click at [294, 63] on img at bounding box center [303, 12] width 253 height 169
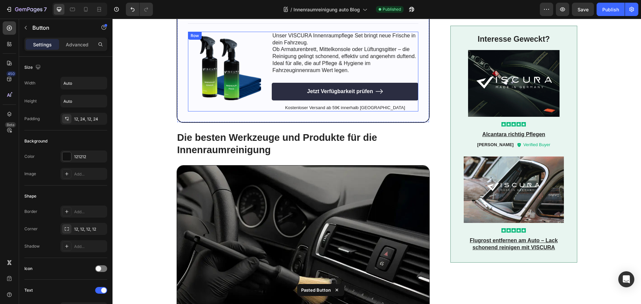
scroll to position [701, 0]
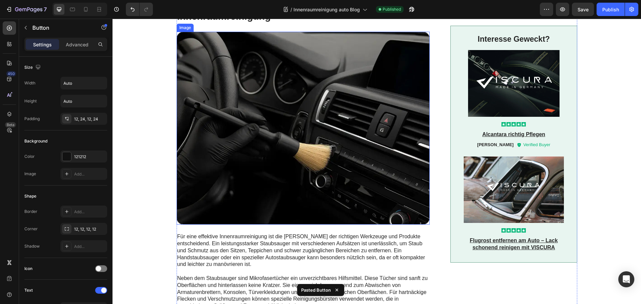
click at [279, 139] on img at bounding box center [303, 128] width 253 height 193
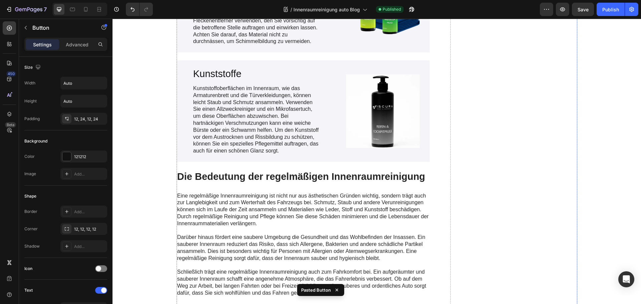
scroll to position [1635, 0]
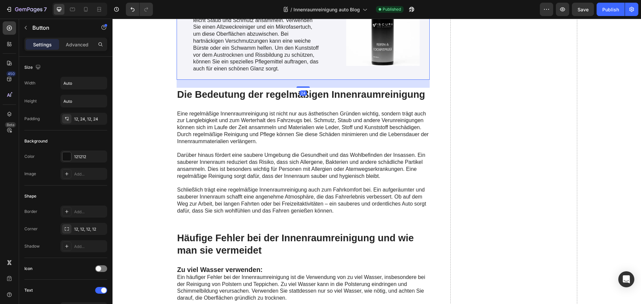
click at [336, 71] on div "Image" at bounding box center [382, 28] width 93 height 101
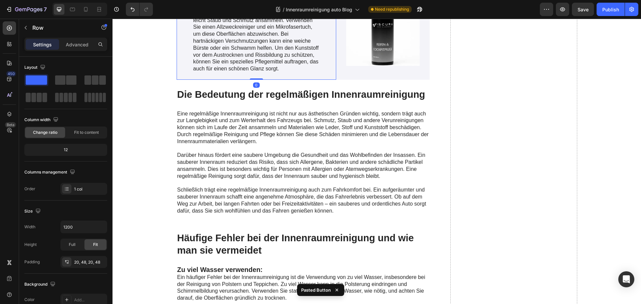
click at [296, 79] on div "Kunststoffe Heading Kunststoffoberflächen im Innenraum, wie das Armaturenbrett …" at bounding box center [257, 28] width 160 height 101
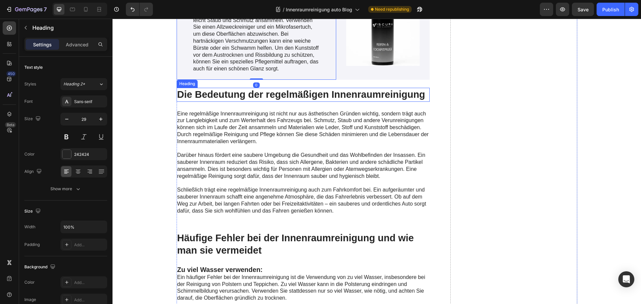
click at [294, 94] on h2 "Die Bedeutung der regelmäßigen Innenraumreinigung" at bounding box center [303, 95] width 253 height 14
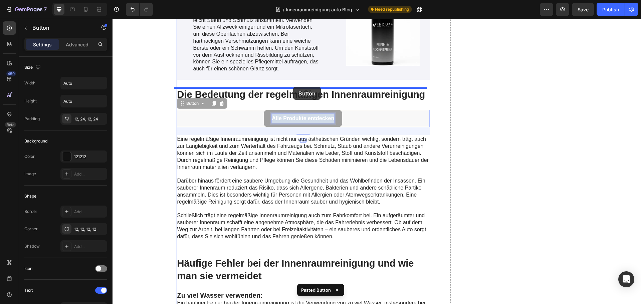
drag, startPoint x: 293, startPoint y: 115, endPoint x: 293, endPoint y: 86, distance: 28.7
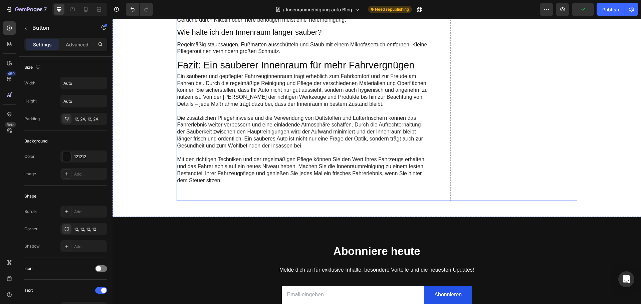
scroll to position [2803, 0]
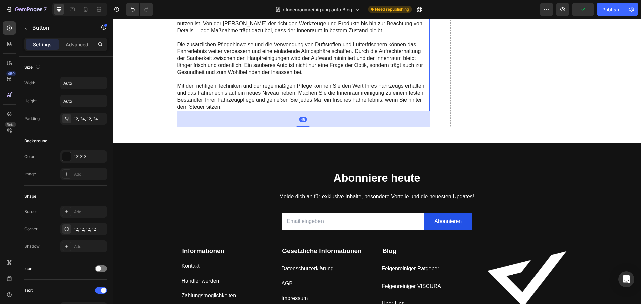
click at [272, 102] on p "Mit den richtigen Techniken und der regelmäßigen Pflege können Sie den Wert Ihr…" at bounding box center [303, 97] width 252 height 28
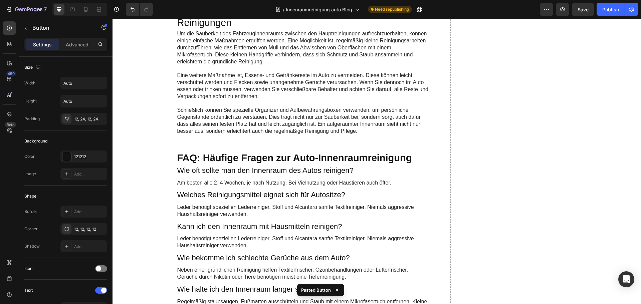
scroll to position [2403, 0]
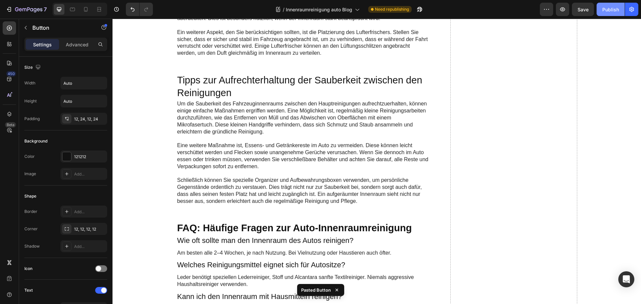
click at [607, 9] on div "Publish" at bounding box center [610, 9] width 17 height 7
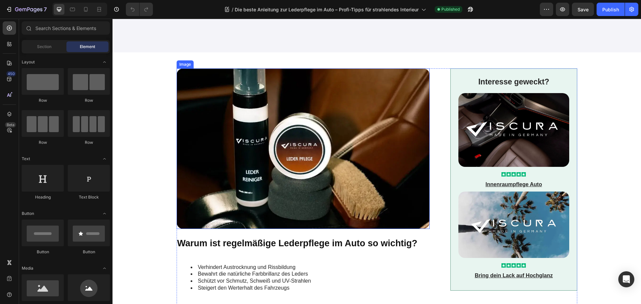
scroll to position [167, 0]
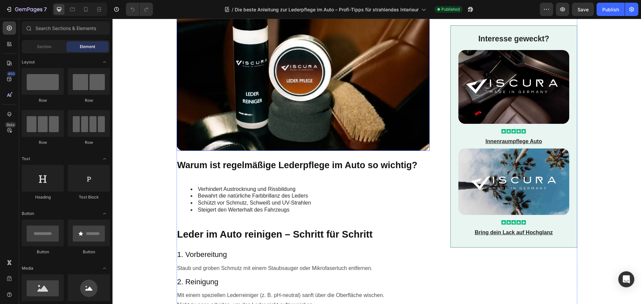
click at [290, 121] on img at bounding box center [303, 70] width 253 height 160
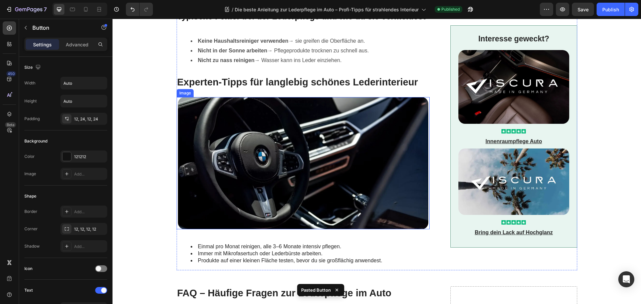
click at [268, 179] on img at bounding box center [303, 163] width 250 height 132
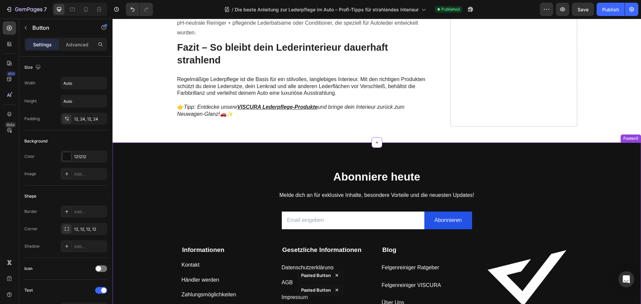
scroll to position [1135, 0]
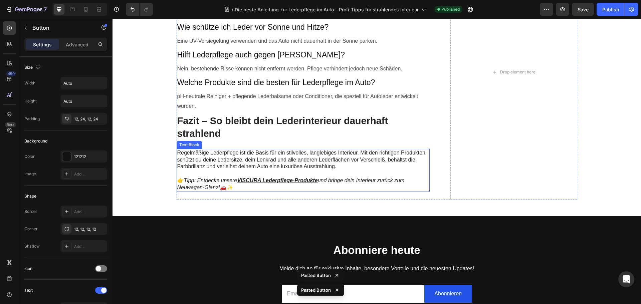
click at [341, 190] on p "👉 Tipp: Entdecke unsere VISCURA Lederpflege-Produkte und bringe dein Interieur …" at bounding box center [303, 184] width 253 height 14
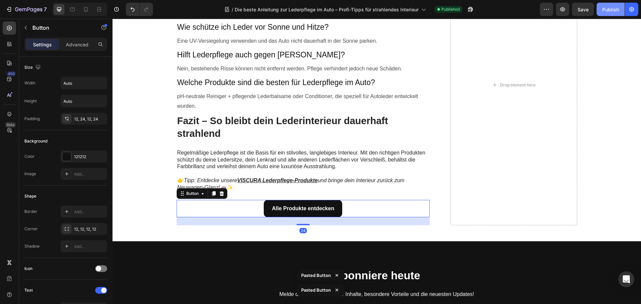
click at [606, 5] on button "Publish" at bounding box center [610, 9] width 28 height 13
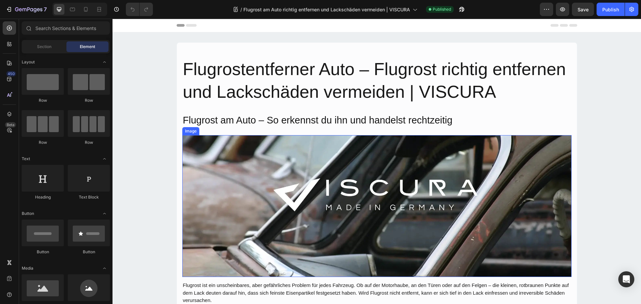
click at [353, 171] on img at bounding box center [376, 206] width 389 height 142
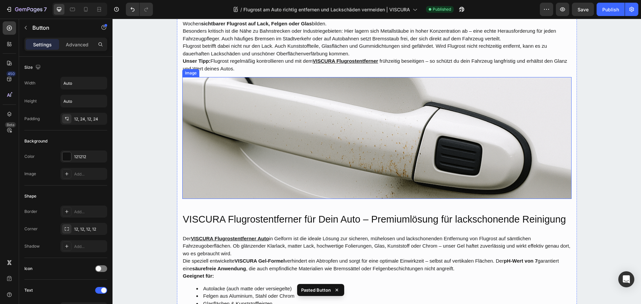
click at [357, 154] on img at bounding box center [376, 137] width 389 height 121
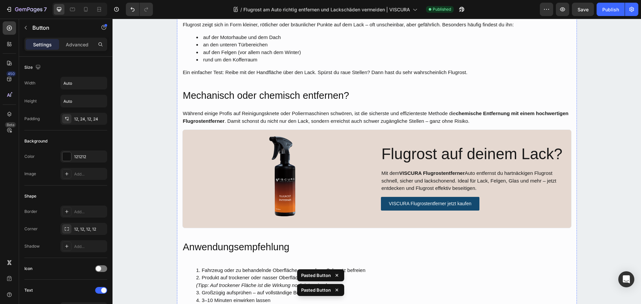
scroll to position [1135, 0]
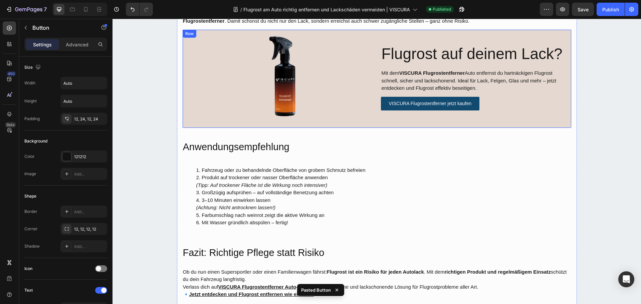
click at [376, 121] on div "Image Flugrost auf deinem Lack? Text Block Mit dem VISCURA Flugrostentferner Au…" at bounding box center [376, 78] width 389 height 99
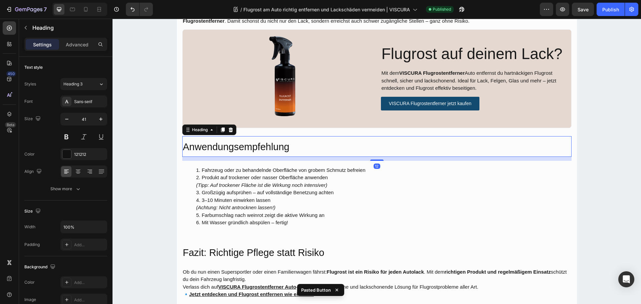
click at [333, 144] on h3 "Anwendungsempfehlung" at bounding box center [376, 146] width 389 height 20
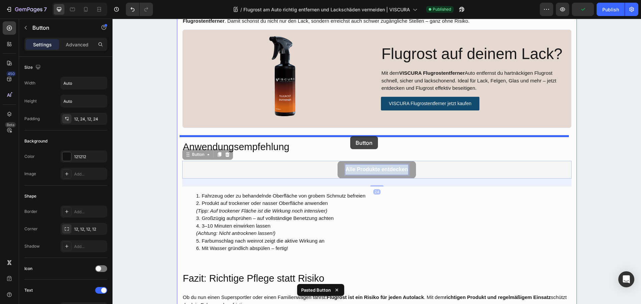
drag, startPoint x: 350, startPoint y: 166, endPoint x: 350, endPoint y: 136, distance: 30.0
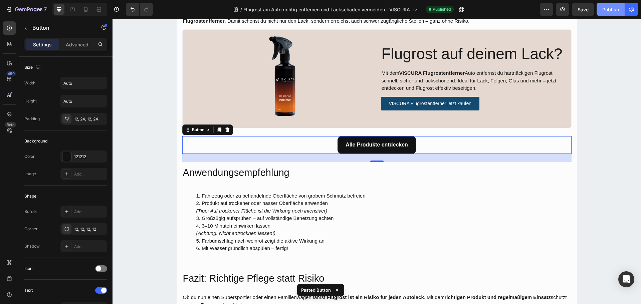
click at [610, 11] on div "Publish" at bounding box center [610, 9] width 17 height 7
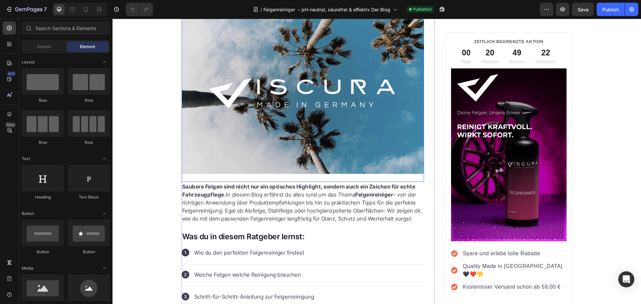
scroll to position [133, 0]
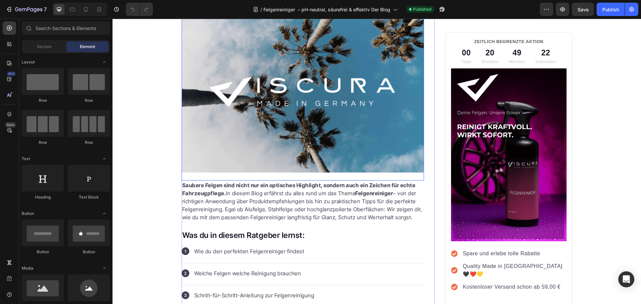
click at [274, 129] on img at bounding box center [303, 89] width 243 height 167
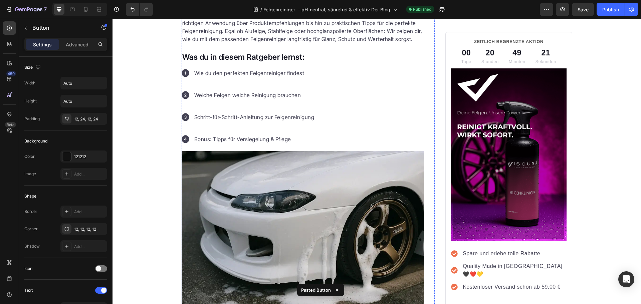
scroll to position [434, 0]
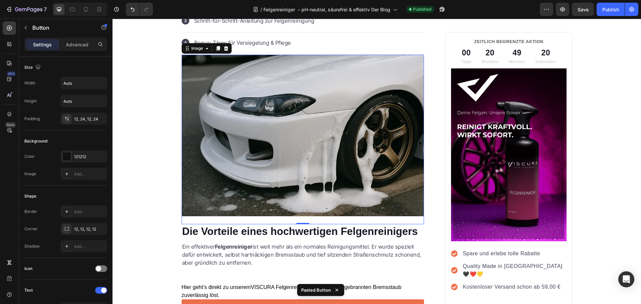
click at [282, 145] on img at bounding box center [303, 136] width 243 height 162
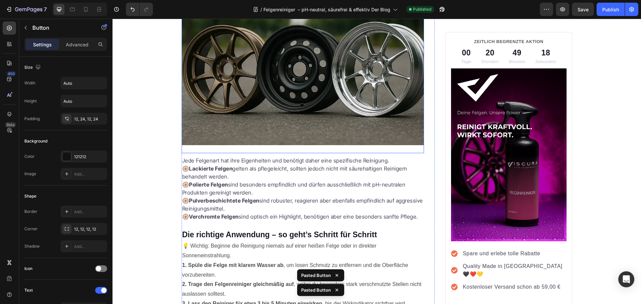
scroll to position [1135, 0]
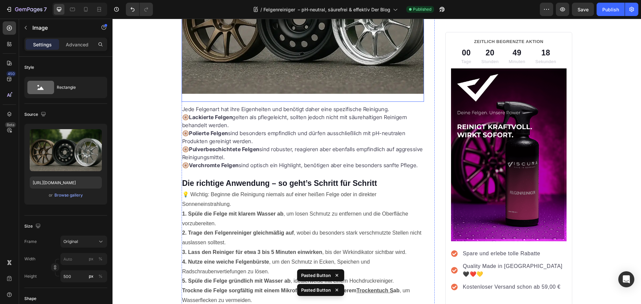
click at [297, 61] on img at bounding box center [303, 10] width 243 height 167
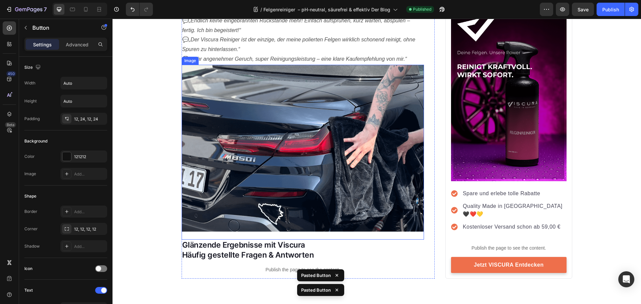
scroll to position [1869, 0]
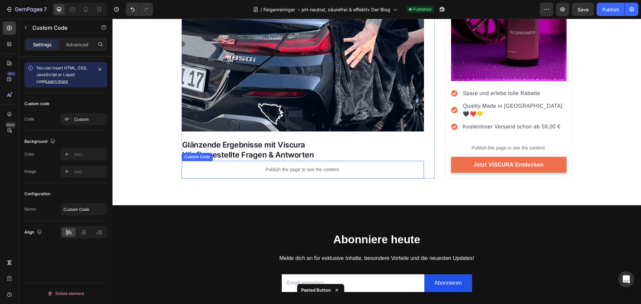
click at [293, 166] on p "Publish the page to see the content." at bounding box center [303, 169] width 243 height 7
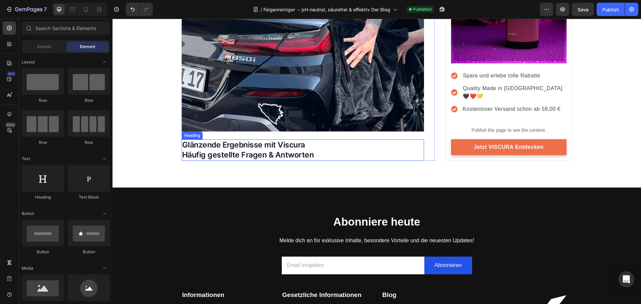
click at [284, 144] on h2 "Glänzende Ergebnisse mit Viscura Häufig gestellte Fragen & Antworten" at bounding box center [303, 149] width 243 height 21
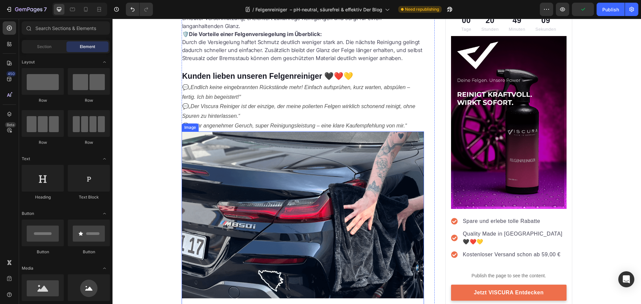
click at [298, 209] on img at bounding box center [303, 214] width 243 height 167
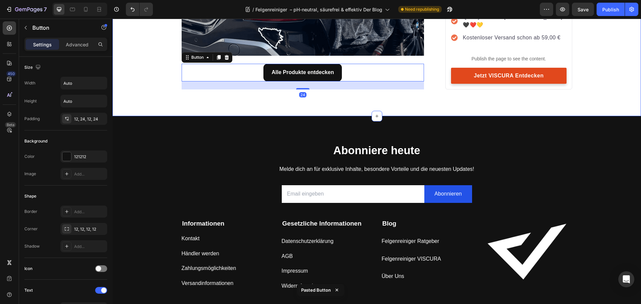
scroll to position [1958, 0]
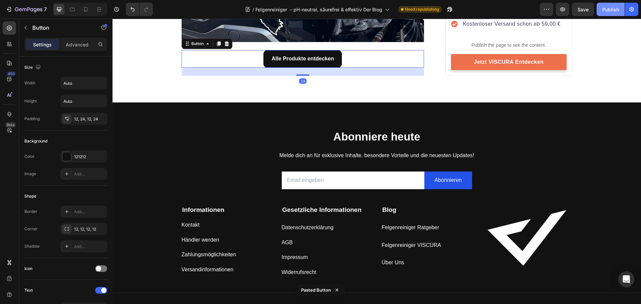
click at [607, 8] on div "Publish" at bounding box center [610, 9] width 17 height 7
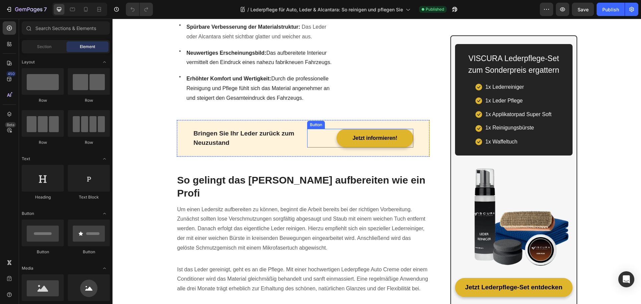
scroll to position [133, 0]
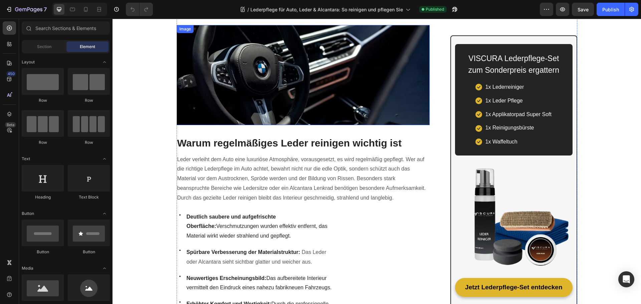
click at [260, 94] on img at bounding box center [303, 75] width 253 height 100
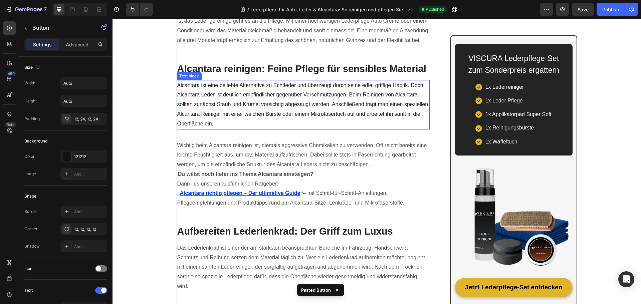
scroll to position [634, 0]
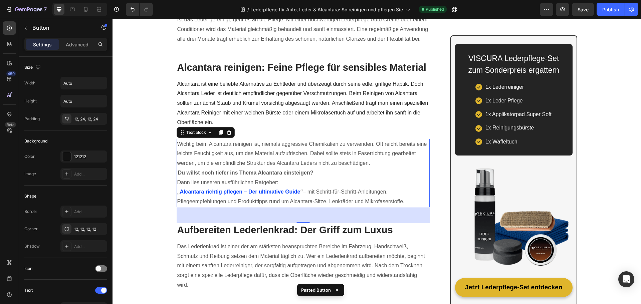
click at [305, 168] on p "Du willst noch tiefer ins Thema Alcantara einsteigen? Dann lies unseren ausführ…" at bounding box center [303, 187] width 252 height 38
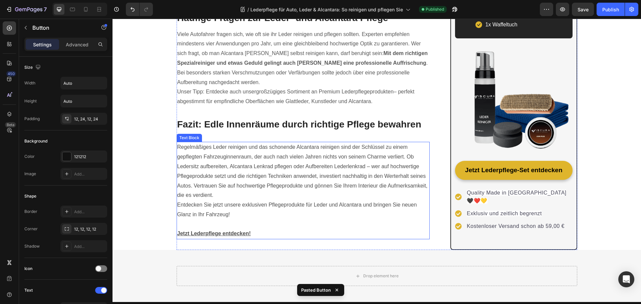
scroll to position [1268, 0]
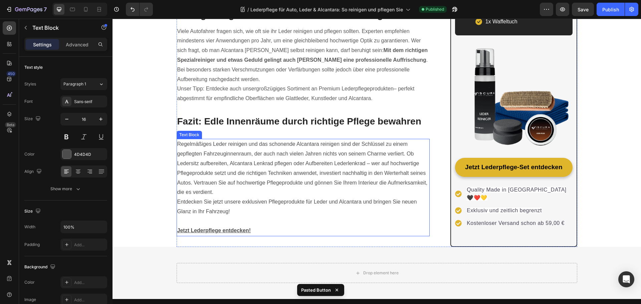
click at [300, 197] on p "Entdecken Sie jetzt unsere exklusiven Pflegeprodukte für Leder und Alcantara un…" at bounding box center [303, 206] width 252 height 19
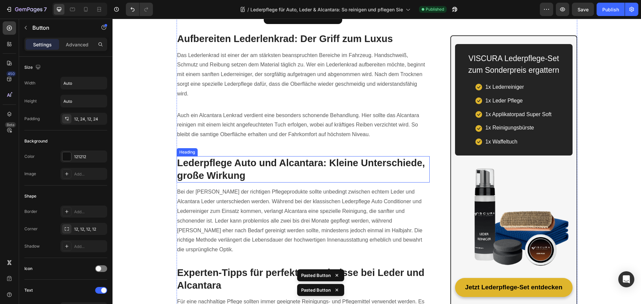
scroll to position [768, 0]
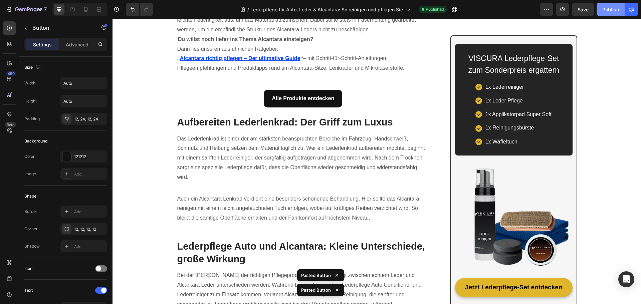
click at [613, 5] on button "Publish" at bounding box center [610, 9] width 28 height 13
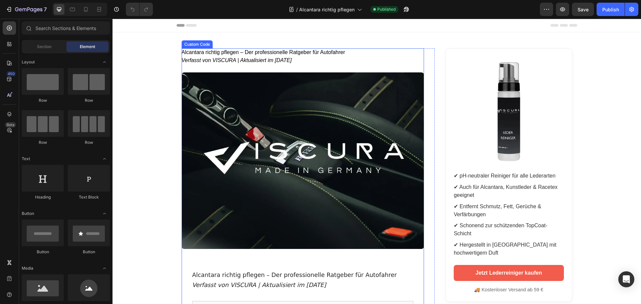
click at [288, 165] on img at bounding box center [303, 160] width 243 height 177
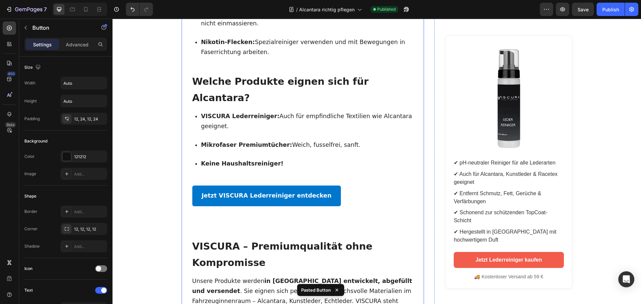
scroll to position [566, 0]
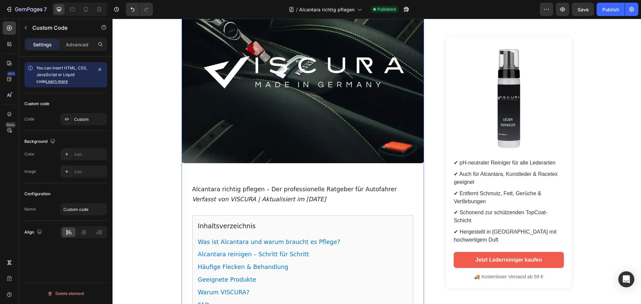
scroll to position [0, 0]
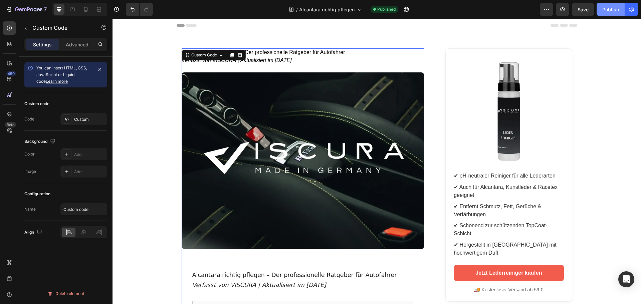
click at [608, 6] on div "Publish" at bounding box center [610, 9] width 17 height 7
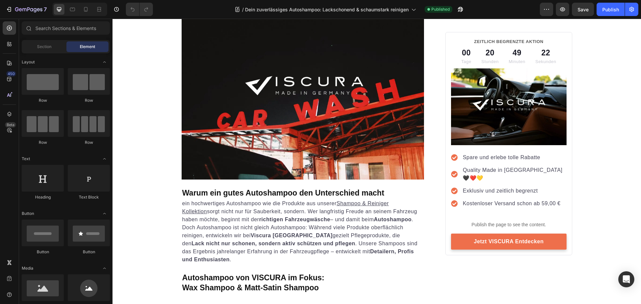
scroll to position [133, 0]
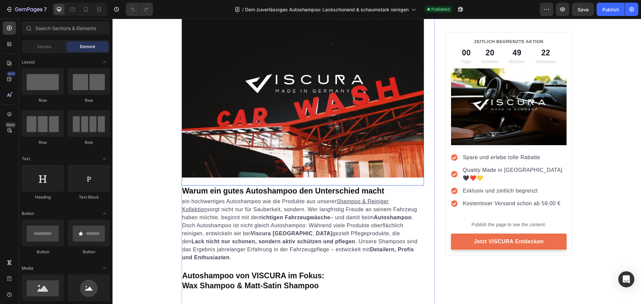
click at [294, 129] on img at bounding box center [303, 97] width 243 height 162
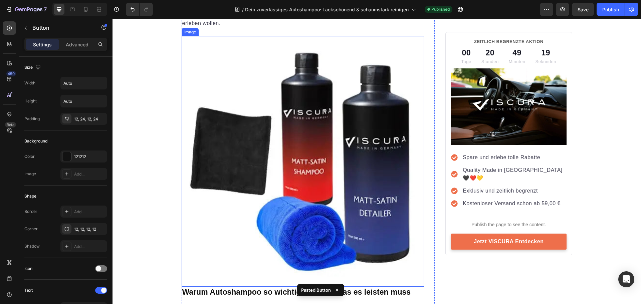
scroll to position [634, 0]
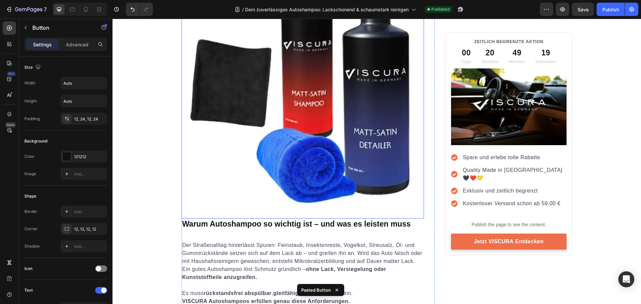
click at [305, 136] on img at bounding box center [303, 89] width 243 height 243
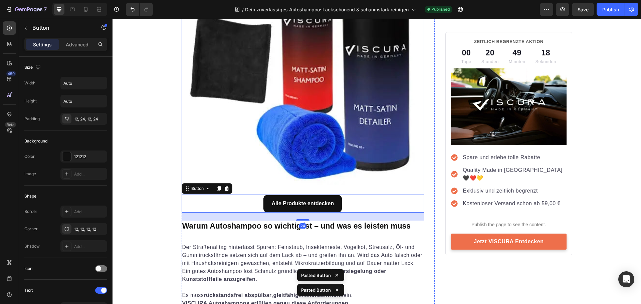
scroll to position [701, 0]
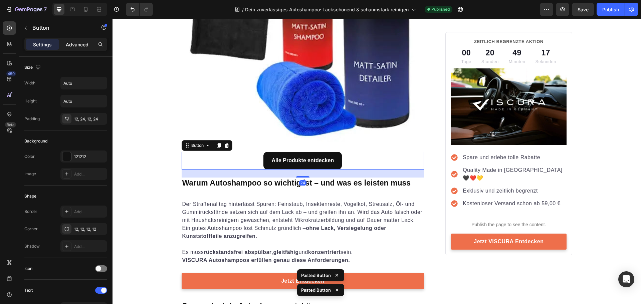
click at [72, 40] on div "Advanced" at bounding box center [76, 44] width 33 height 11
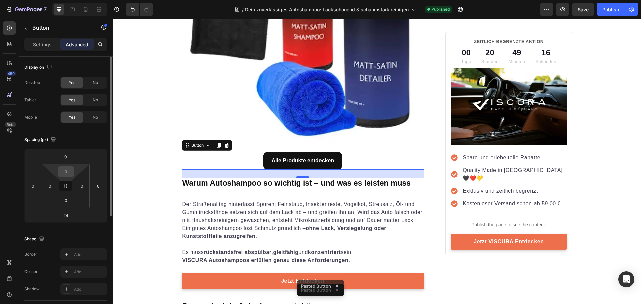
click at [70, 175] on input "0" at bounding box center [65, 172] width 13 height 10
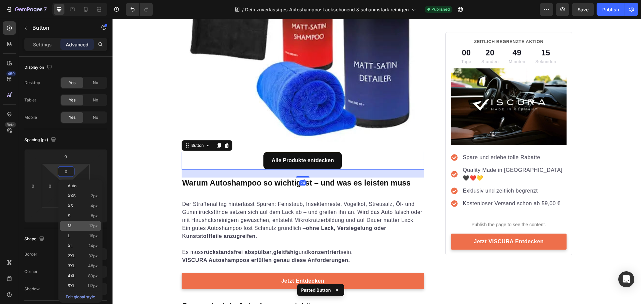
click at [76, 225] on p "M 12px" at bounding box center [83, 226] width 30 height 5
type input "12"
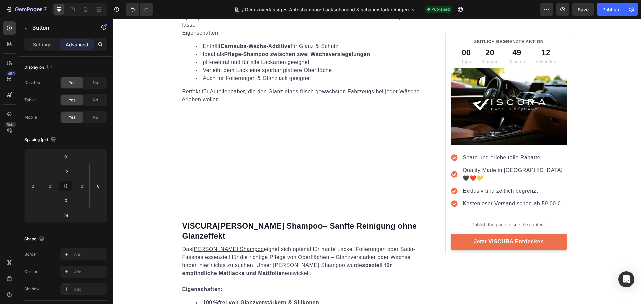
scroll to position [1235, 0]
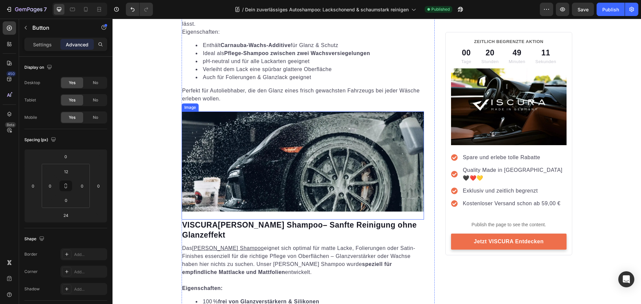
click at [279, 186] on img at bounding box center [303, 161] width 243 height 100
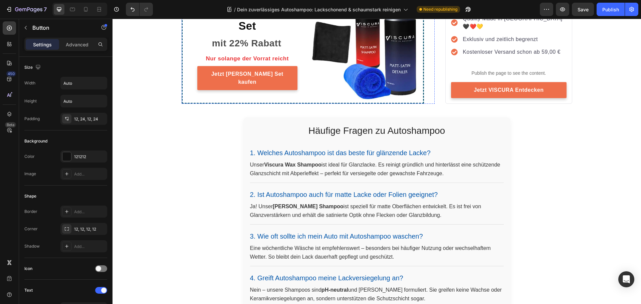
scroll to position [2102, 0]
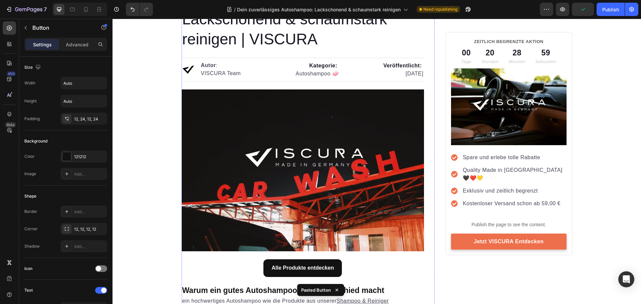
scroll to position [0, 0]
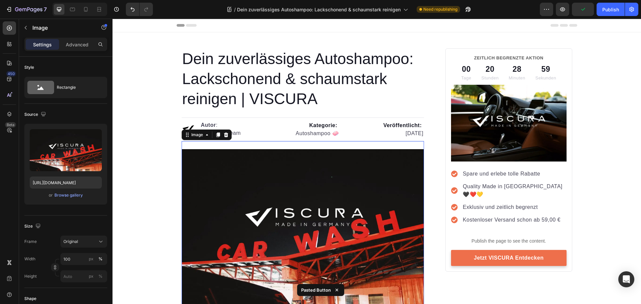
click at [254, 182] on img at bounding box center [303, 230] width 243 height 162
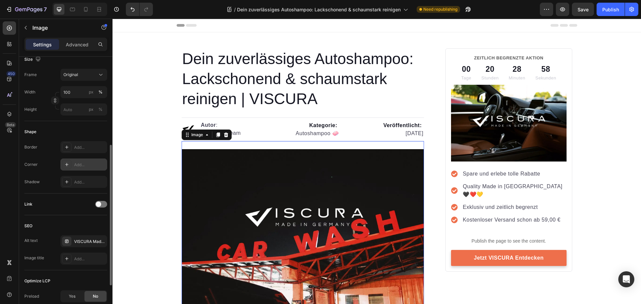
click at [72, 168] on div "Add..." at bounding box center [83, 165] width 47 height 12
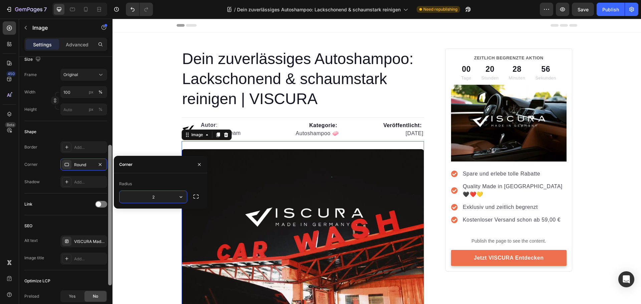
type input "20"
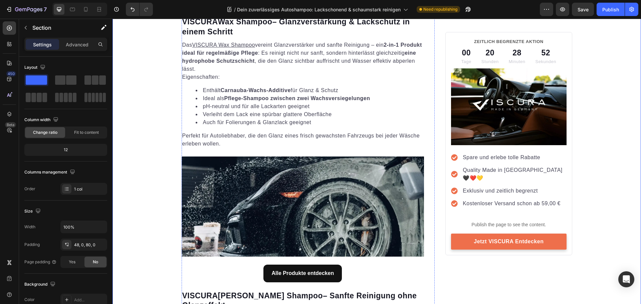
scroll to position [1201, 0]
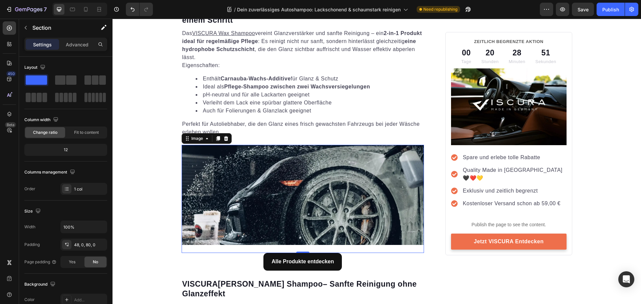
click at [257, 174] on img at bounding box center [303, 195] width 243 height 100
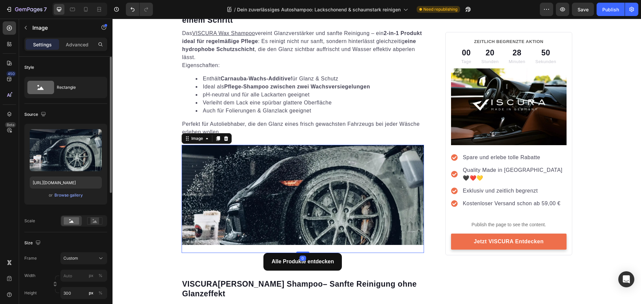
scroll to position [100, 0]
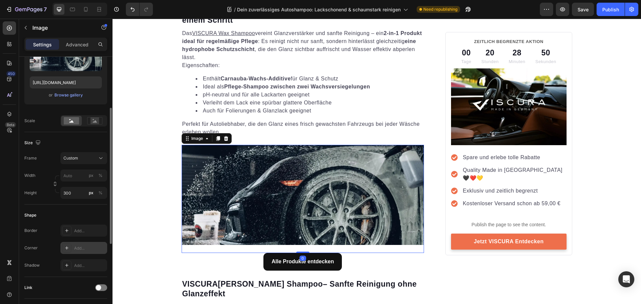
click at [82, 248] on div "Add..." at bounding box center [89, 248] width 31 height 6
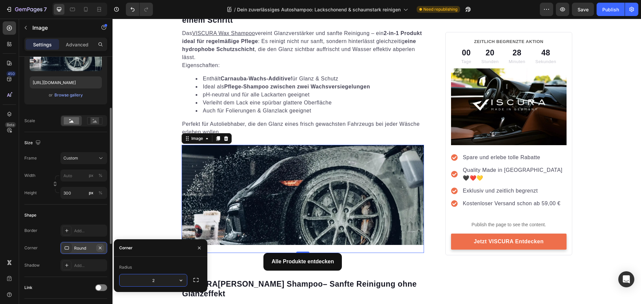
type input "20"
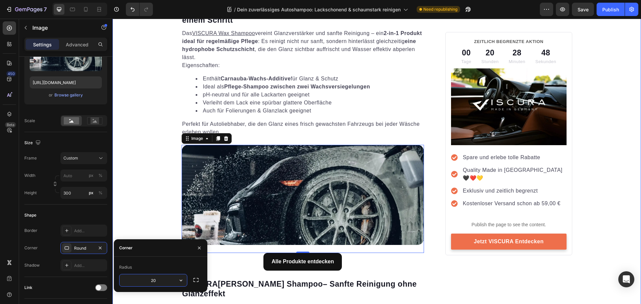
click at [149, 195] on div "Dein zuverlässiges Autoshampoo: Lackschonend & schaumstark reinigen | VISCURA H…" at bounding box center [376, 109] width 528 height 2525
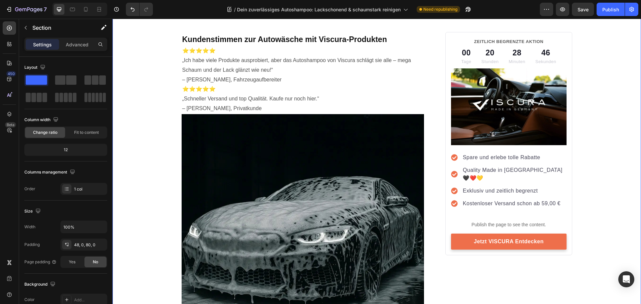
scroll to position [1969, 0]
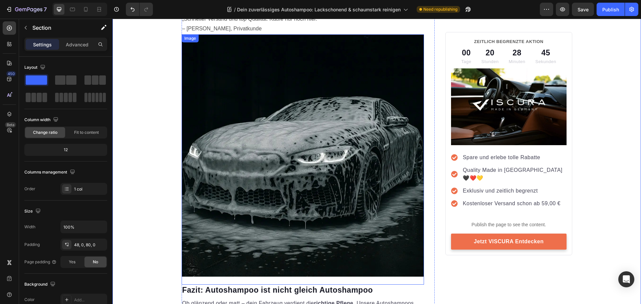
click at [218, 164] on img at bounding box center [303, 155] width 243 height 243
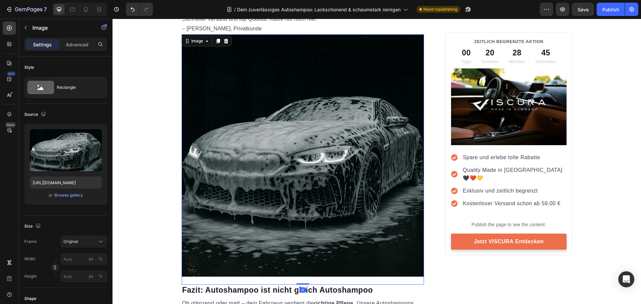
scroll to position [167, 0]
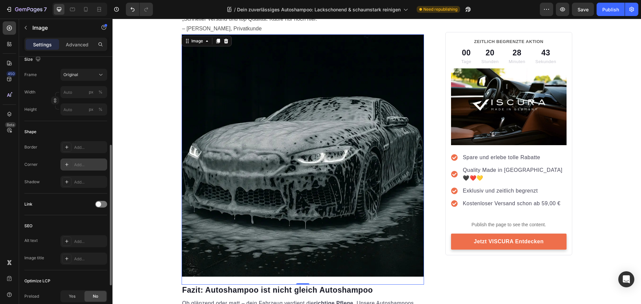
click at [77, 164] on div "Add..." at bounding box center [89, 165] width 31 height 6
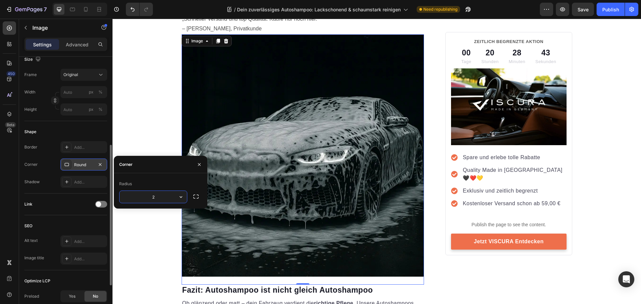
type input "20"
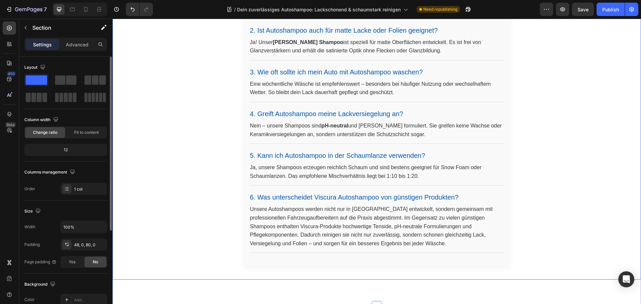
scroll to position [2703, 0]
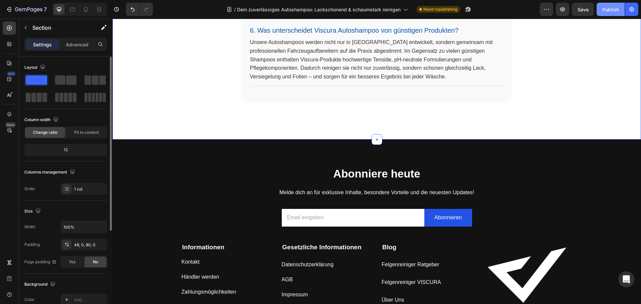
click at [604, 9] on div "Publish" at bounding box center [610, 9] width 17 height 7
